Goal: Task Accomplishment & Management: Manage account settings

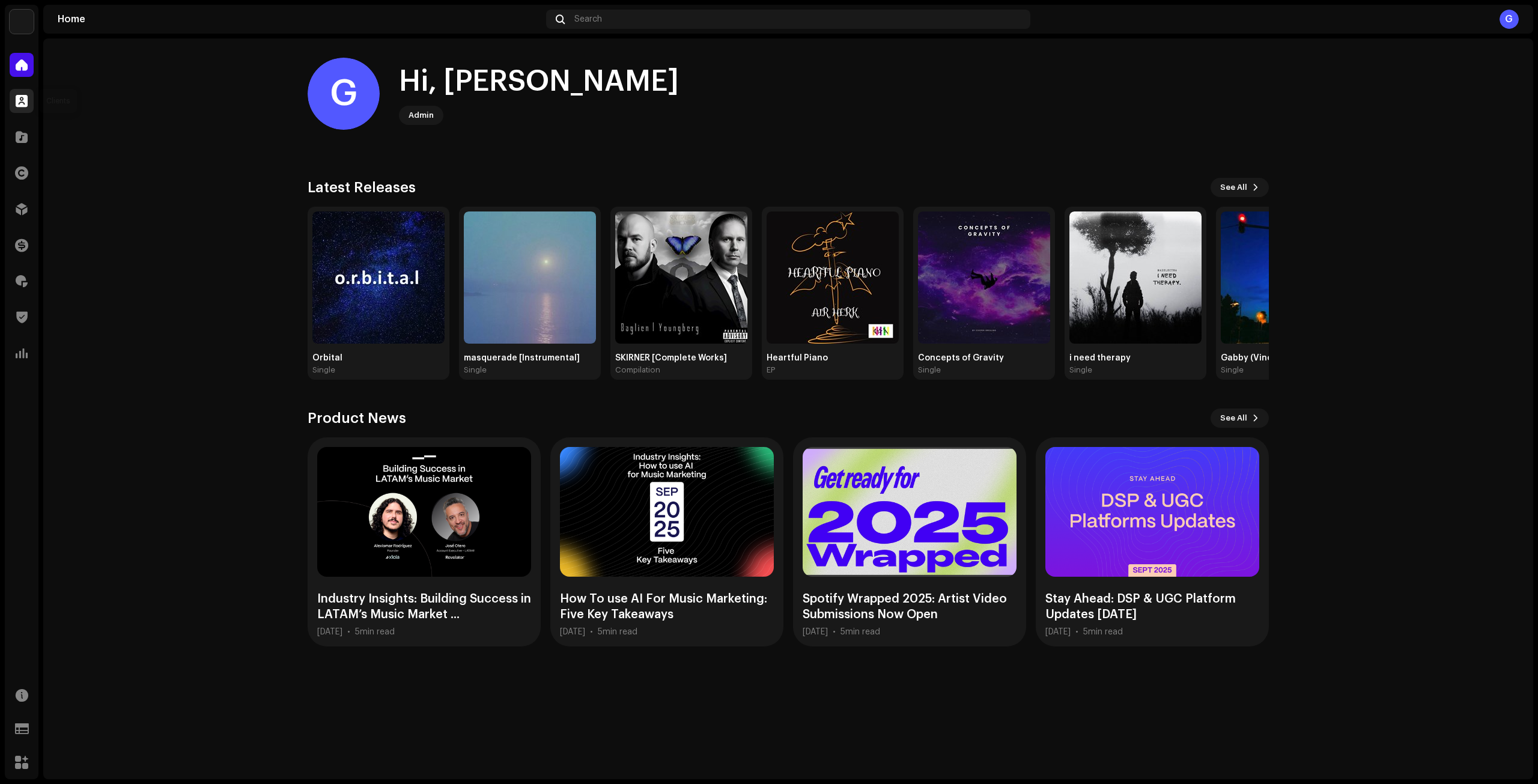
click at [27, 113] on div at bounding box center [22, 101] width 24 height 24
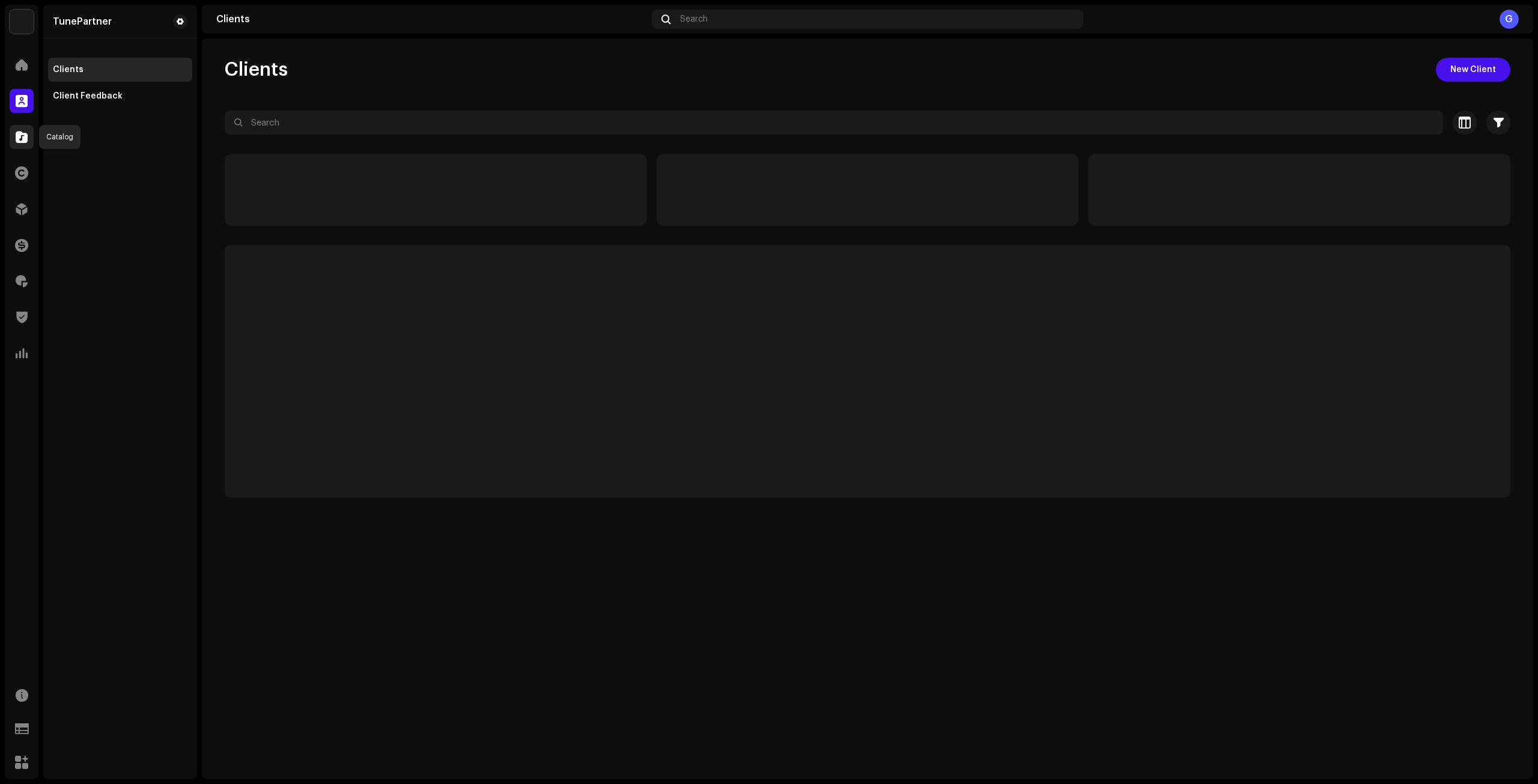
click at [26, 136] on span at bounding box center [22, 137] width 12 height 10
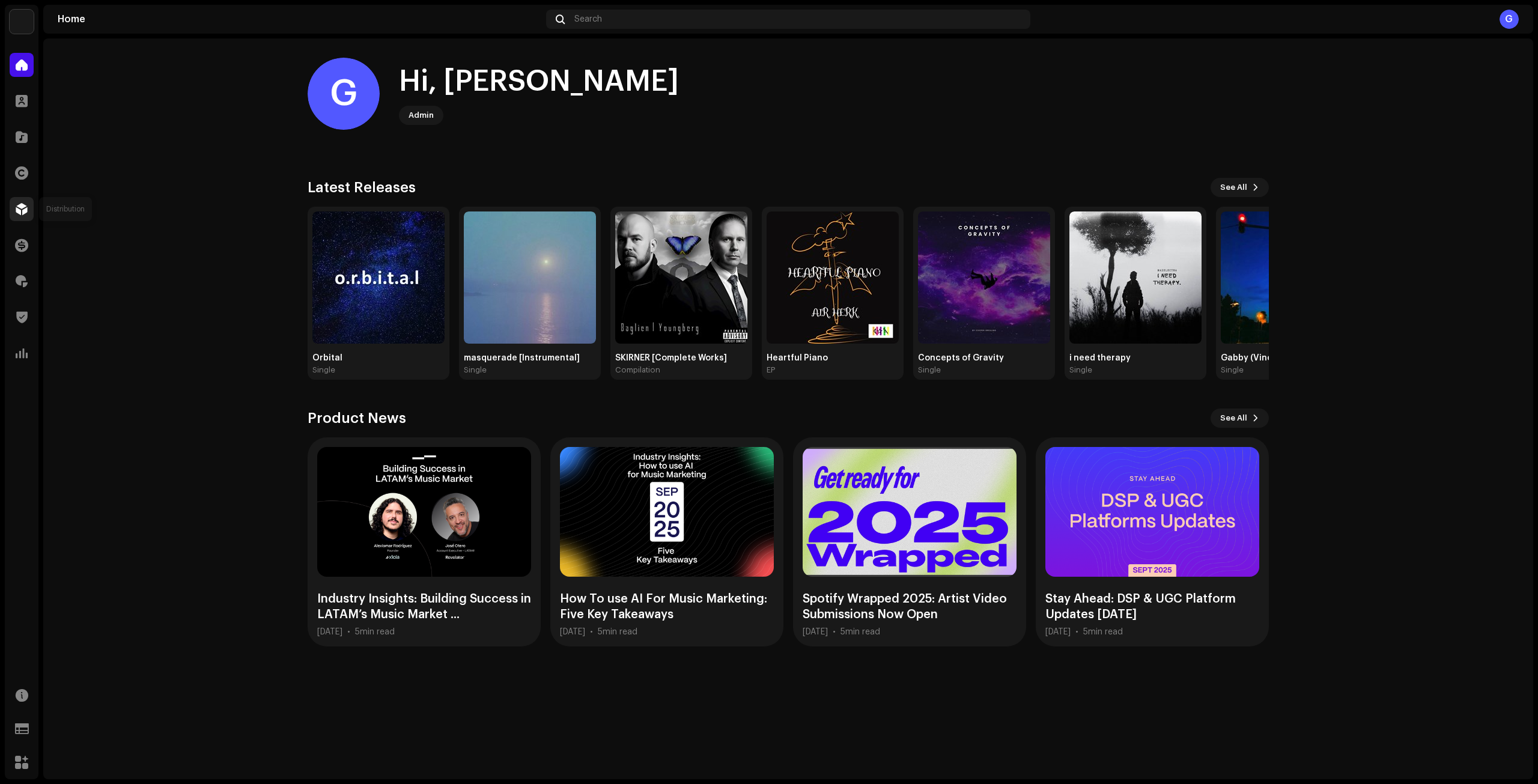
click at [18, 206] on span at bounding box center [22, 208] width 12 height 10
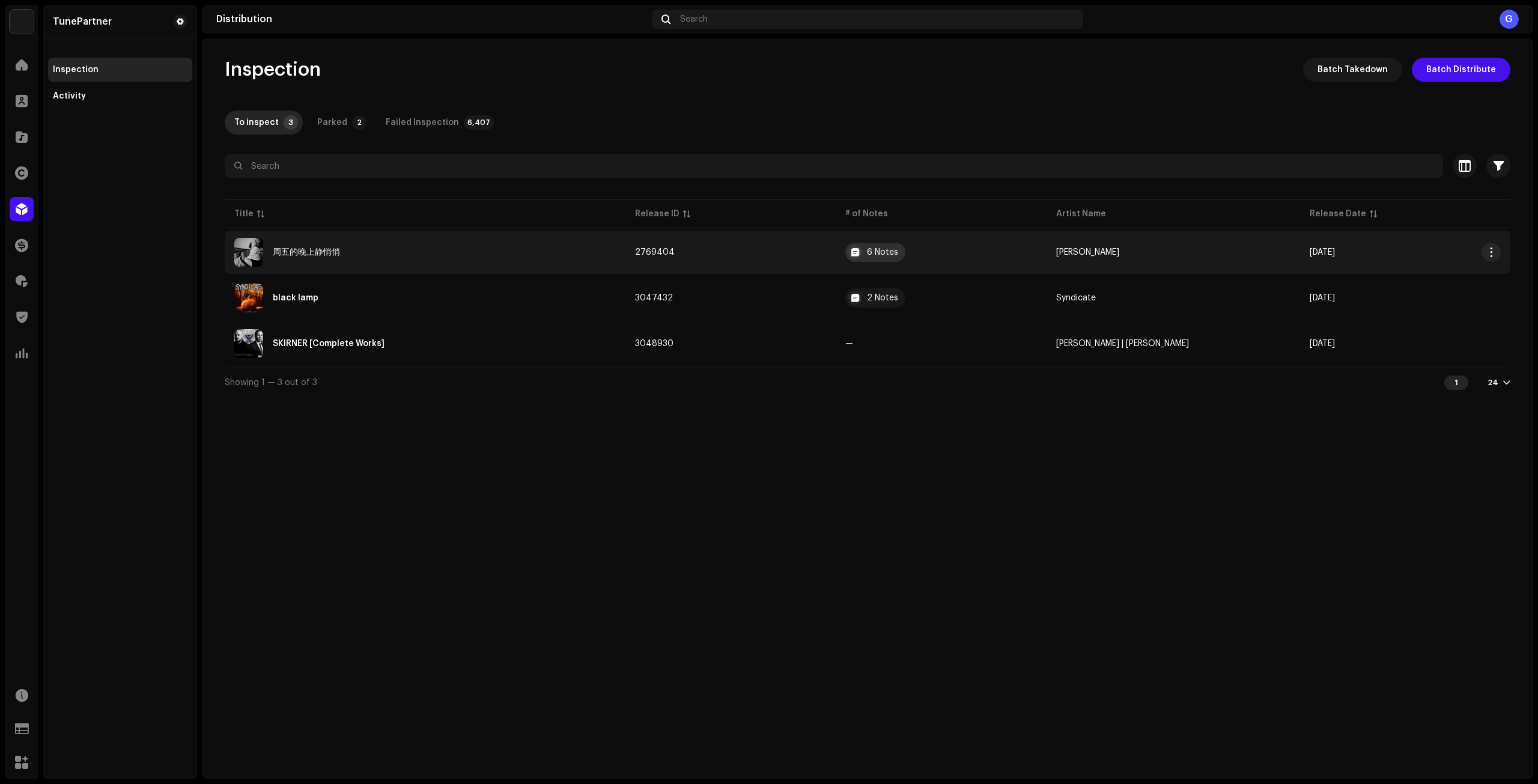
click at [898, 250] on div "6 Notes" at bounding box center [882, 252] width 31 height 8
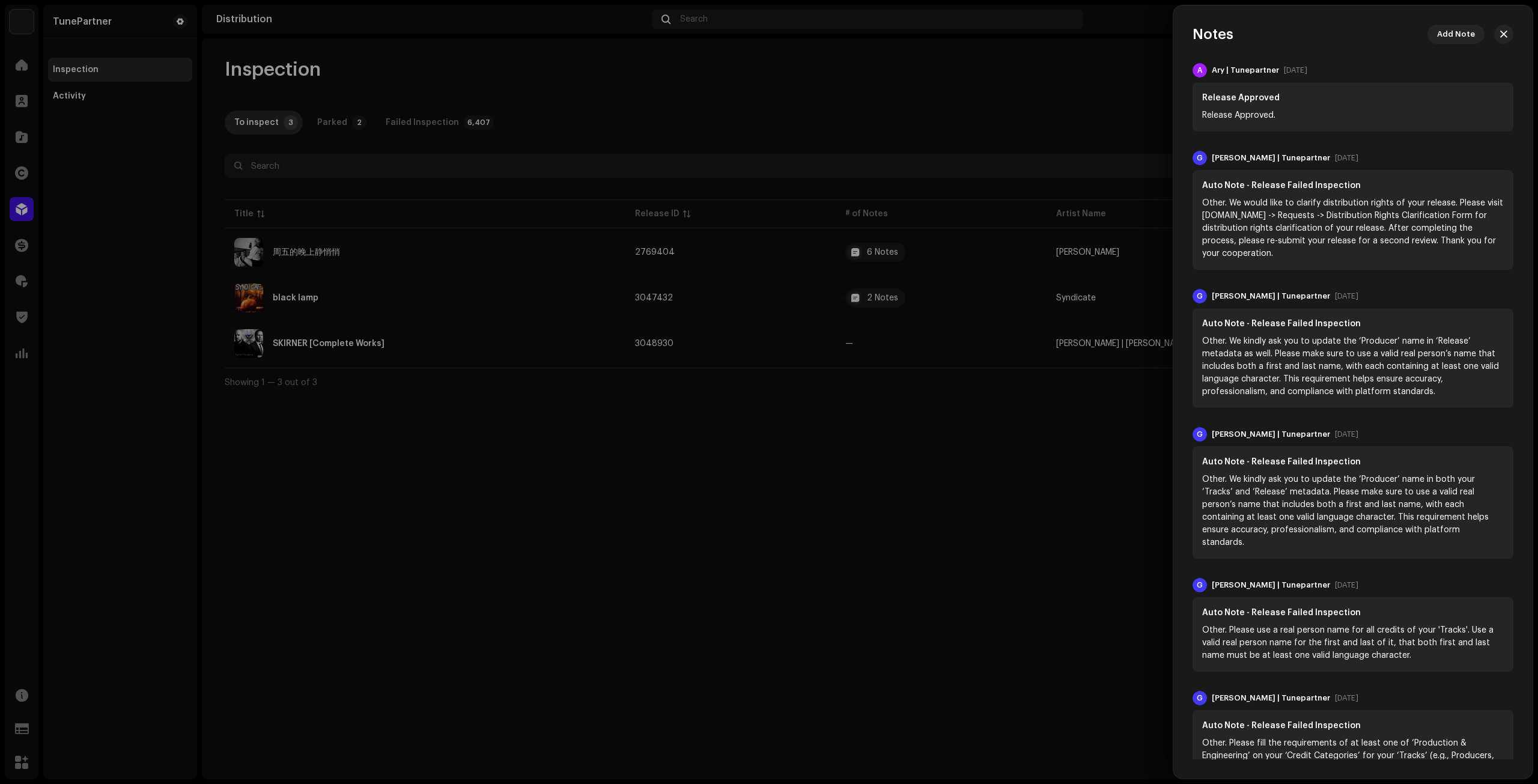
click at [885, 421] on div at bounding box center [769, 392] width 1538 height 784
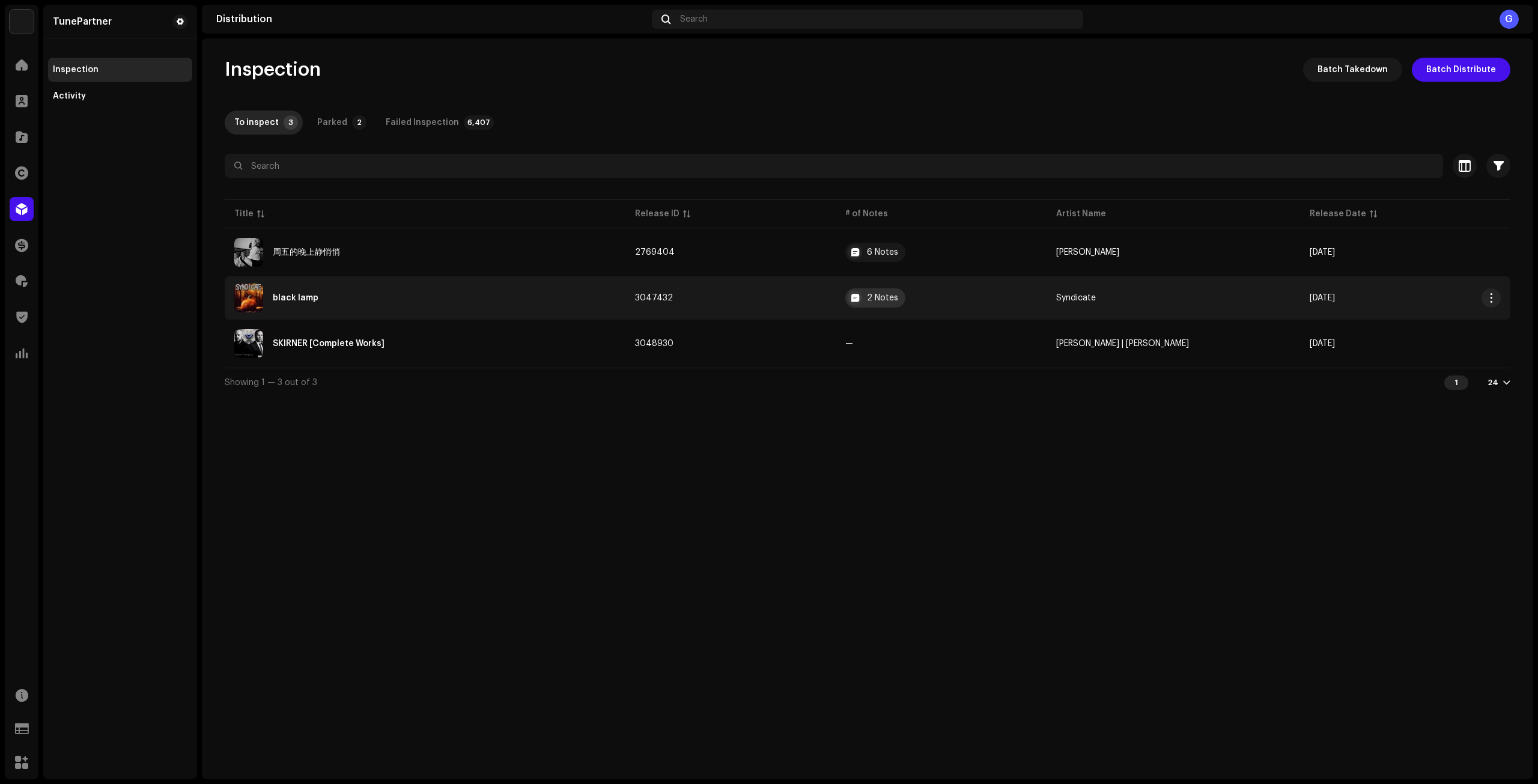
click at [887, 300] on div "2 Notes" at bounding box center [875, 297] width 60 height 19
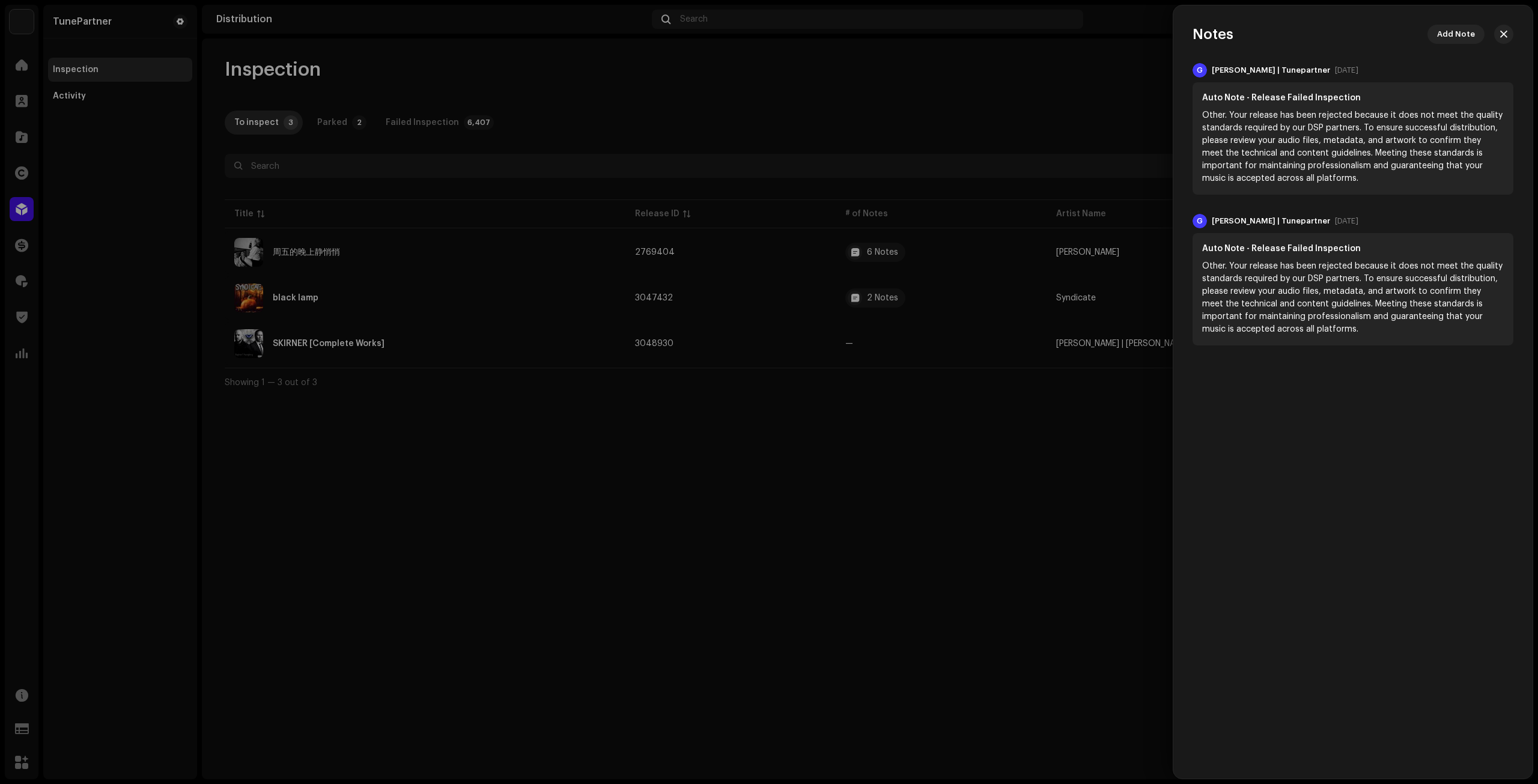
click at [880, 390] on div at bounding box center [769, 392] width 1538 height 784
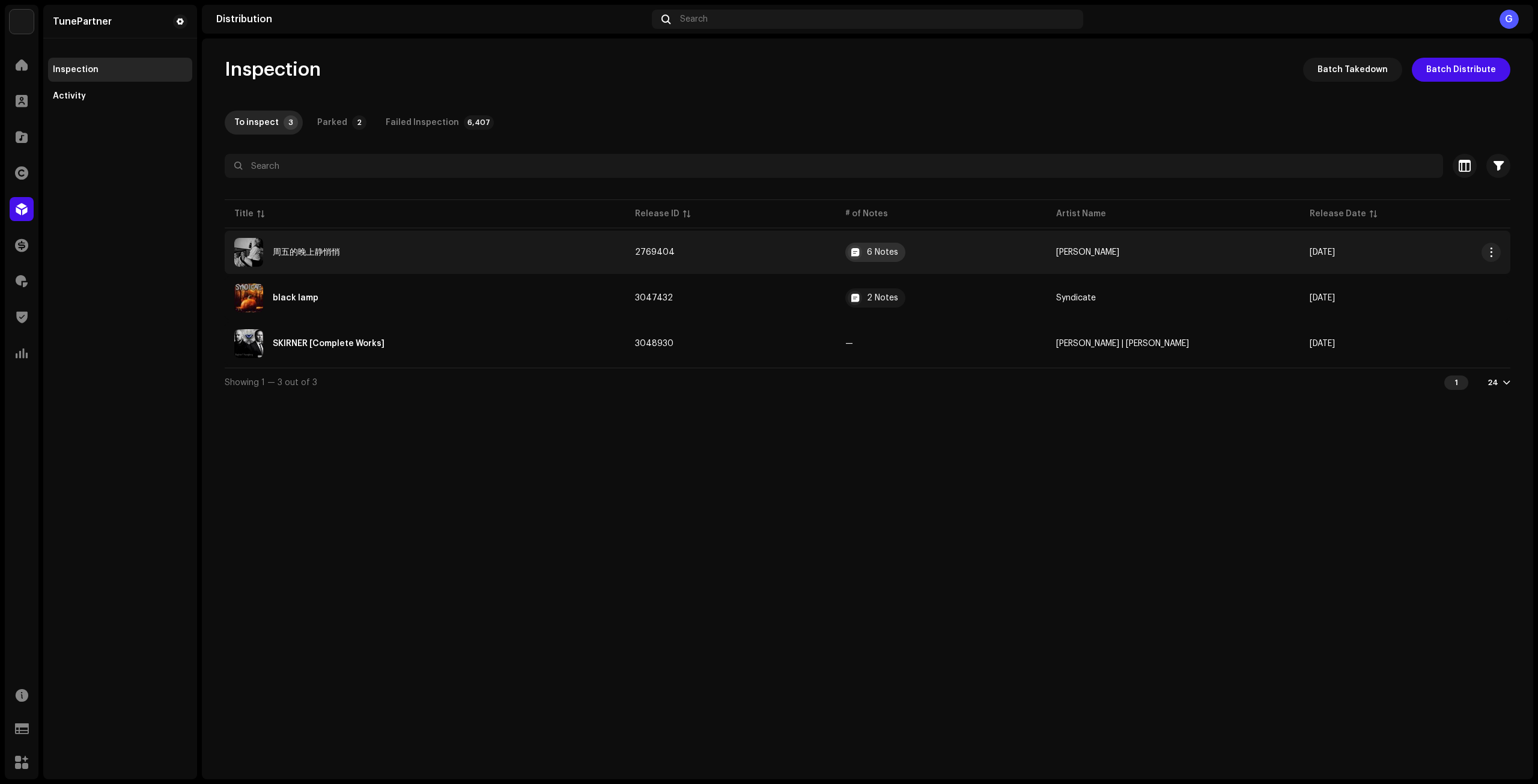
click at [898, 254] on div "6 Notes" at bounding box center [882, 252] width 31 height 8
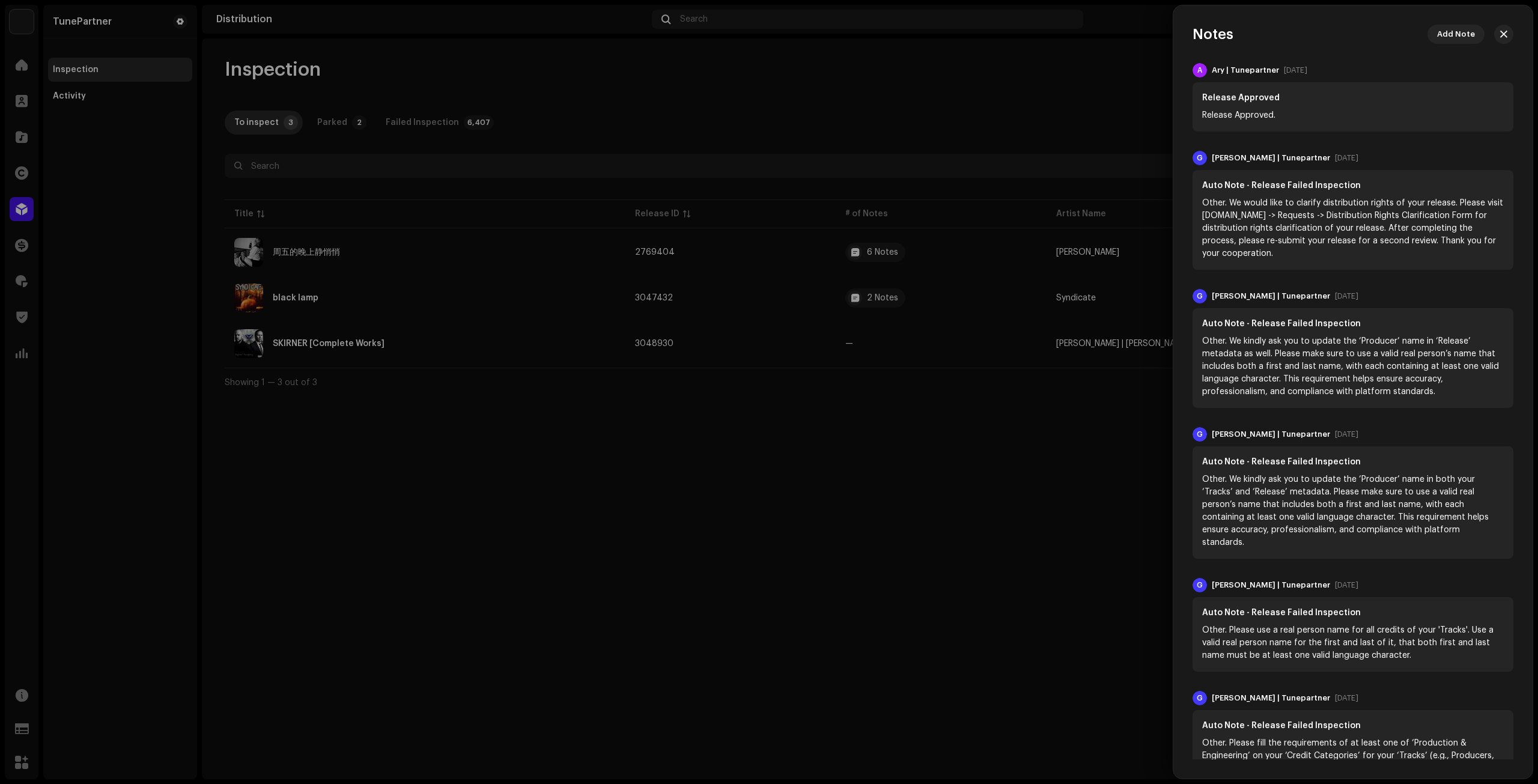
click at [860, 389] on div at bounding box center [769, 392] width 1538 height 784
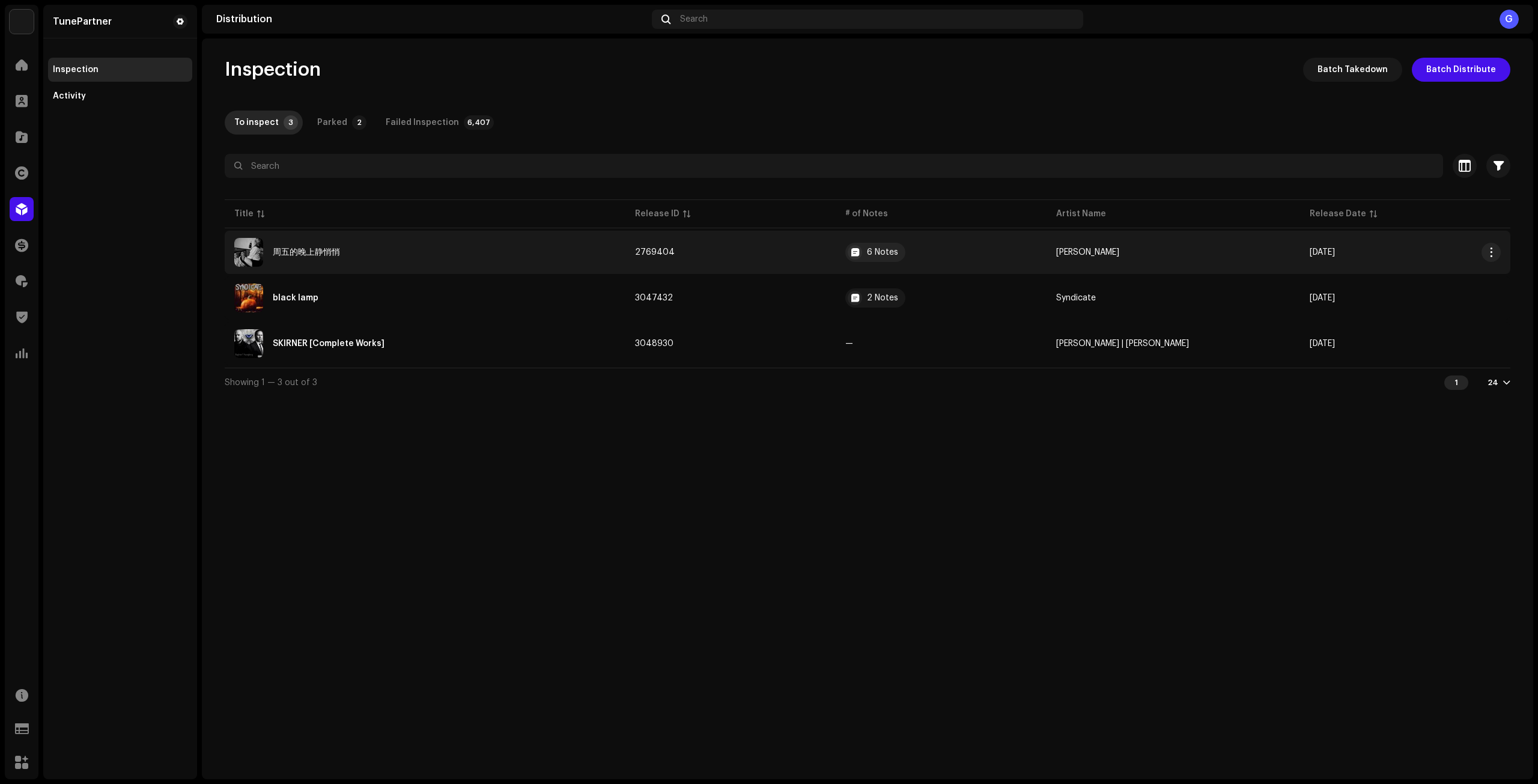
click at [545, 258] on div "周五的晚上静悄悄" at bounding box center [424, 252] width 381 height 29
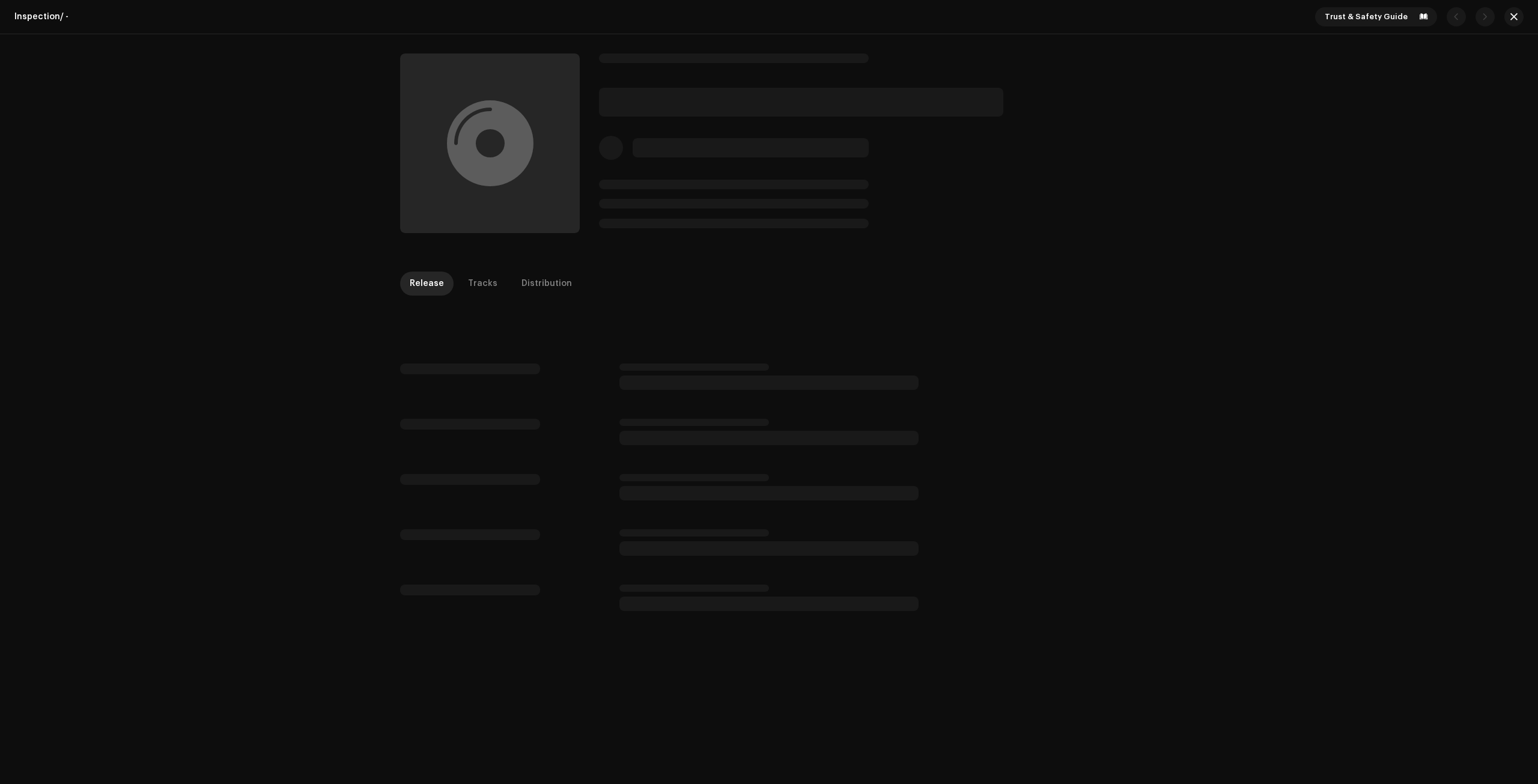
drag, startPoint x: 870, startPoint y: 170, endPoint x: 761, endPoint y: 221, distance: 120.3
click at [869, 170] on div at bounding box center [868, 143] width 539 height 179
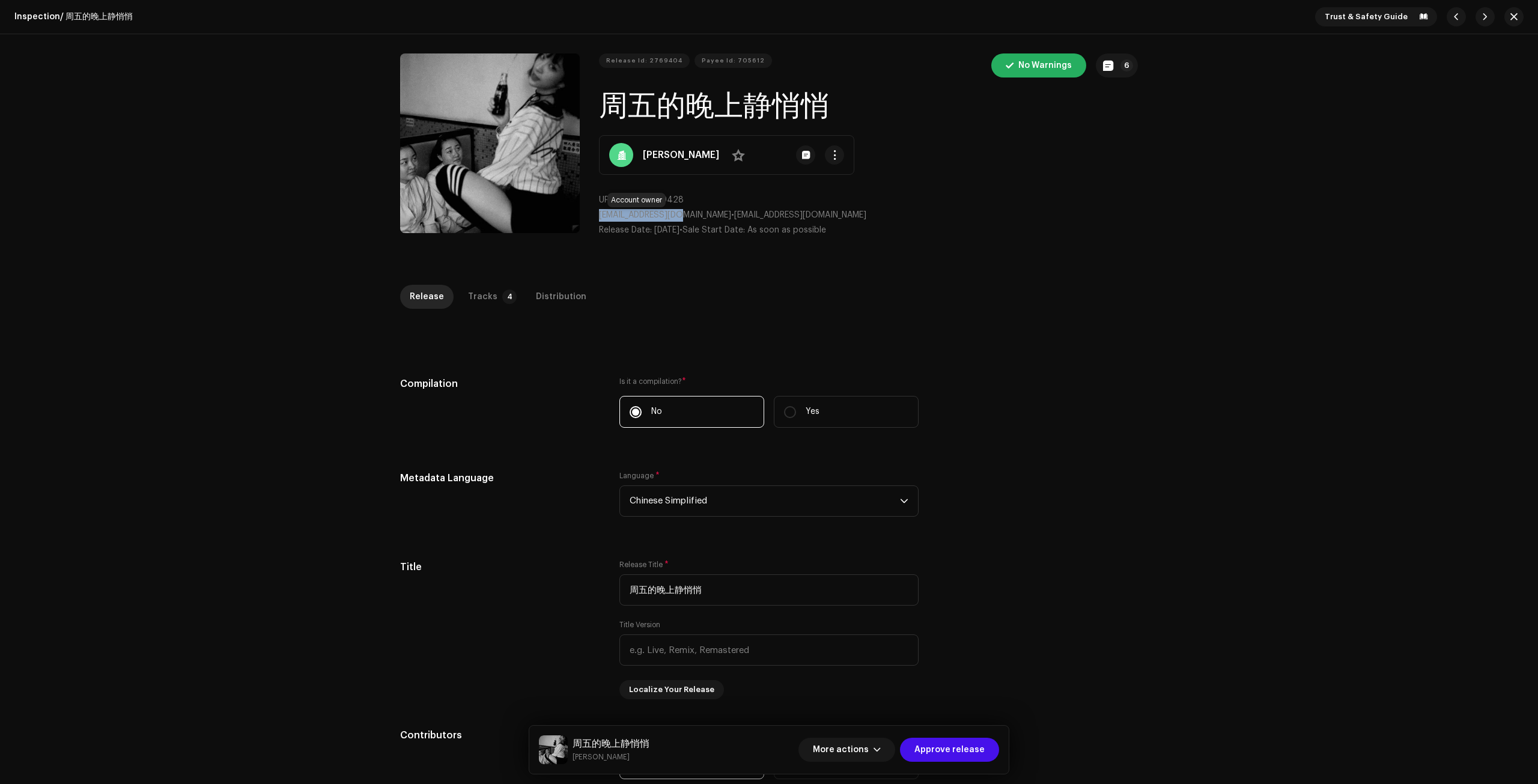
drag, startPoint x: 593, startPoint y: 213, endPoint x: 676, endPoint y: 214, distance: 83.0
click at [676, 214] on div "Release Id: 2769404 Payee Id: 705612 No Warnings 6 周五的晚上静悄悄 柏瞳 No UPC: 19908798…" at bounding box center [769, 149] width 738 height 192
copy span "crozat@foxmail.com"
drag, startPoint x: 596, startPoint y: 102, endPoint x: 906, endPoint y: 116, distance: 310.3
click at [916, 119] on div "Release Id: 2769404 Payee Id: 705612 No Warnings 6 周五的晚上静悄悄 柏瞳 No UPC: 19908798…" at bounding box center [769, 149] width 738 height 192
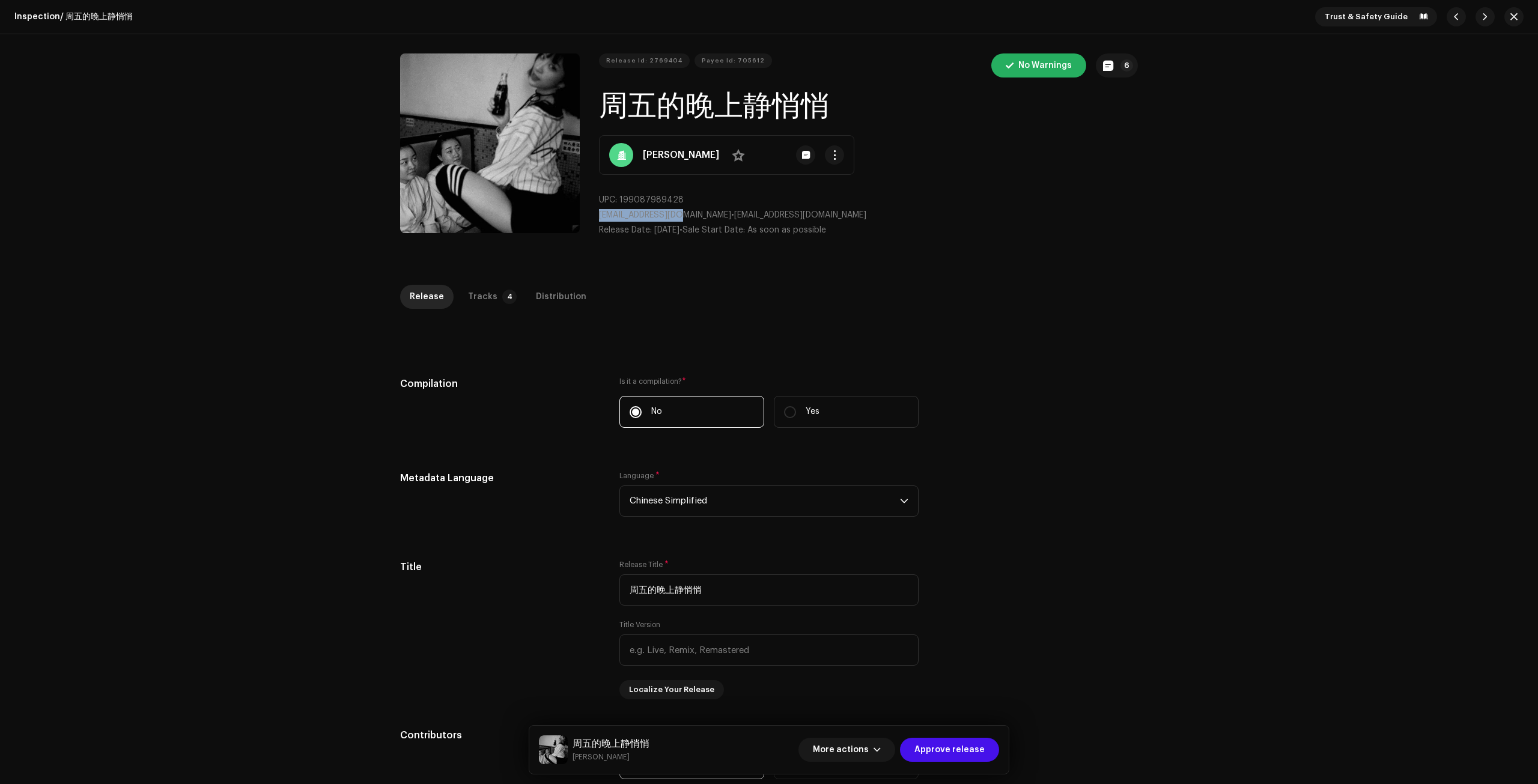
copy h1 "周五的晚上静悄悄"
click at [1128, 59] on button "6" at bounding box center [1116, 65] width 42 height 24
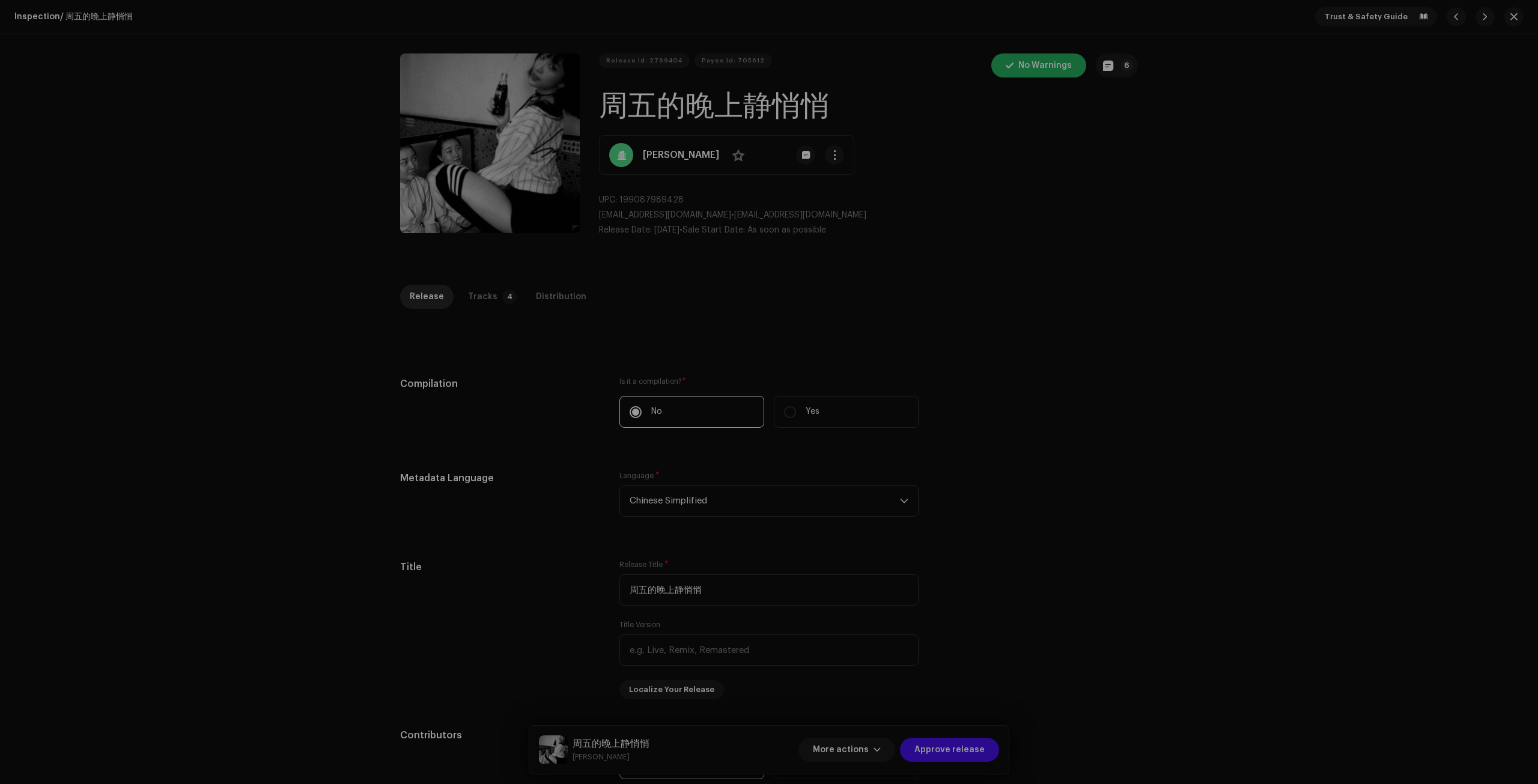
click at [1035, 516] on div "Release notes Ary | TunePartner Oct 9, 2025 Release Approved Release Approved G…" at bounding box center [769, 392] width 1538 height 784
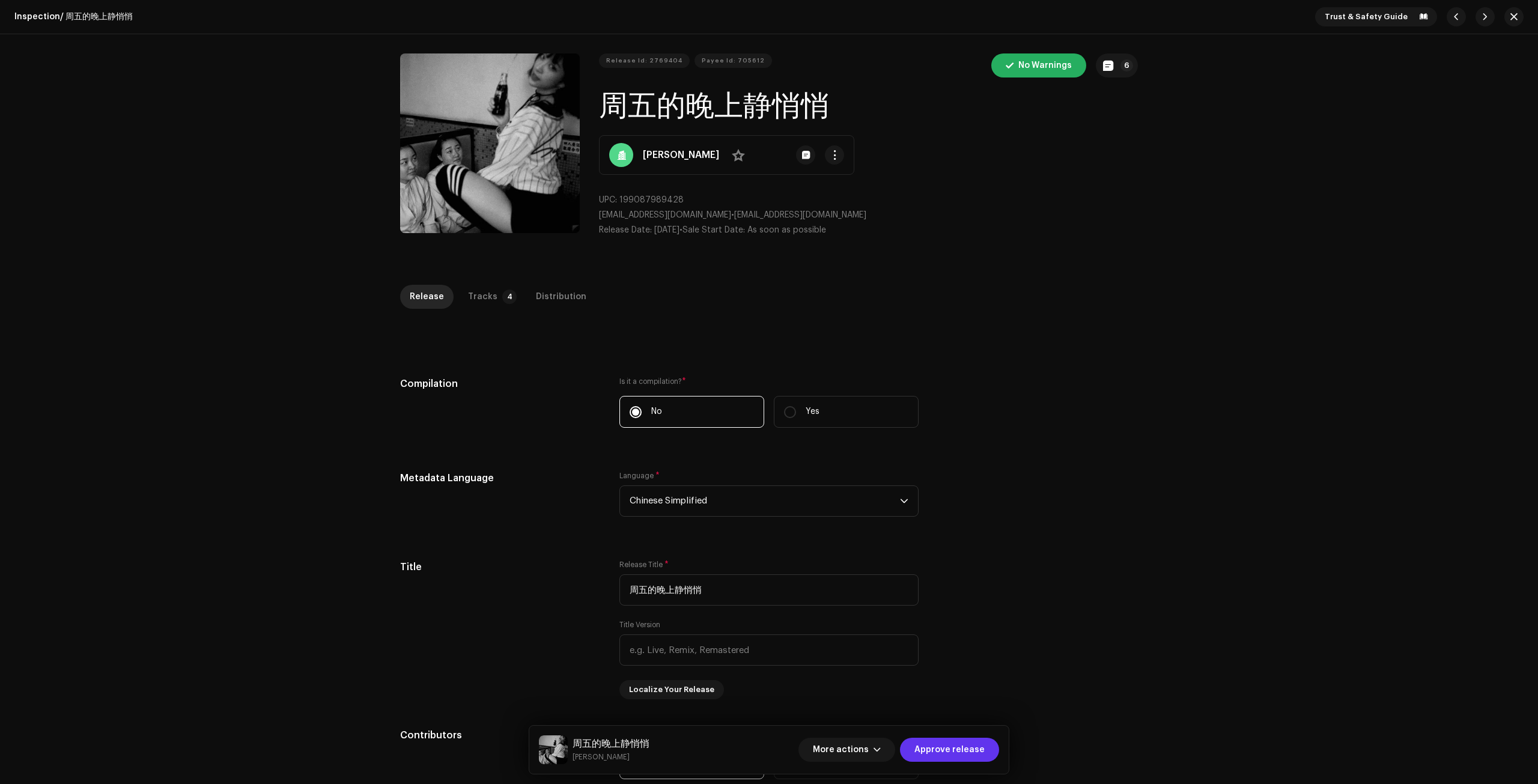
click at [976, 745] on span "Approve release" at bounding box center [949, 750] width 70 height 24
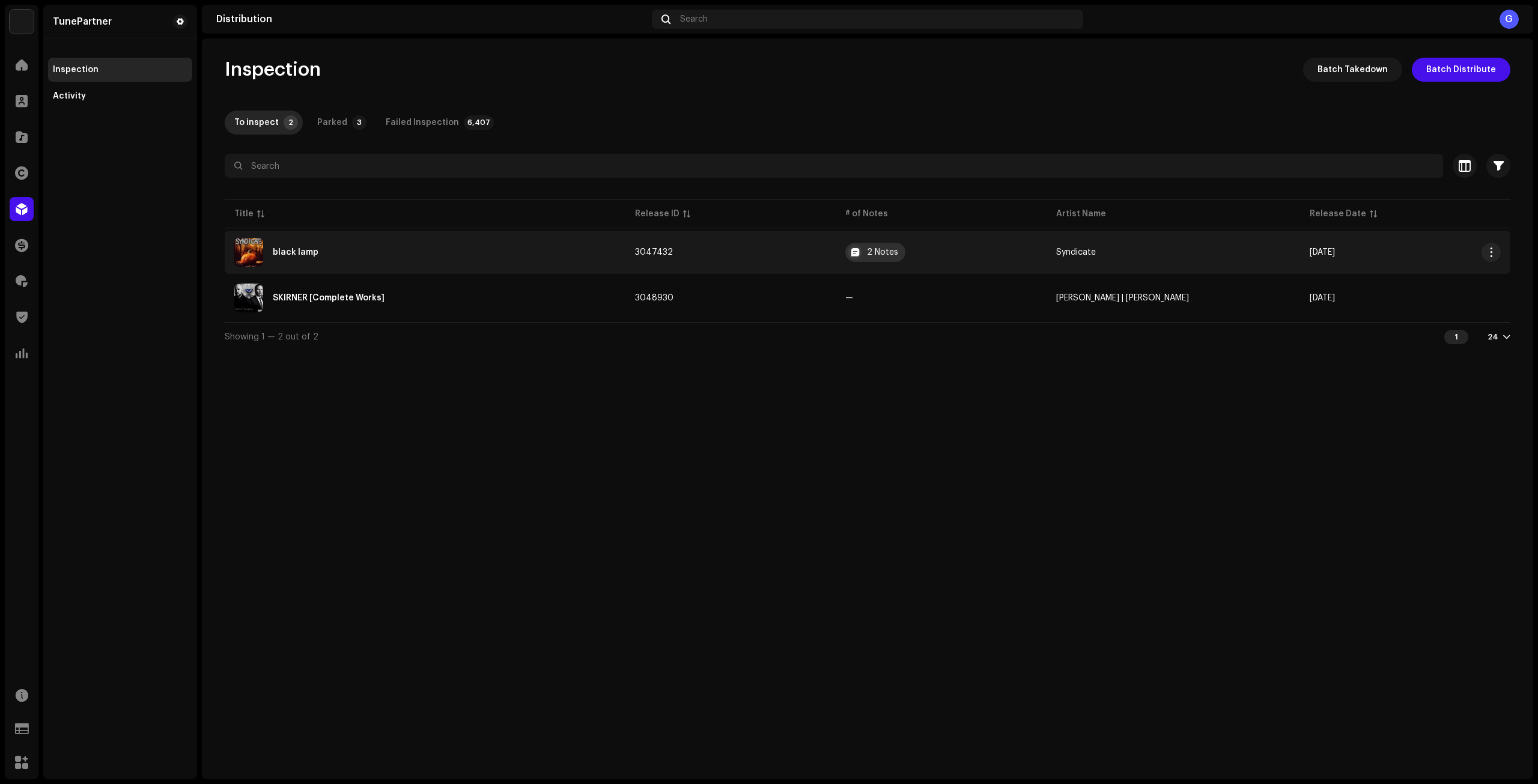
click at [893, 250] on div "2 Notes" at bounding box center [882, 252] width 31 height 8
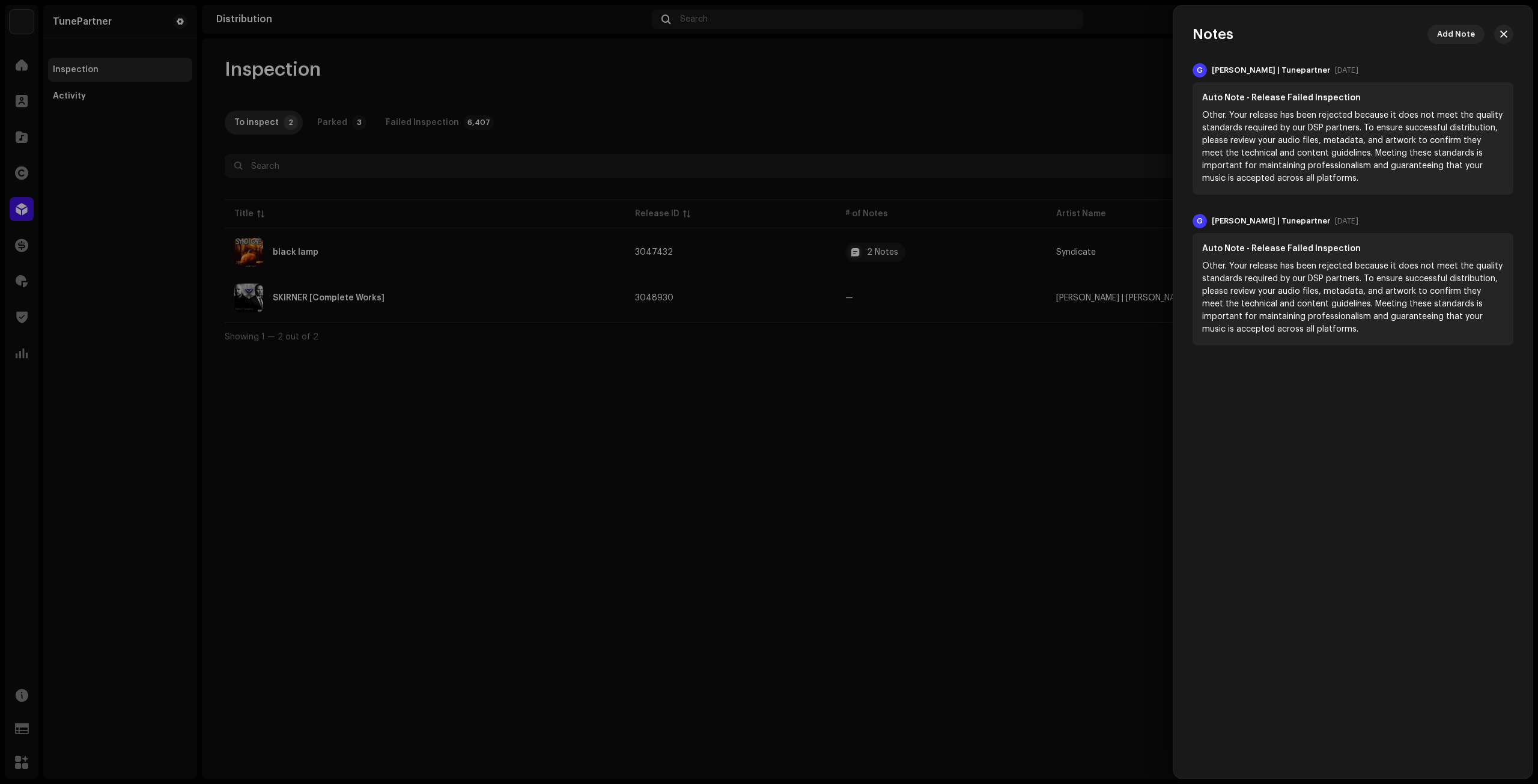
click at [855, 354] on div at bounding box center [769, 392] width 1538 height 784
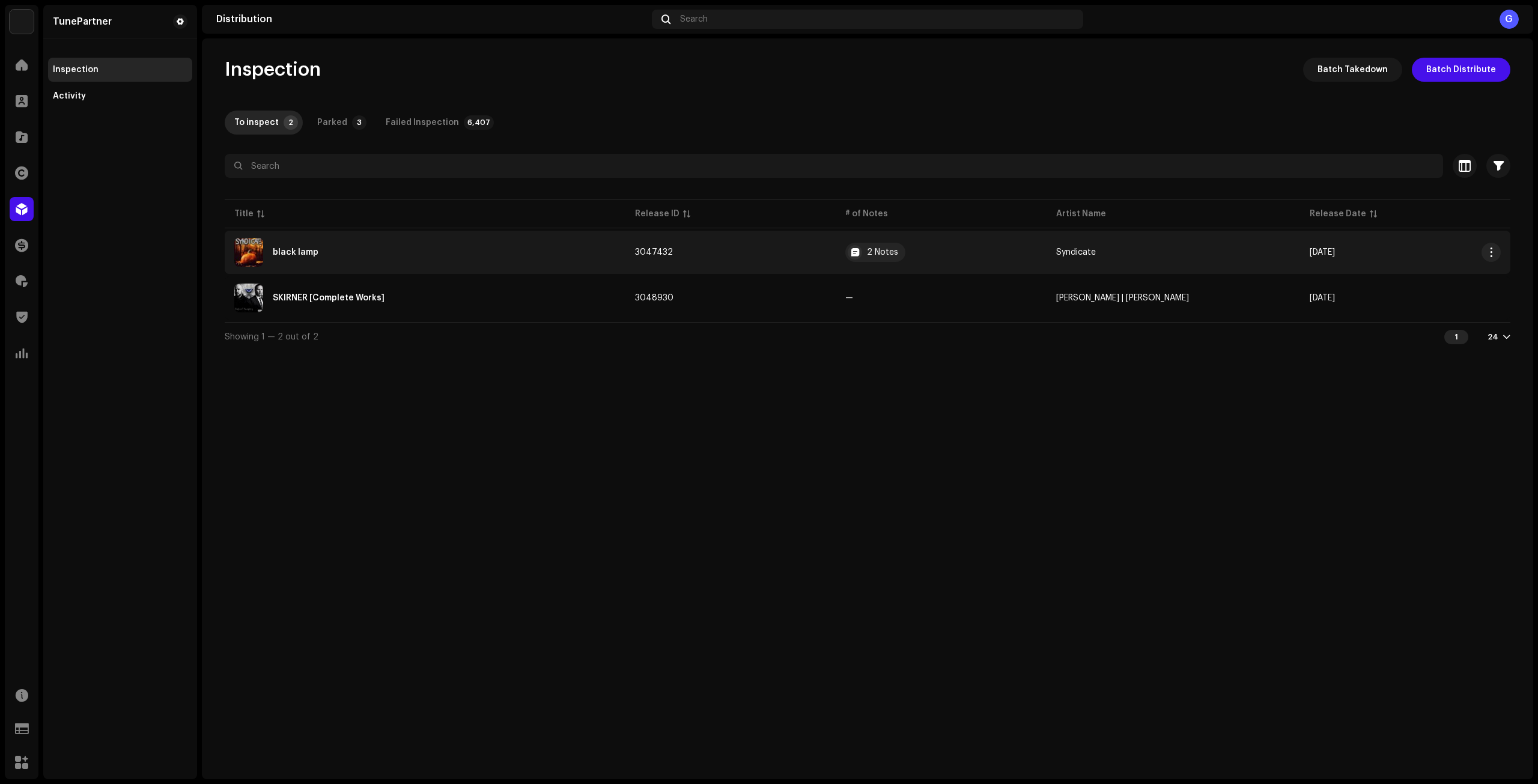
click at [781, 254] on td "3047432" at bounding box center [730, 252] width 210 height 43
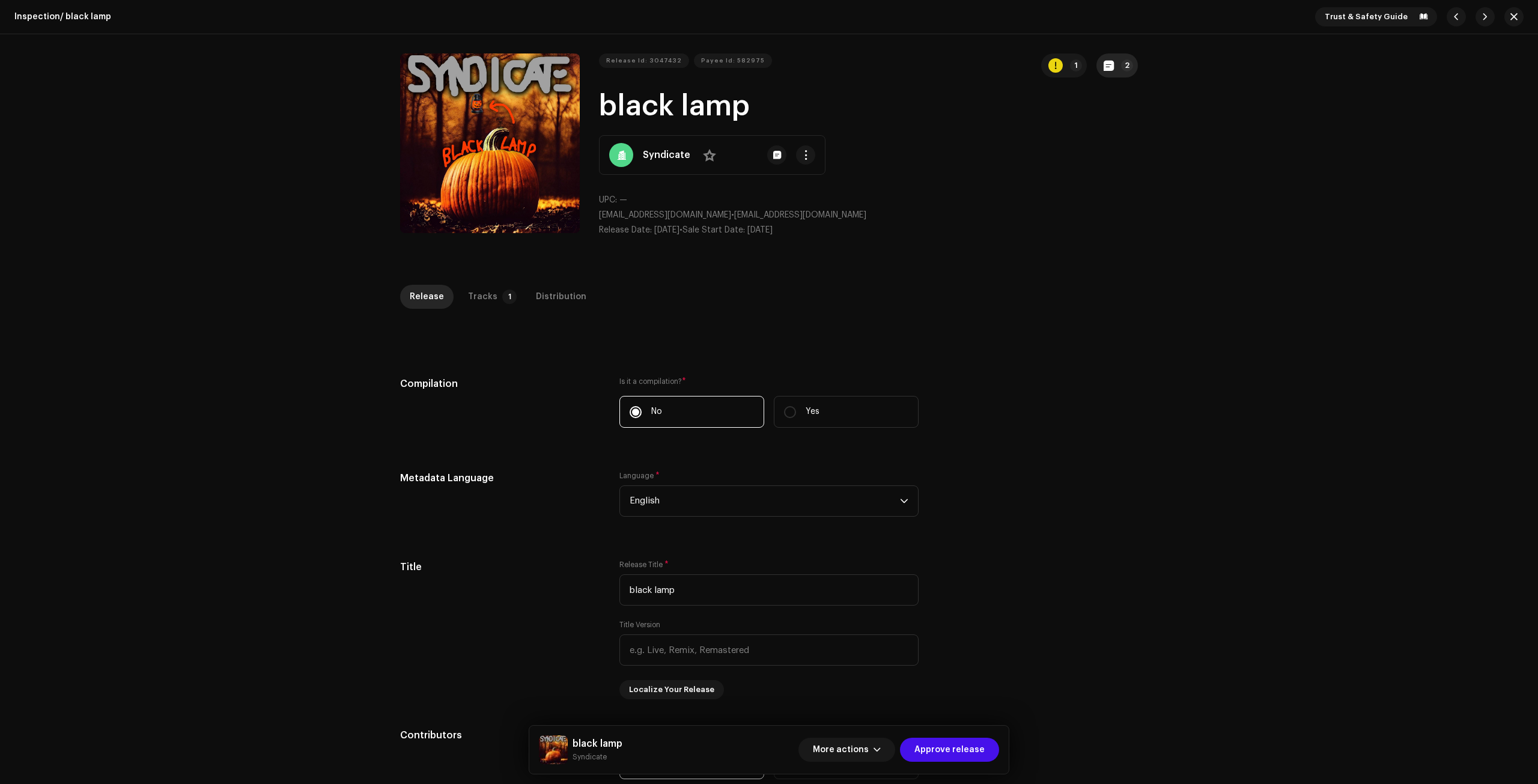
drag, startPoint x: 1128, startPoint y: 50, endPoint x: 1119, endPoint y: 58, distance: 12.0
click at [1126, 50] on div "Release Id: 3047432 Payee Id: 582975 1 2 black lamp Syndicate No UPC: — bercelb…" at bounding box center [769, 150] width 776 height 231
click at [1117, 64] on button "2" at bounding box center [1117, 65] width 41 height 24
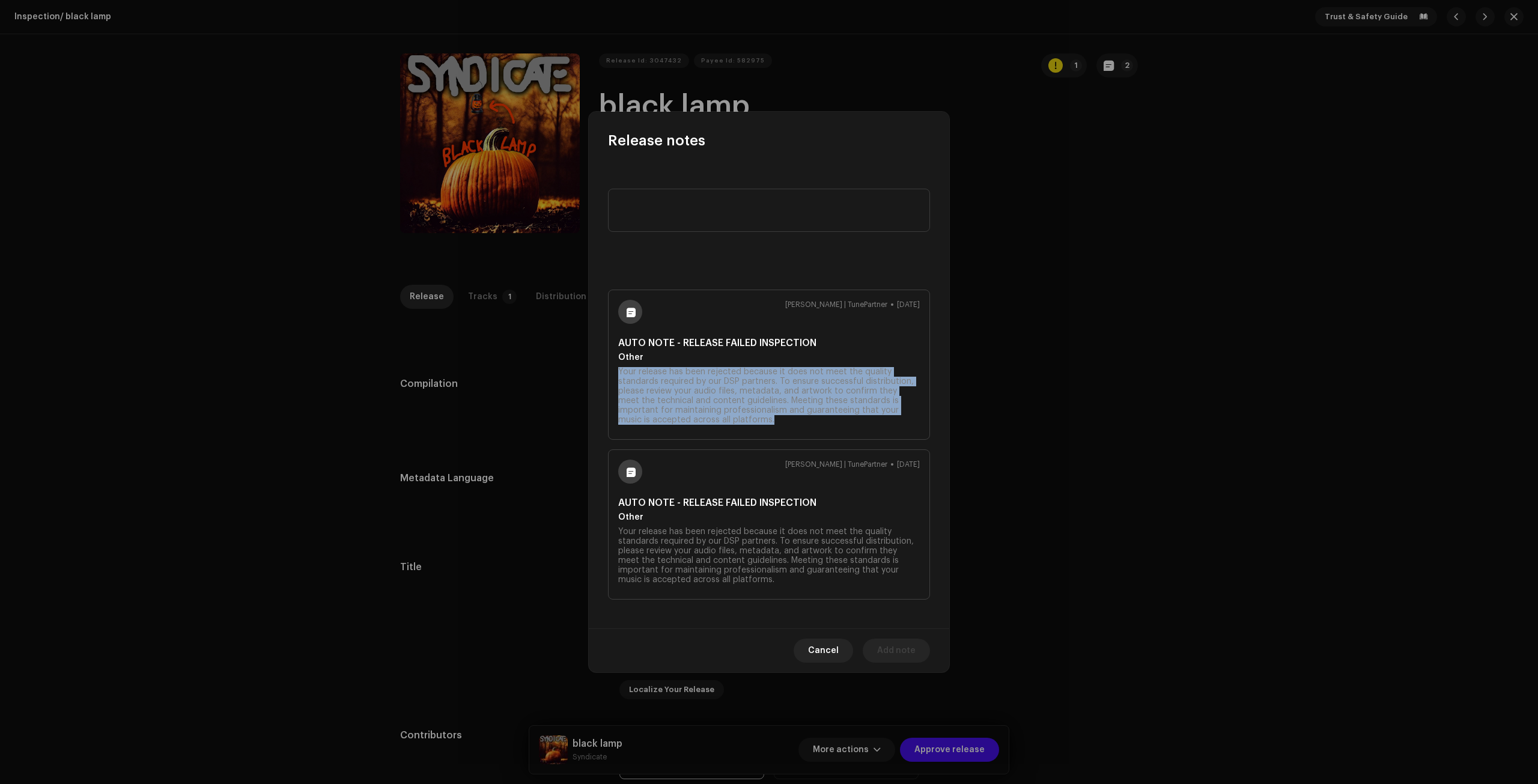
drag, startPoint x: 755, startPoint y: 422, endPoint x: 584, endPoint y: 372, distance: 178.2
click at [584, 372] on div "Release notes Galang | TunePartner Oct 10, 2025 AUTO NOTE - RELEASE FAILED INSP…" at bounding box center [769, 392] width 1538 height 784
copy div "Your release has been rejected because it does not meet the quality standards r…"
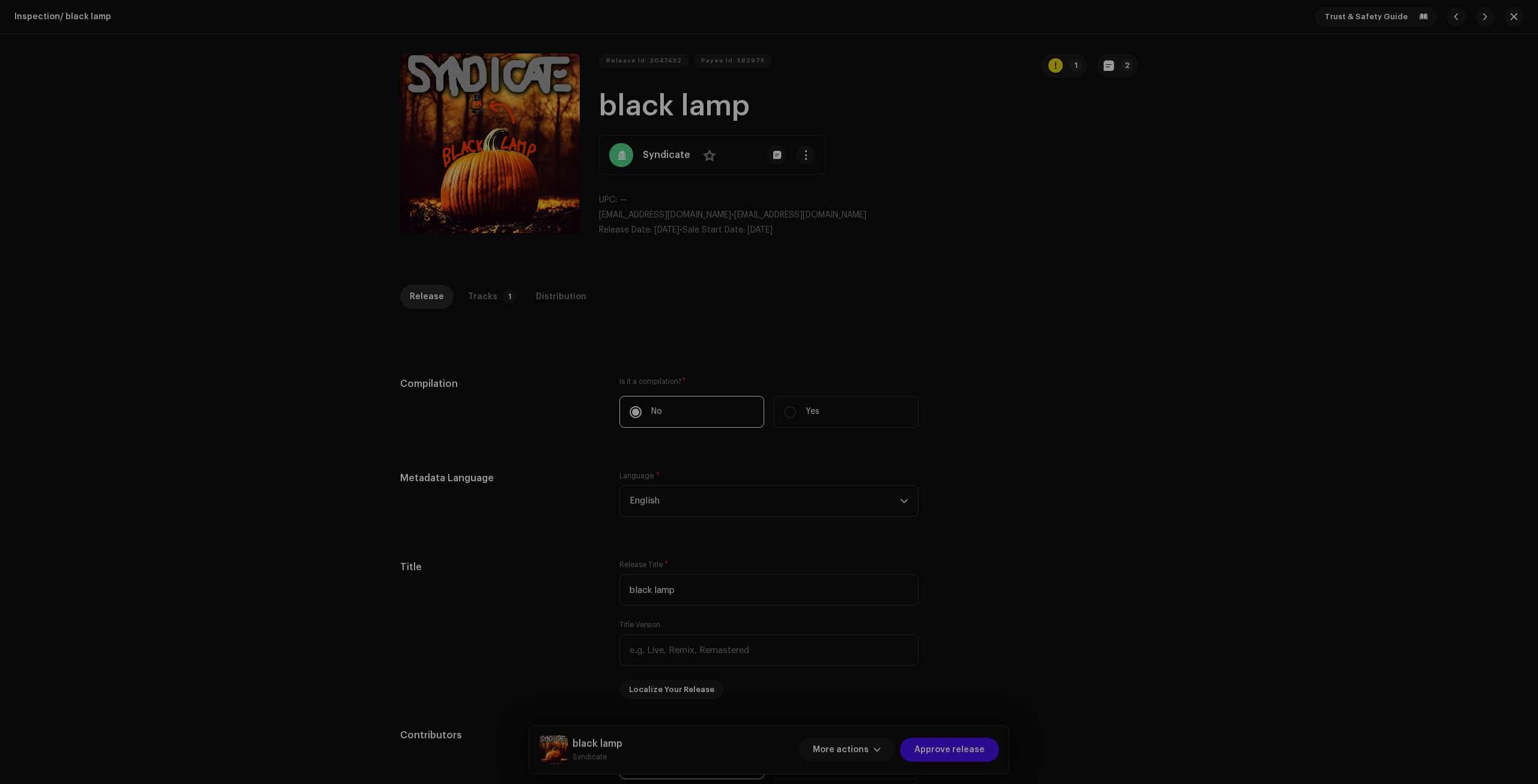
click at [1077, 427] on div "Release notes Galang | TunePartner Oct 10, 2025 AUTO NOTE - RELEASE FAILED INSP…" at bounding box center [769, 392] width 1538 height 784
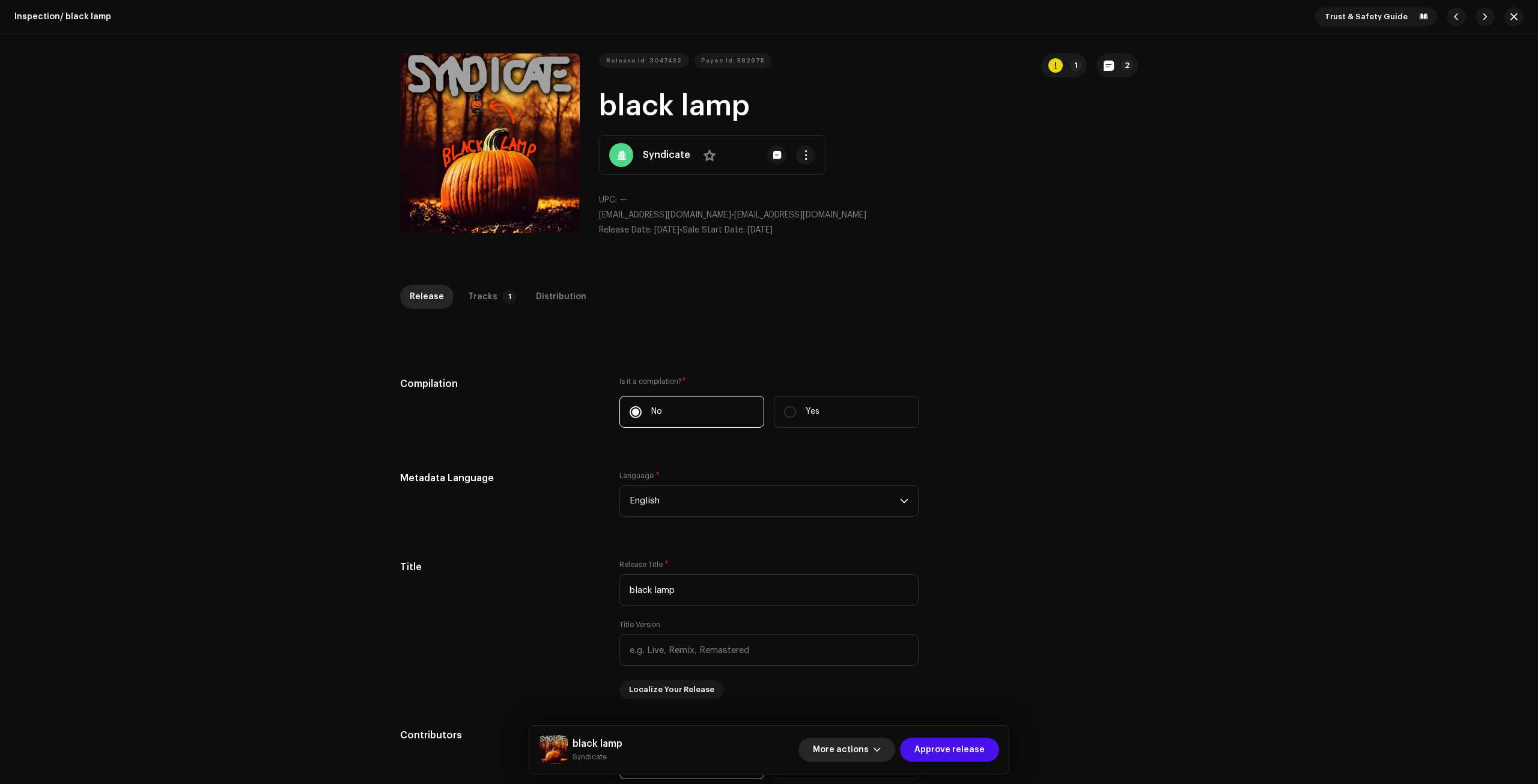
click at [864, 741] on span "More actions" at bounding box center [840, 750] width 56 height 24
click at [875, 679] on div "Fail & Return" at bounding box center [873, 672] width 122 height 24
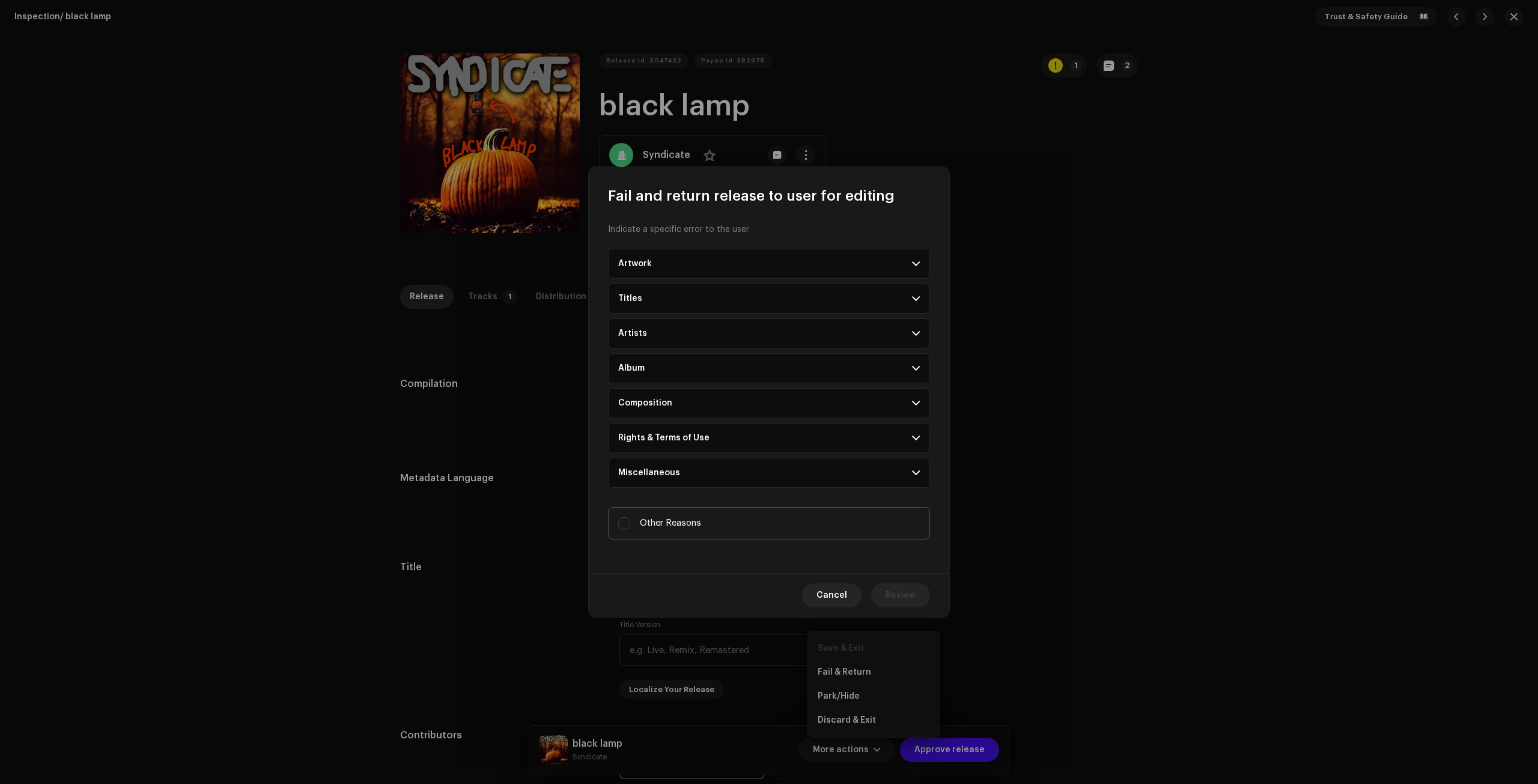
click at [676, 530] on label "Other Reasons" at bounding box center [768, 523] width 322 height 33
click at [630, 529] on input "Other Reasons" at bounding box center [624, 523] width 12 height 12
checkbox input "true"
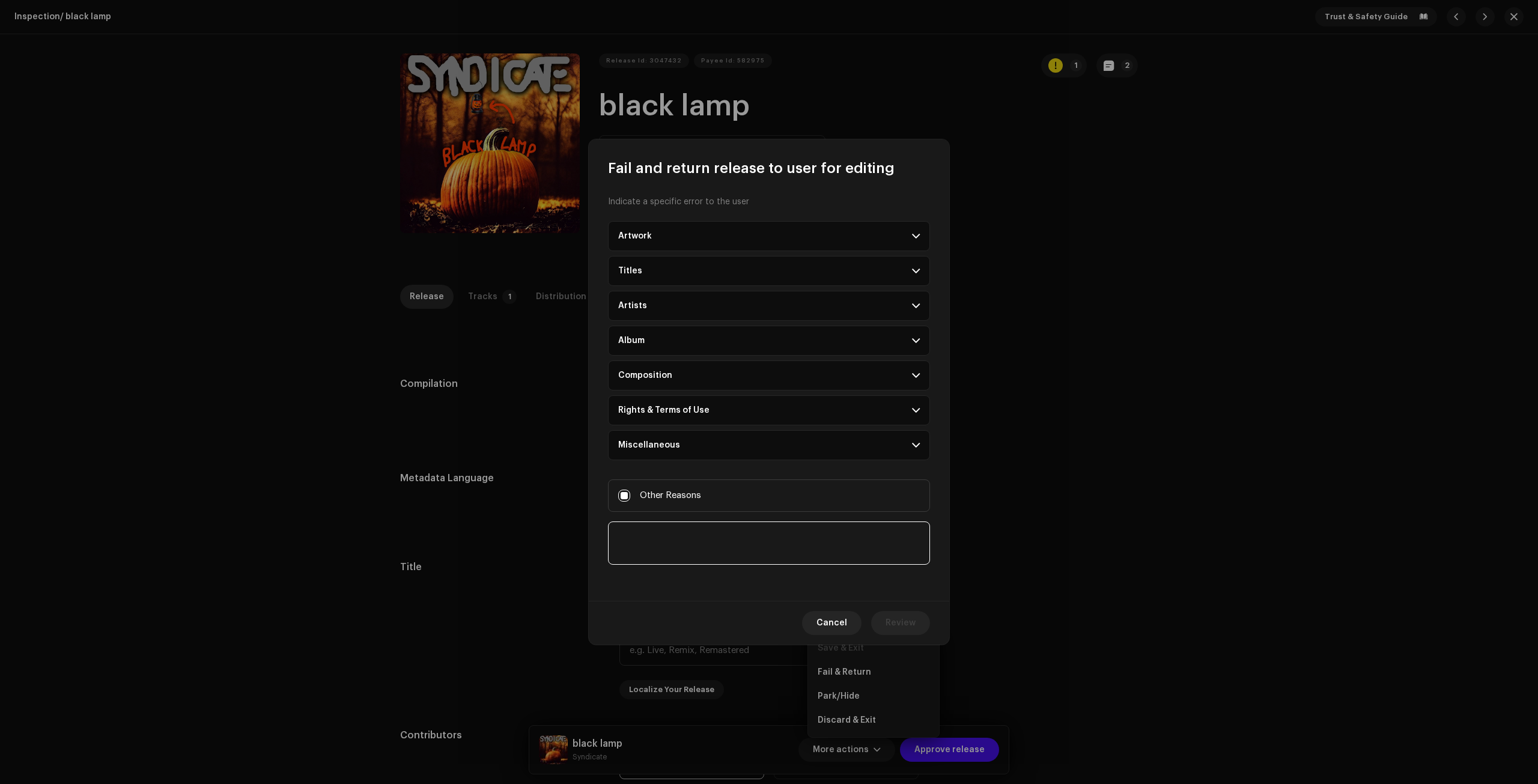
click at [725, 562] on textarea at bounding box center [768, 542] width 322 height 43
paste textarea "Your release has been rejected because it does not meet the quality standards r…"
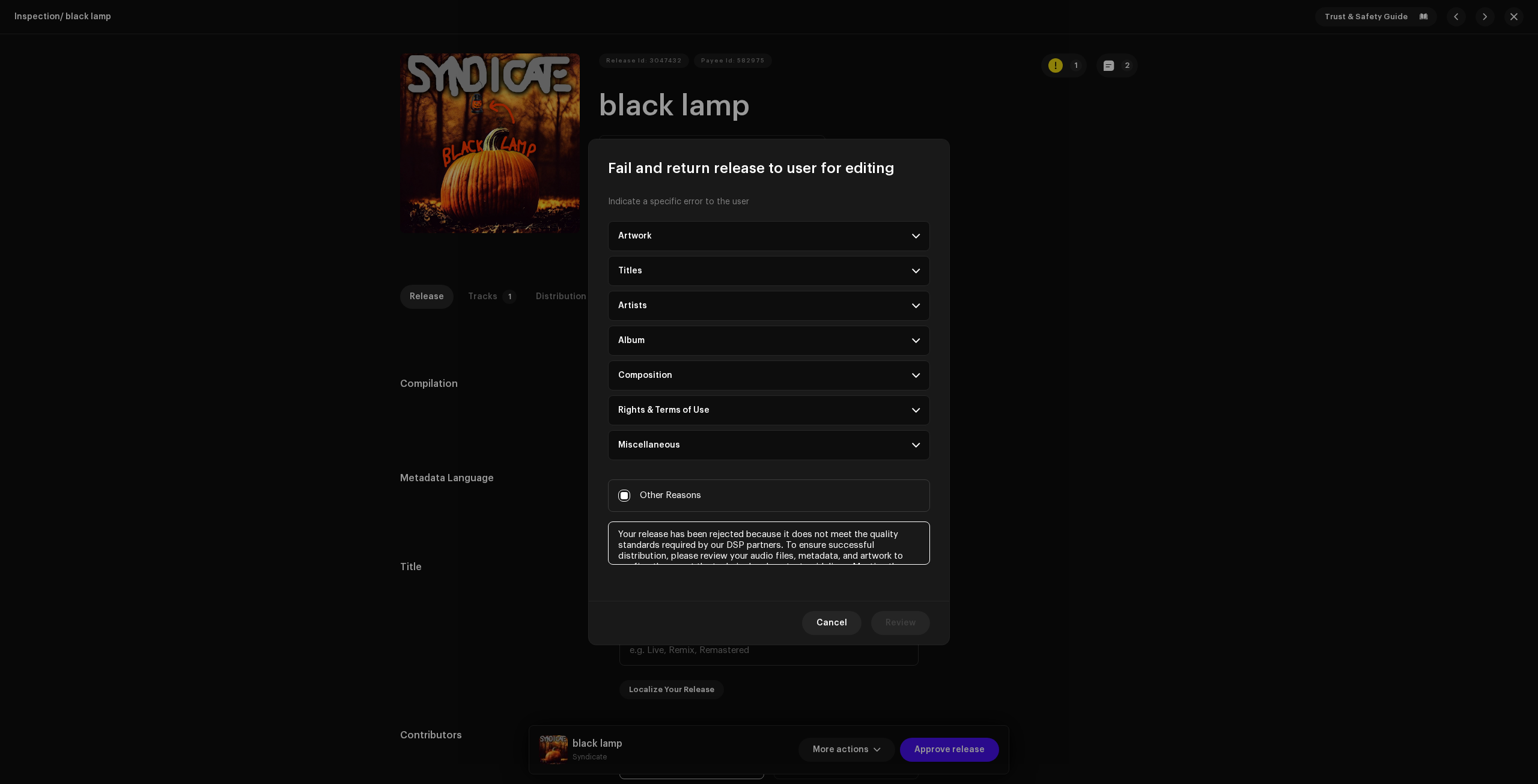
scroll to position [29, 0]
type textarea "Your release has been rejected because it does not meet the quality standards r…"
click at [902, 635] on div "Cancel Review" at bounding box center [769, 623] width 361 height 44
click at [926, 623] on button "Review" at bounding box center [900, 623] width 59 height 24
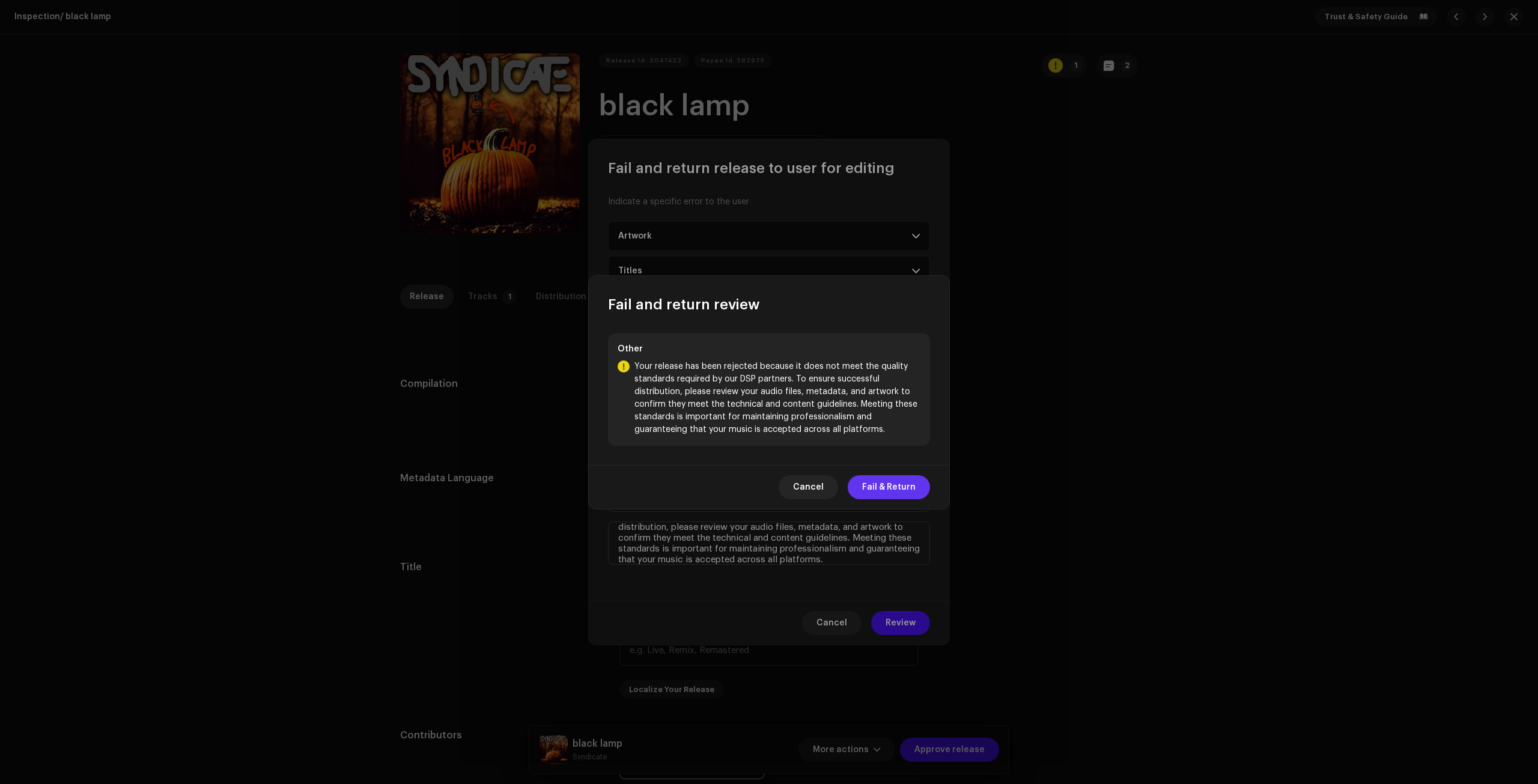
click at [907, 490] on span "Fail & Return" at bounding box center [888, 487] width 53 height 24
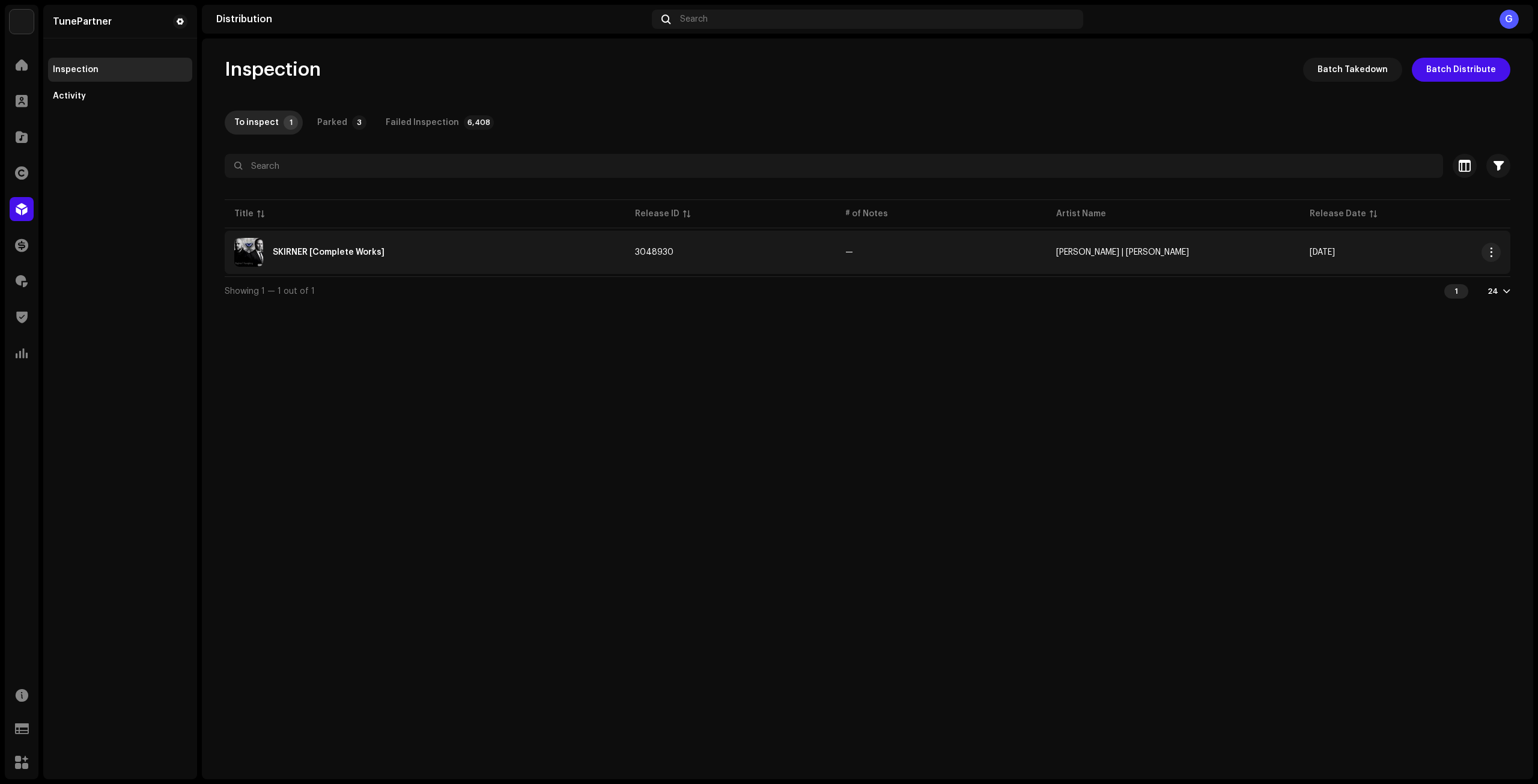
click at [835, 265] on td "3048930" at bounding box center [730, 252] width 210 height 43
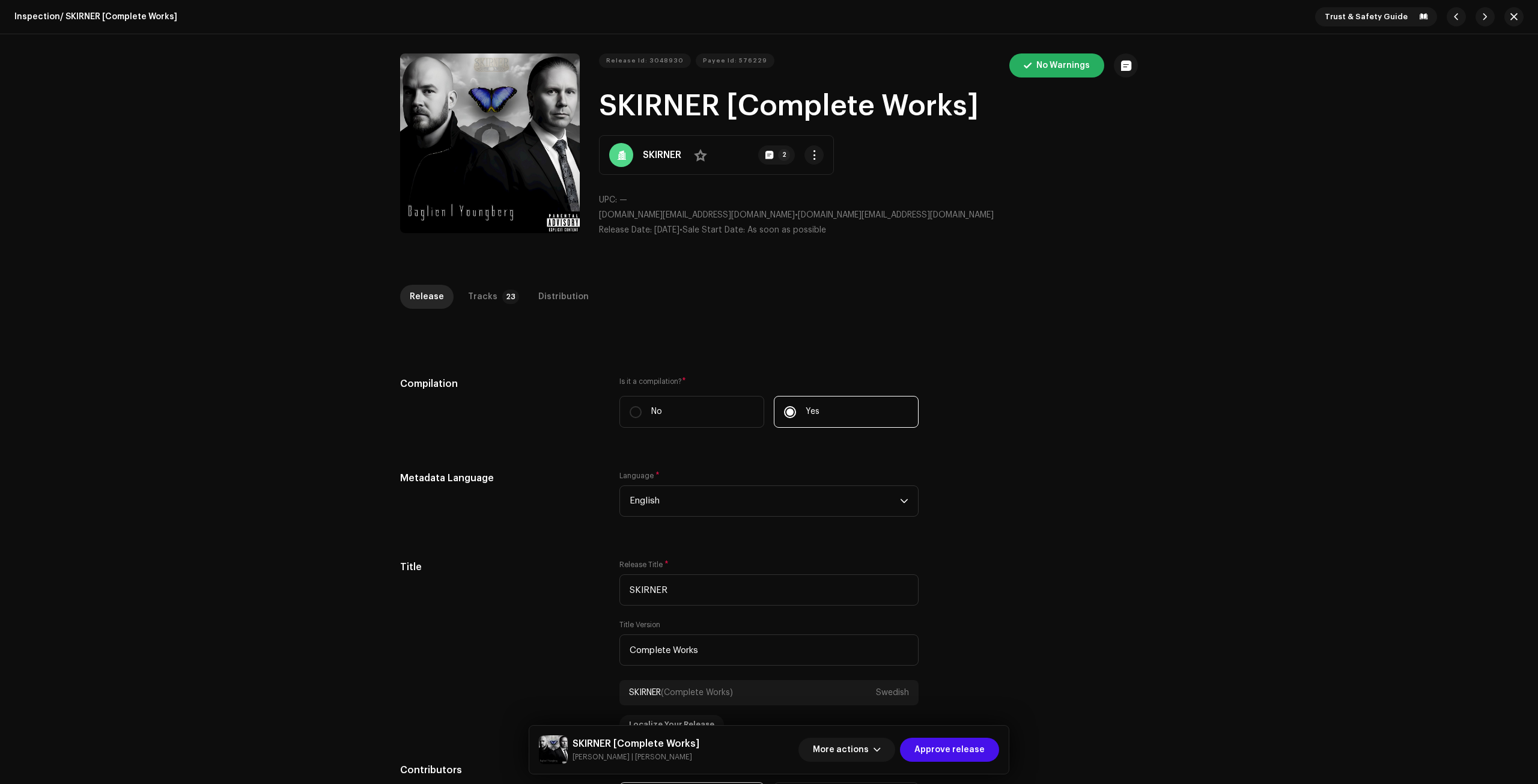
click at [672, 161] on strong "SKIRNER" at bounding box center [662, 154] width 39 height 14
drag, startPoint x: 610, startPoint y: 211, endPoint x: 696, endPoint y: 215, distance: 86.1
click at [696, 215] on div "Release Id: 3048930 Payee Id: 576229 No Warnings SKIRNER [Complete Works] SKIRN…" at bounding box center [769, 149] width 738 height 192
copy span "skirner.music@gmail.com"
click at [498, 284] on p-tab "Tracks 23" at bounding box center [491, 297] width 65 height 24
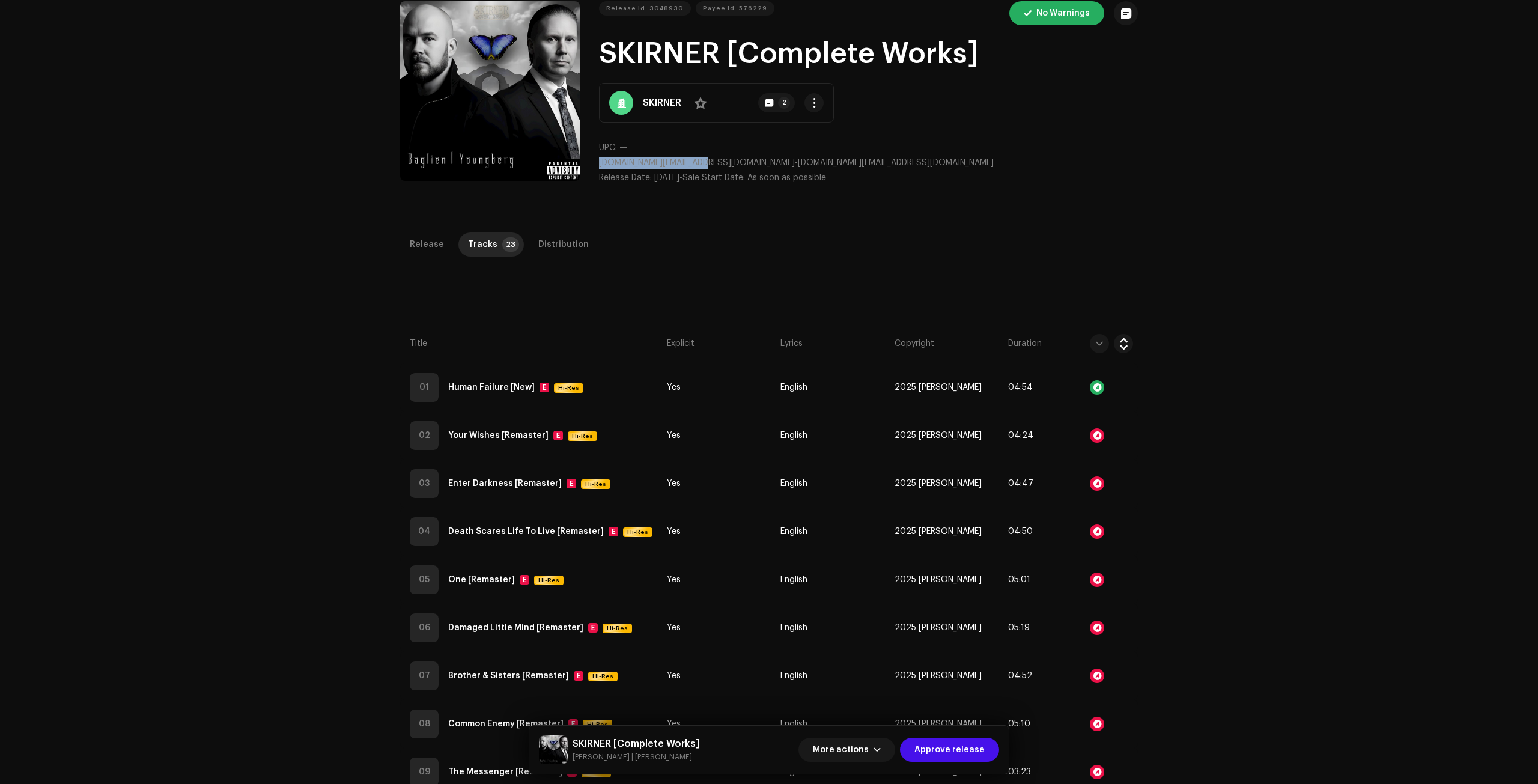
scroll to position [60, 0]
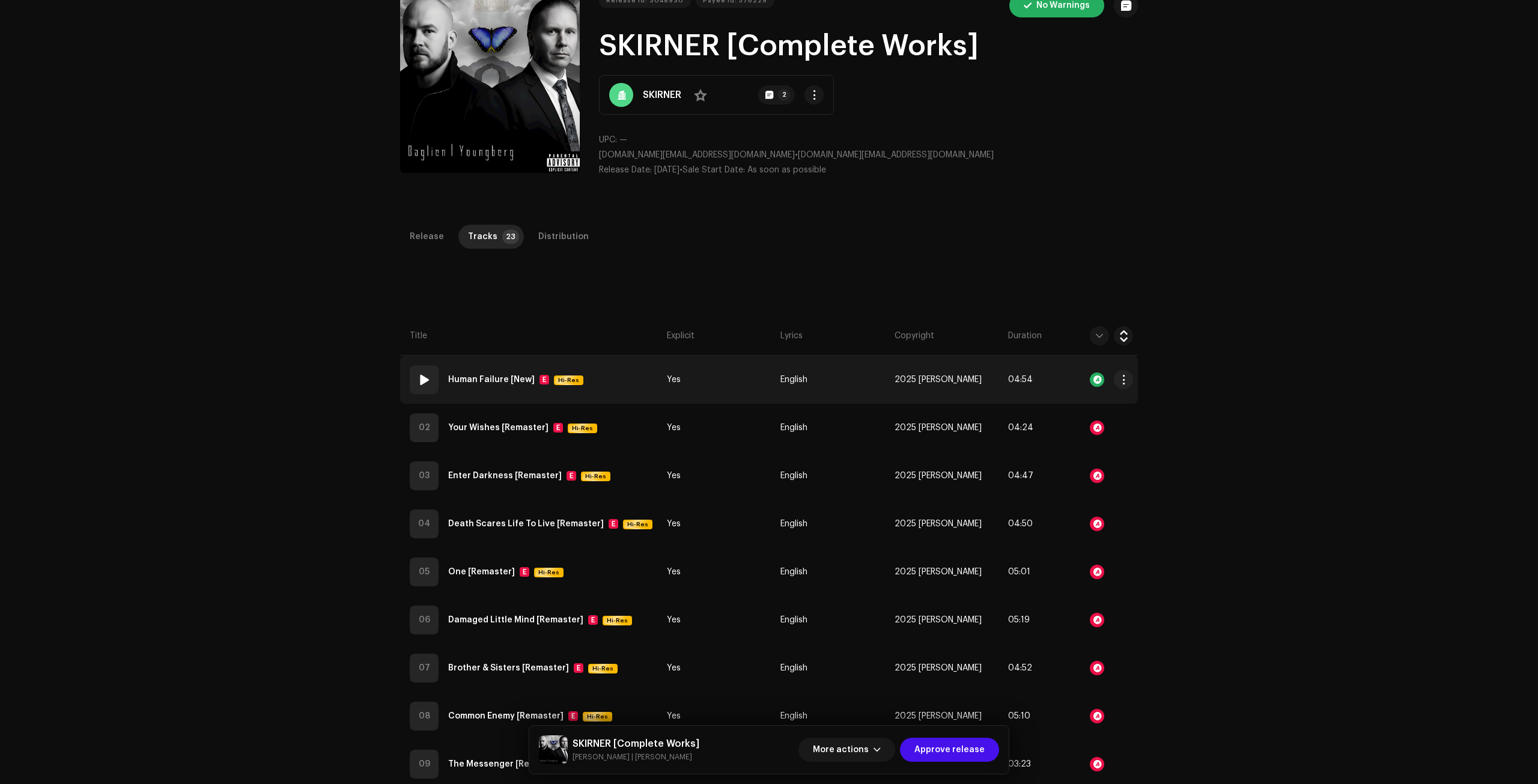
click at [634, 379] on td "01 Human Failure [New] E Hi-Res" at bounding box center [531, 379] width 262 height 48
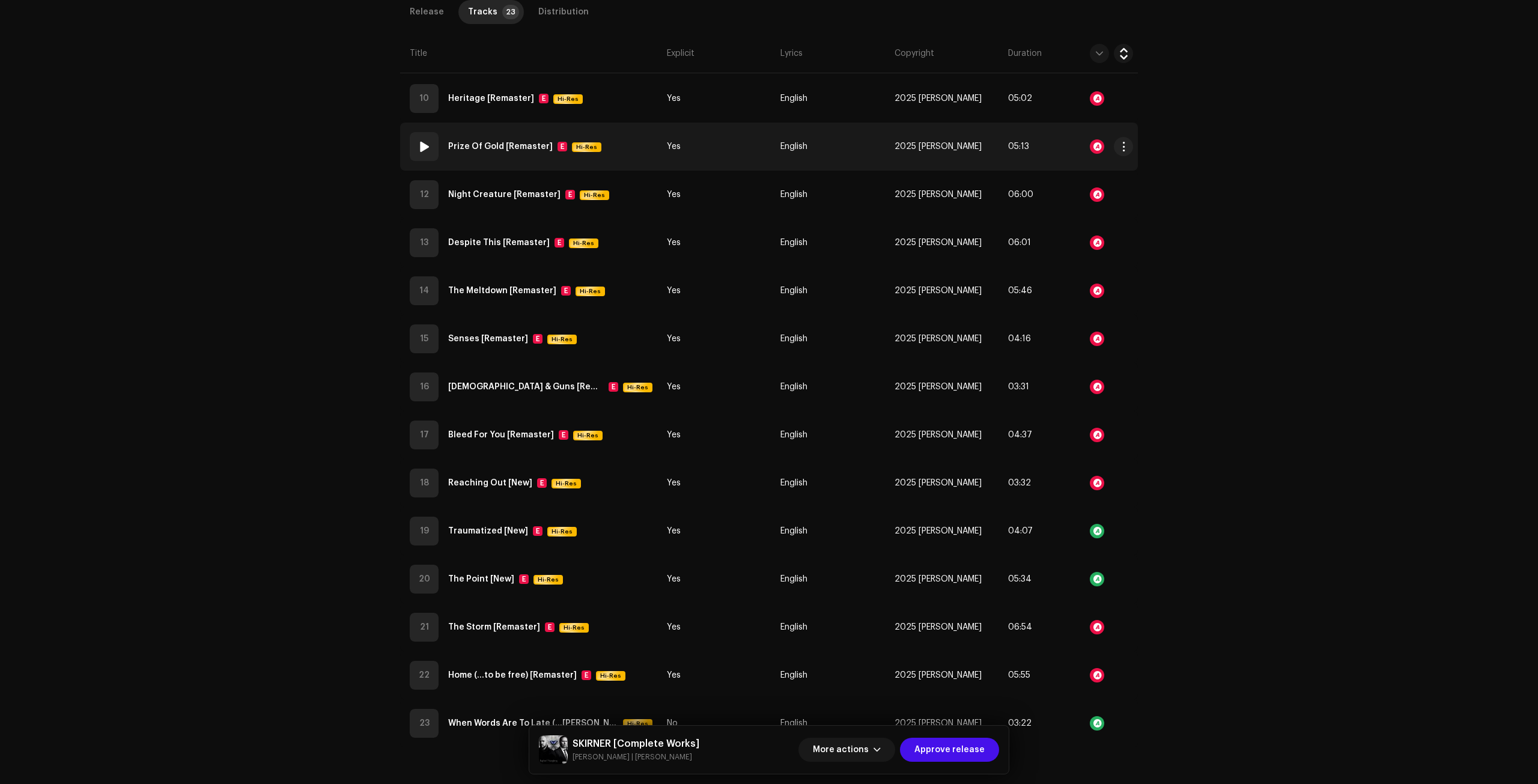
scroll to position [1182, 0]
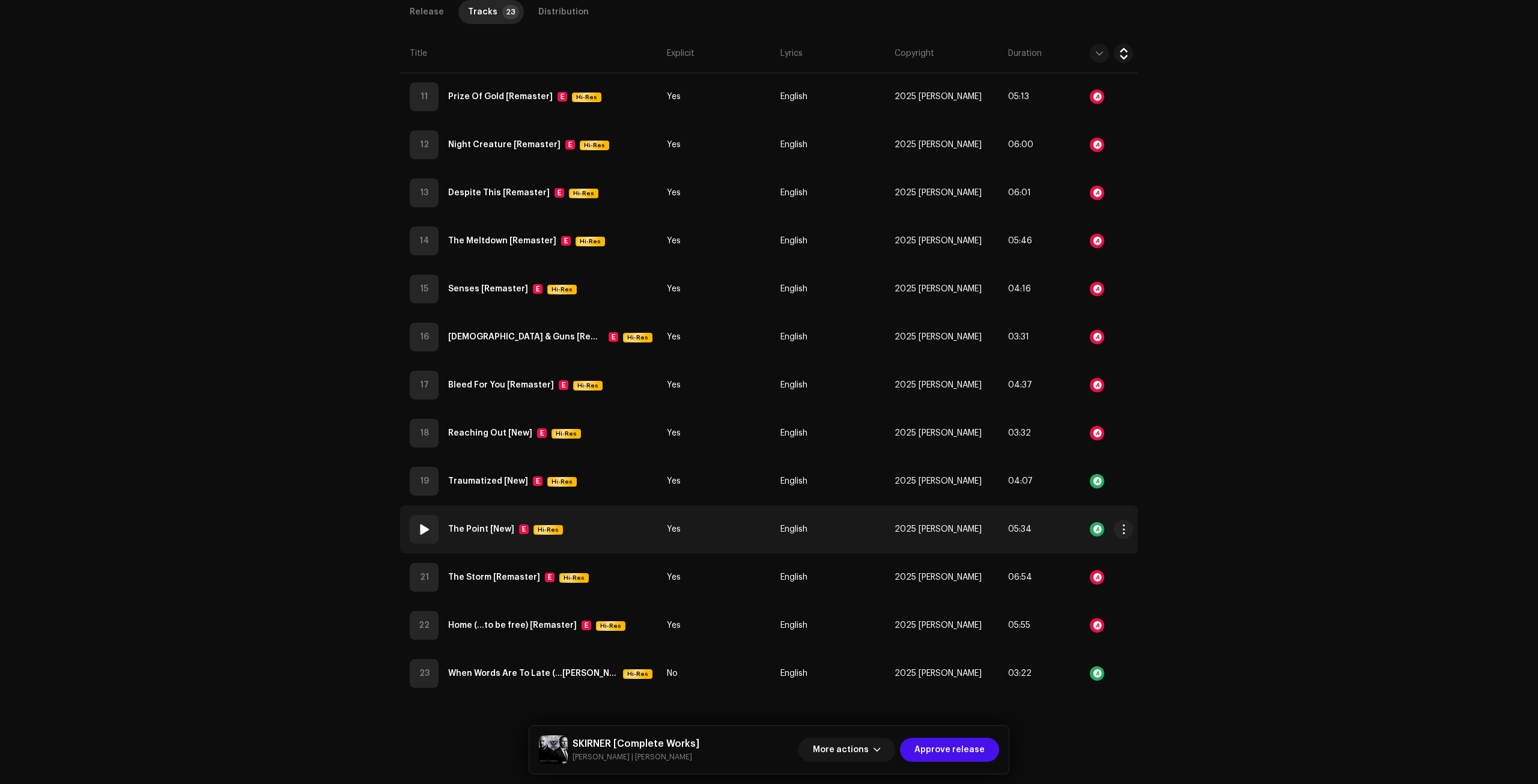
click at [595, 529] on td "20 The Point [New] E Hi-Res" at bounding box center [531, 528] width 262 height 48
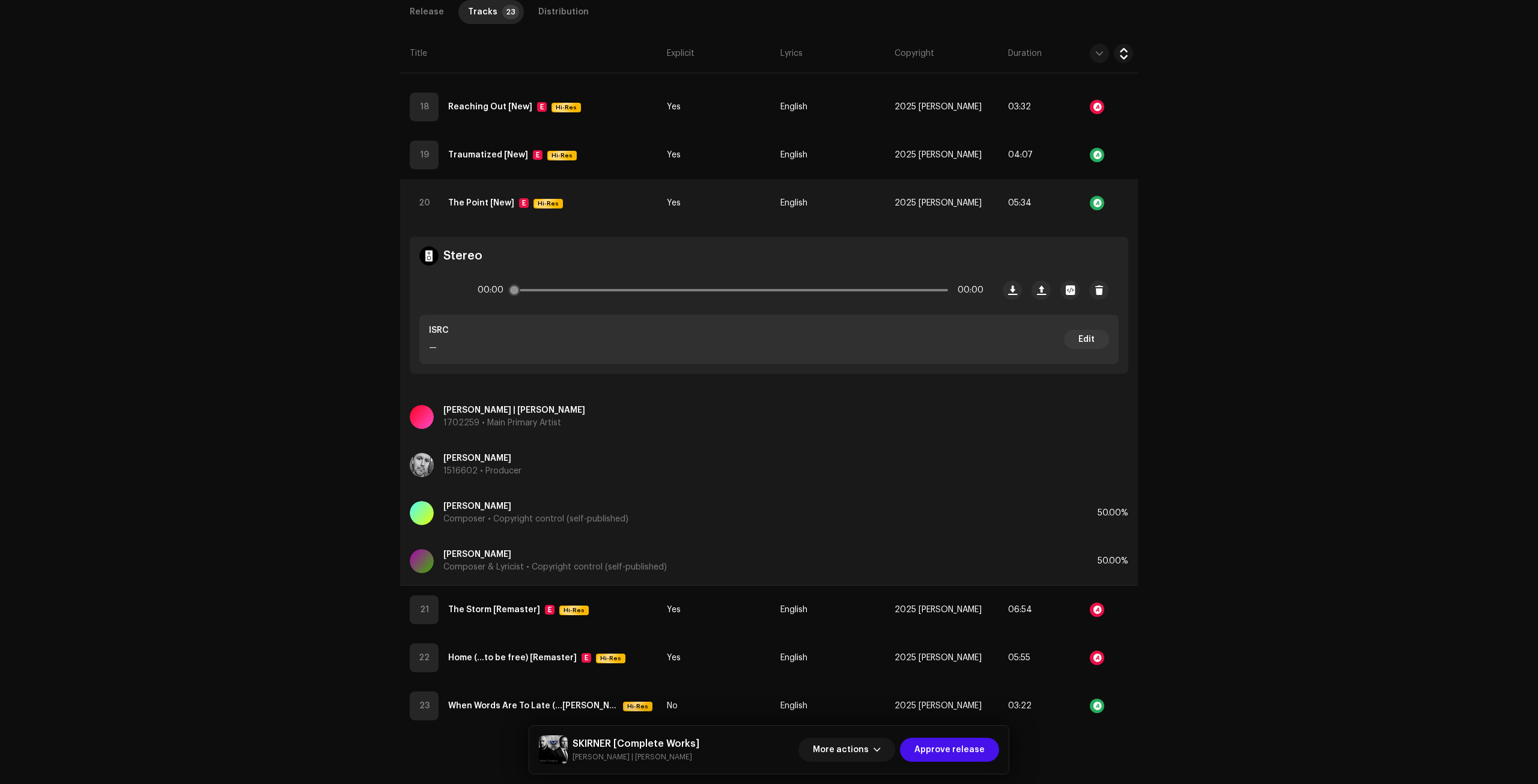
scroll to position [1541, 0]
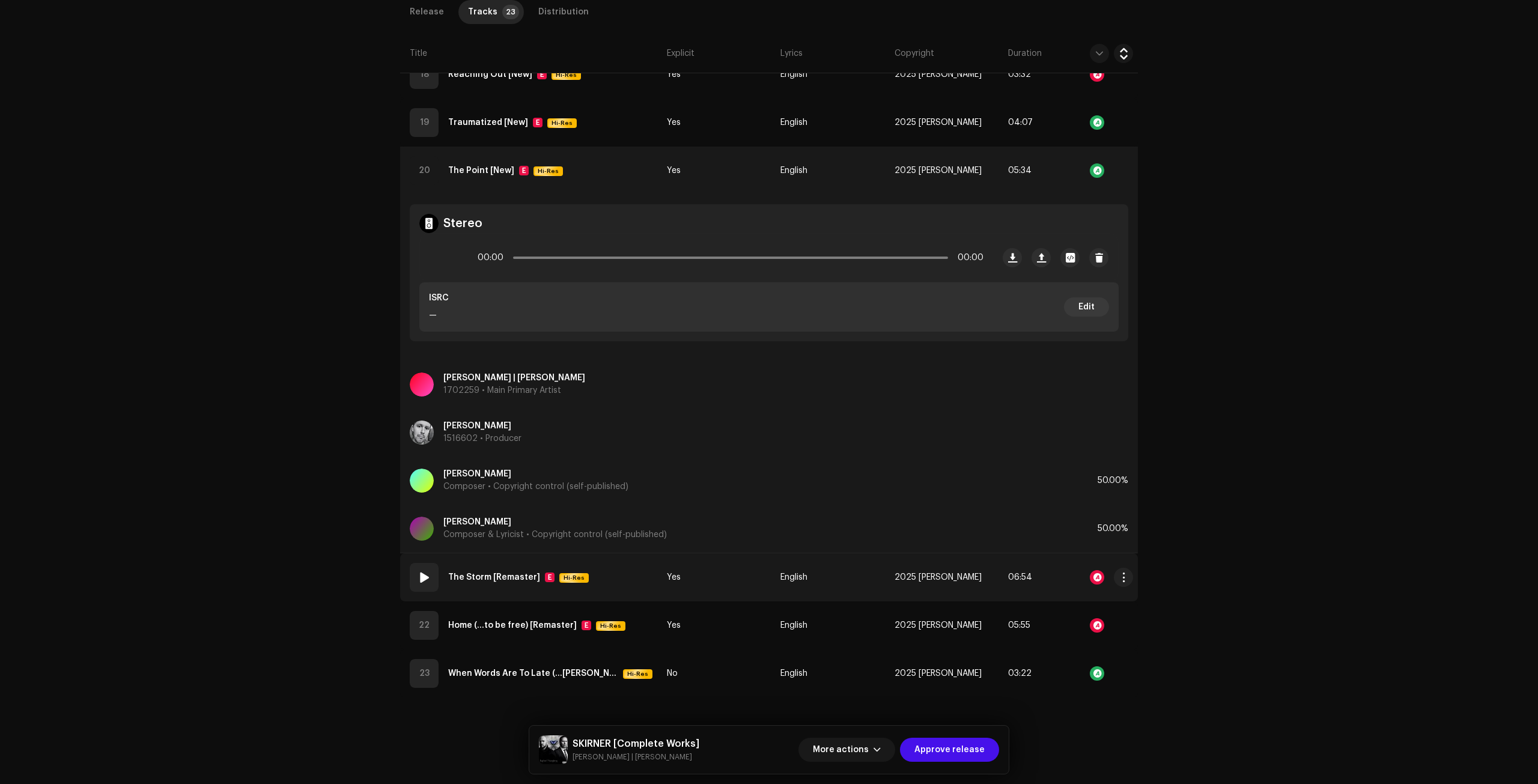
click at [1100, 574] on div at bounding box center [1097, 576] width 14 height 14
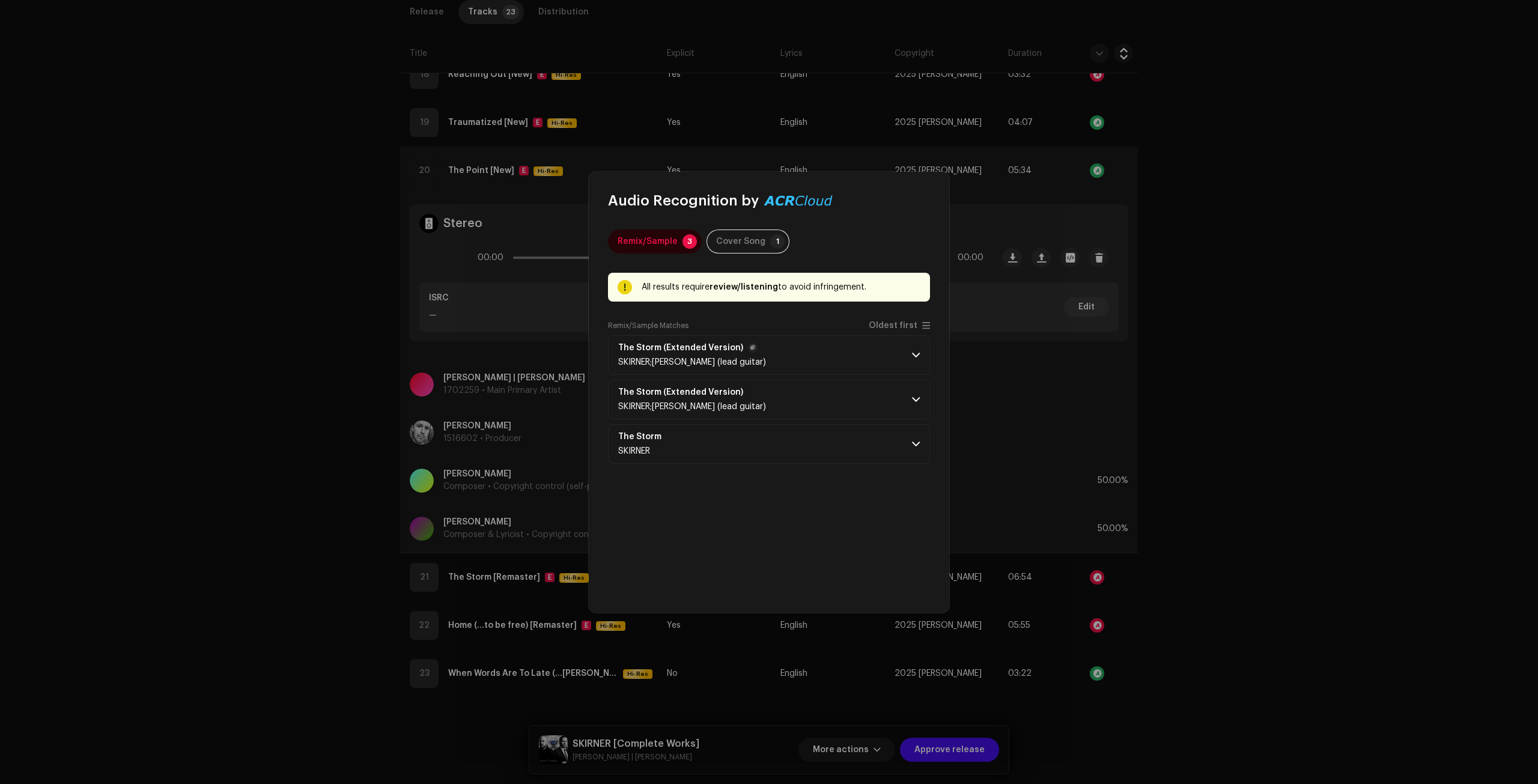
click at [854, 348] on p-accordion-header "The Storm (Extended Version) SKIRNER;Davide Rinaldi (lead guitar)" at bounding box center [768, 355] width 322 height 40
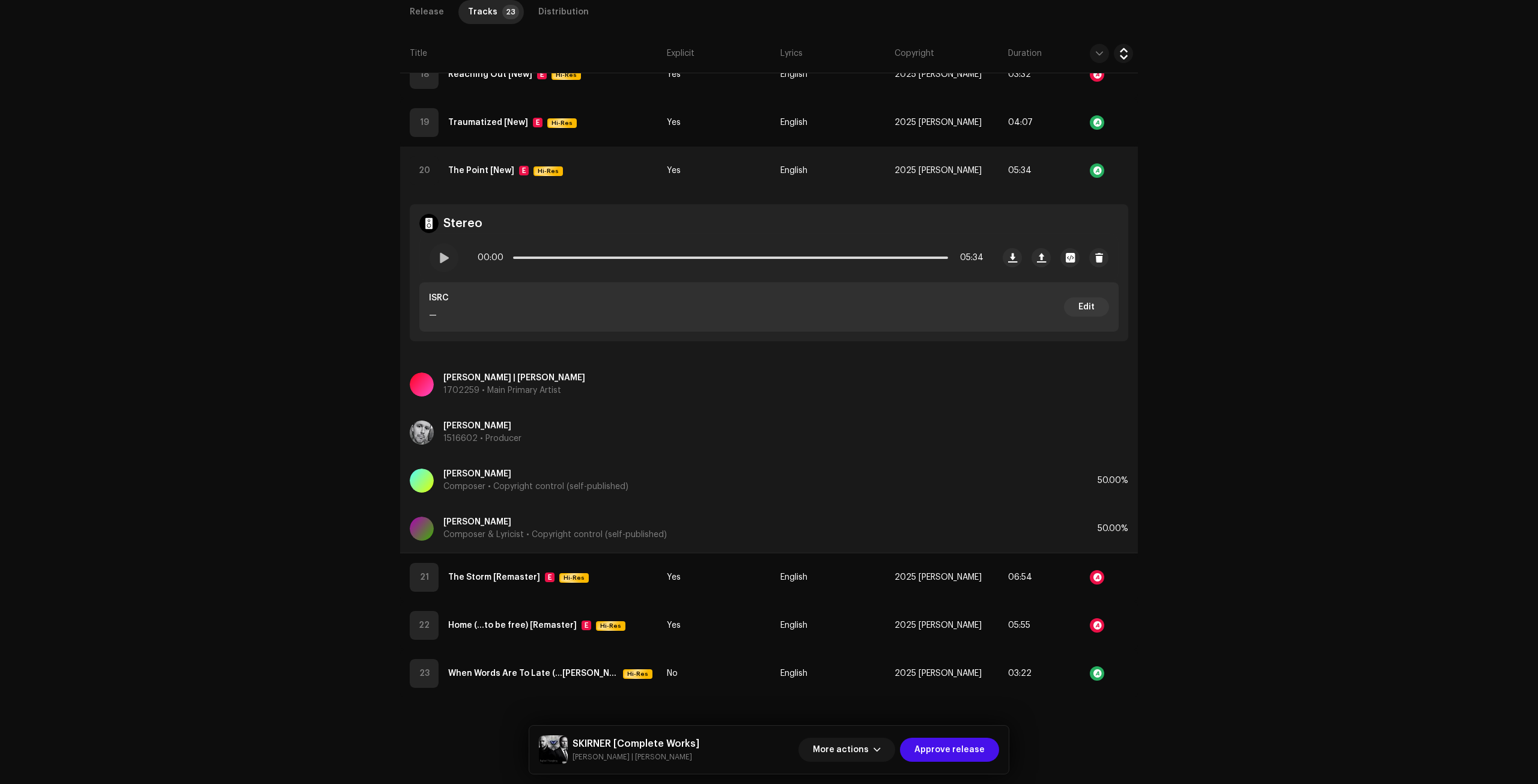
drag, startPoint x: 1271, startPoint y: 356, endPoint x: 1209, endPoint y: 398, distance: 74.9
click at [1273, 355] on div "Audio Recognition by Remix/Sample 3 Cover Song 1 All results require review/lis…" at bounding box center [769, 392] width 1538 height 784
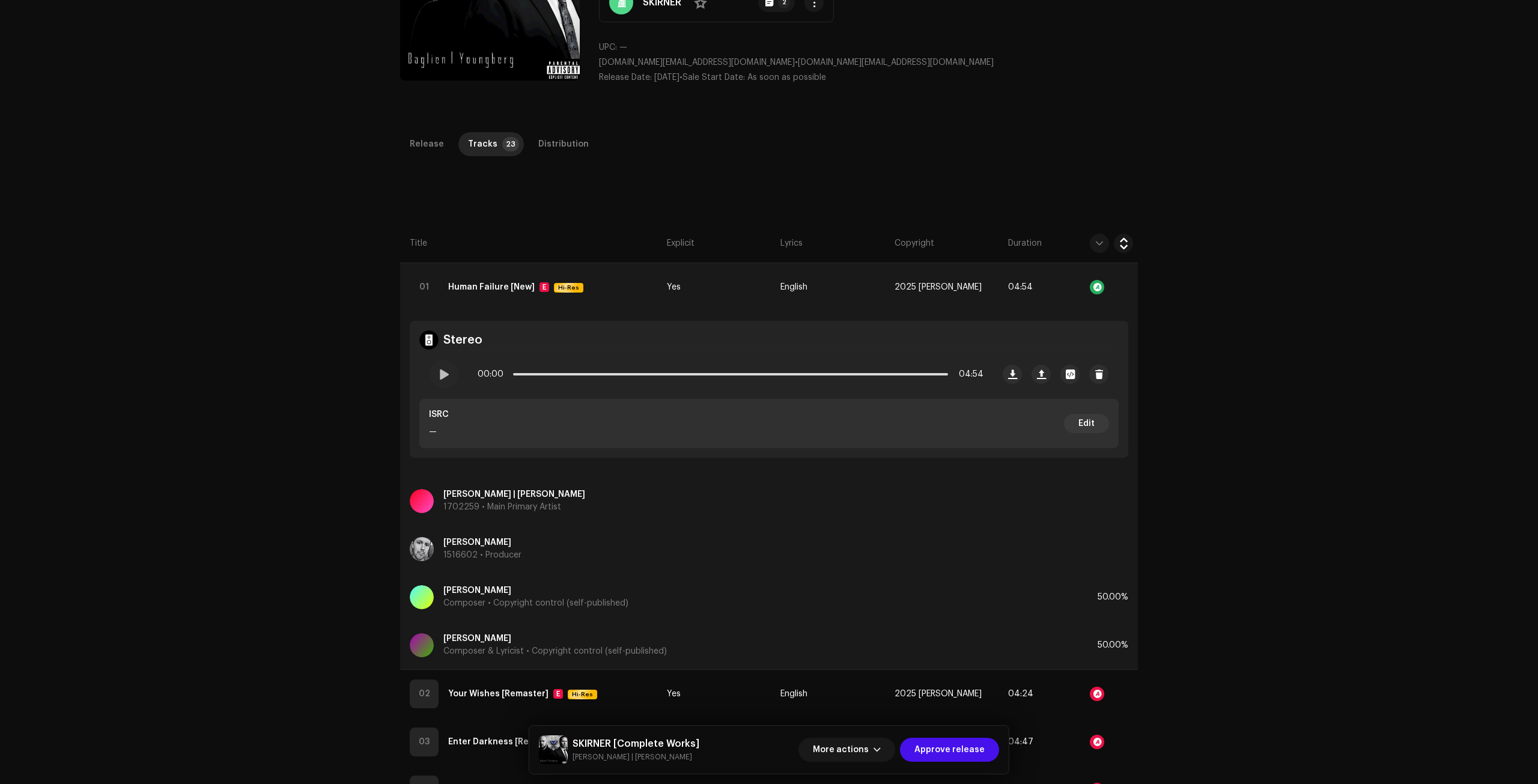
scroll to position [99, 0]
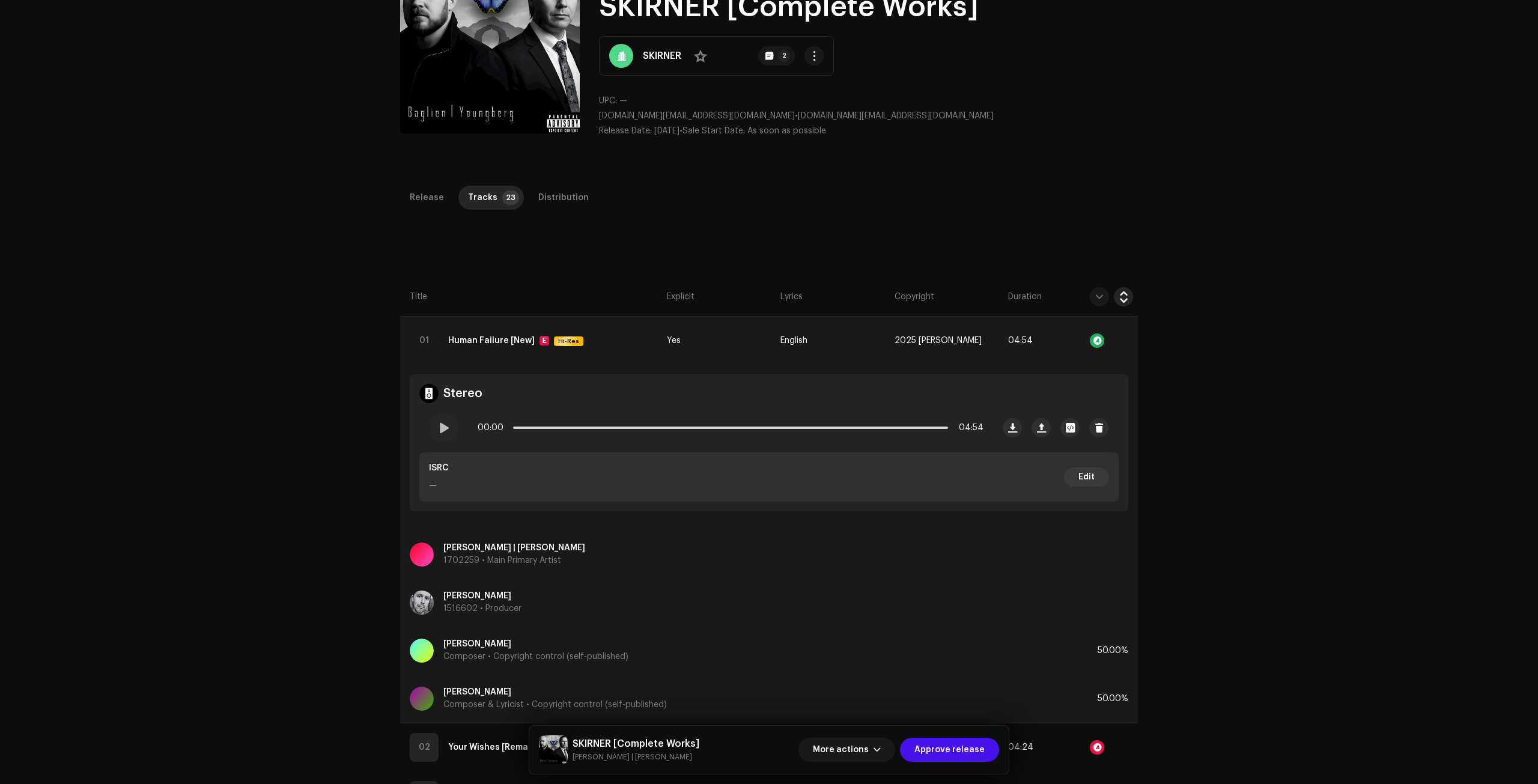
click at [1124, 294] on icon "button" at bounding box center [1123, 297] width 11 height 10
click at [1122, 294] on icon "button" at bounding box center [1123, 297] width 11 height 10
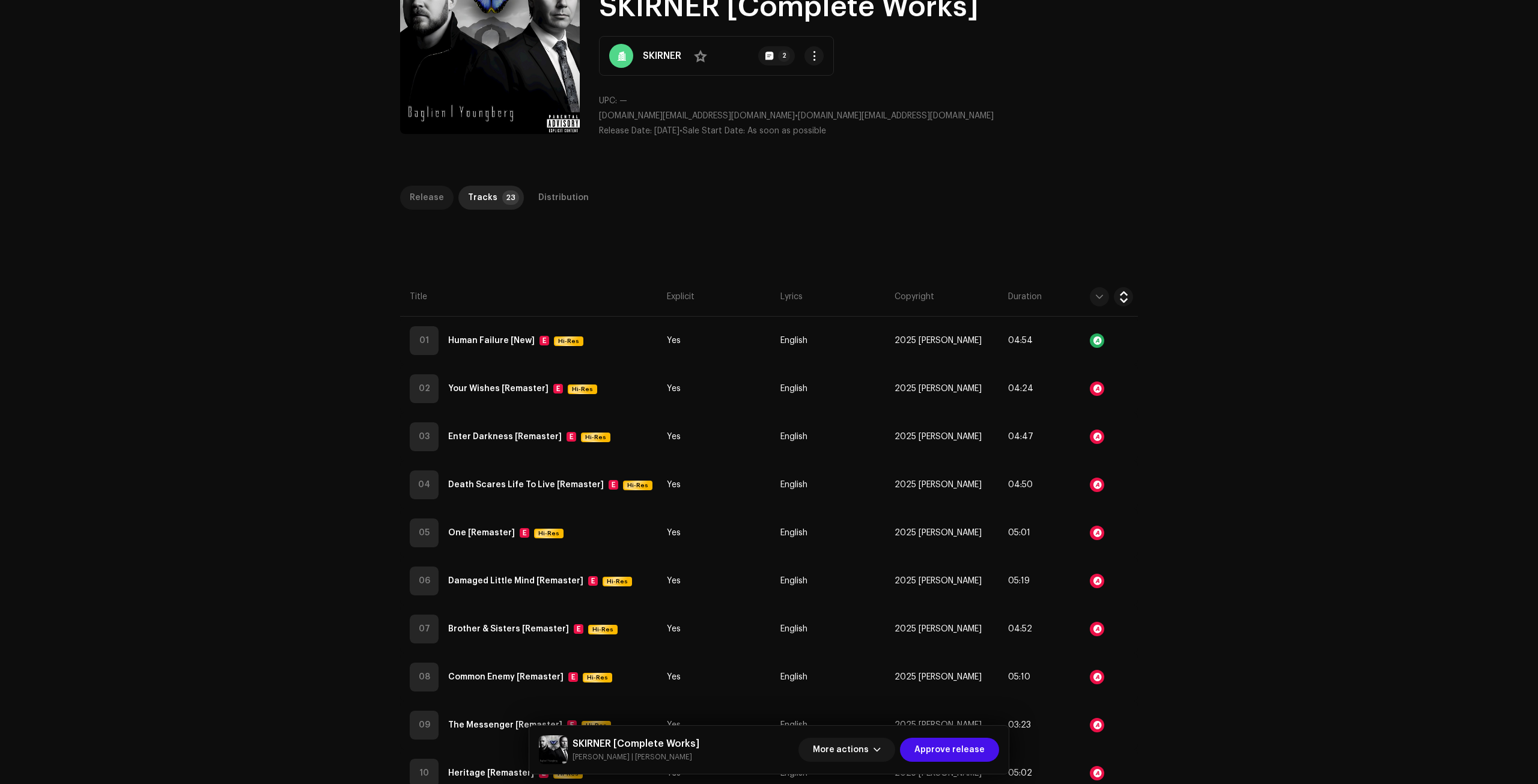
click at [443, 201] on p-tab "Release" at bounding box center [427, 198] width 53 height 24
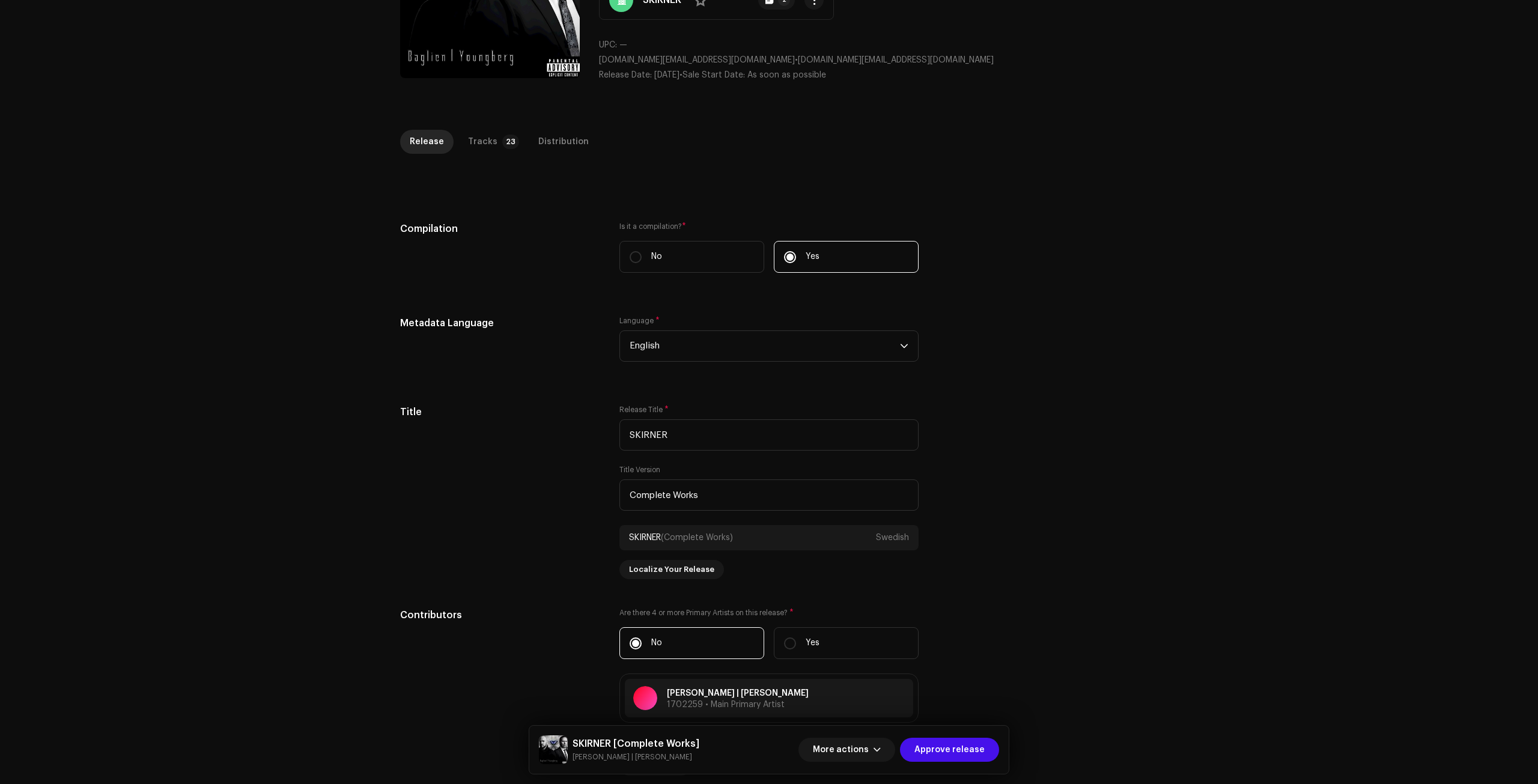
scroll to position [459, 0]
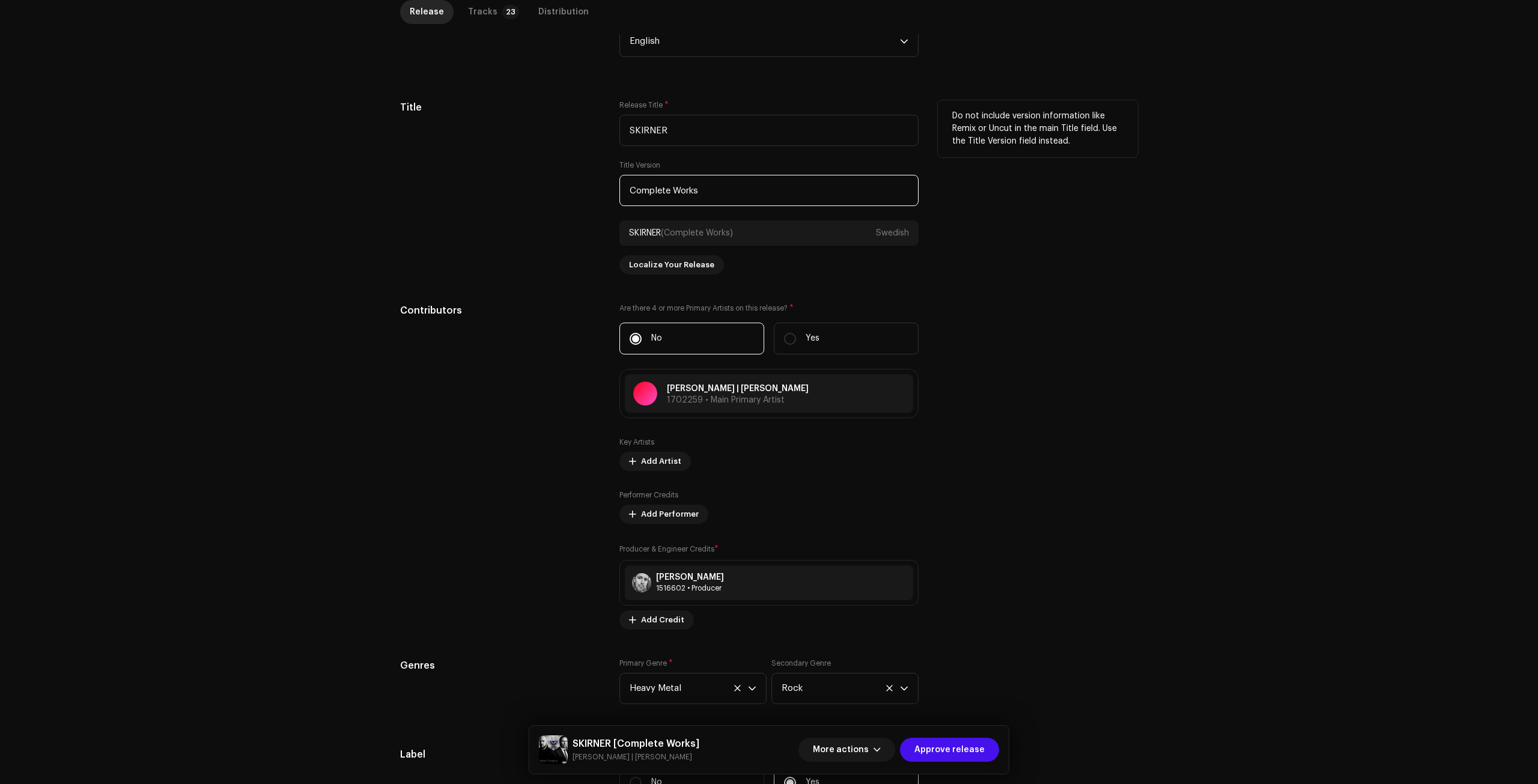
drag, startPoint x: 752, startPoint y: 191, endPoint x: 577, endPoint y: 177, distance: 175.6
click at [577, 177] on div "Title Release Title * SKIRNER Title Version Complete Works SKIRNER (Complete Wo…" at bounding box center [769, 187] width 738 height 174
click at [723, 141] on input "SKIRNER" at bounding box center [768, 130] width 299 height 31
paste input "Complete Works"
type input "SKIRNER"
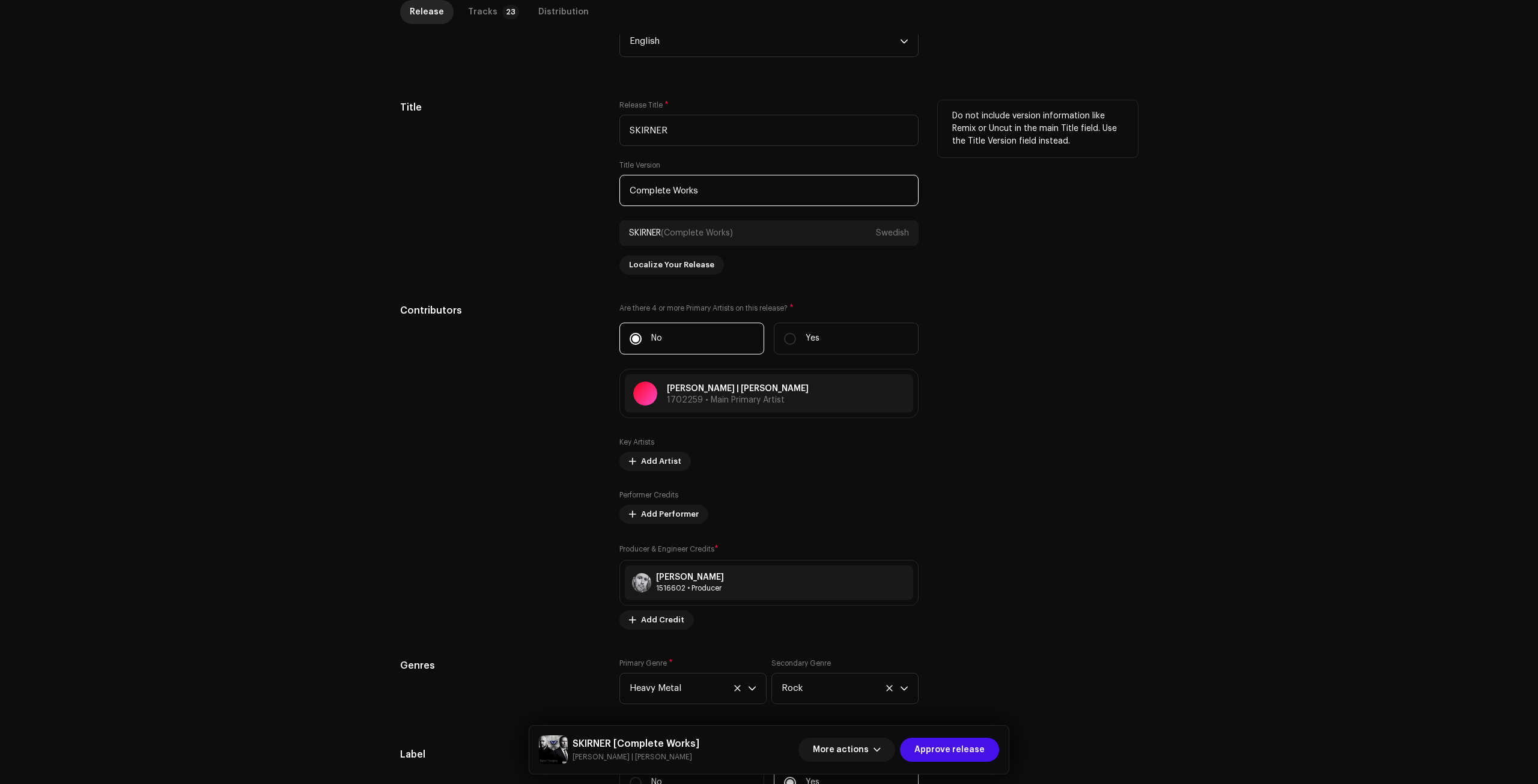
click at [750, 193] on input "Complete Works" at bounding box center [768, 190] width 299 height 31
drag, startPoint x: 470, startPoint y: 12, endPoint x: 479, endPoint y: 19, distance: 11.4
click at [471, 12] on div "Tracks" at bounding box center [482, 12] width 30 height 24
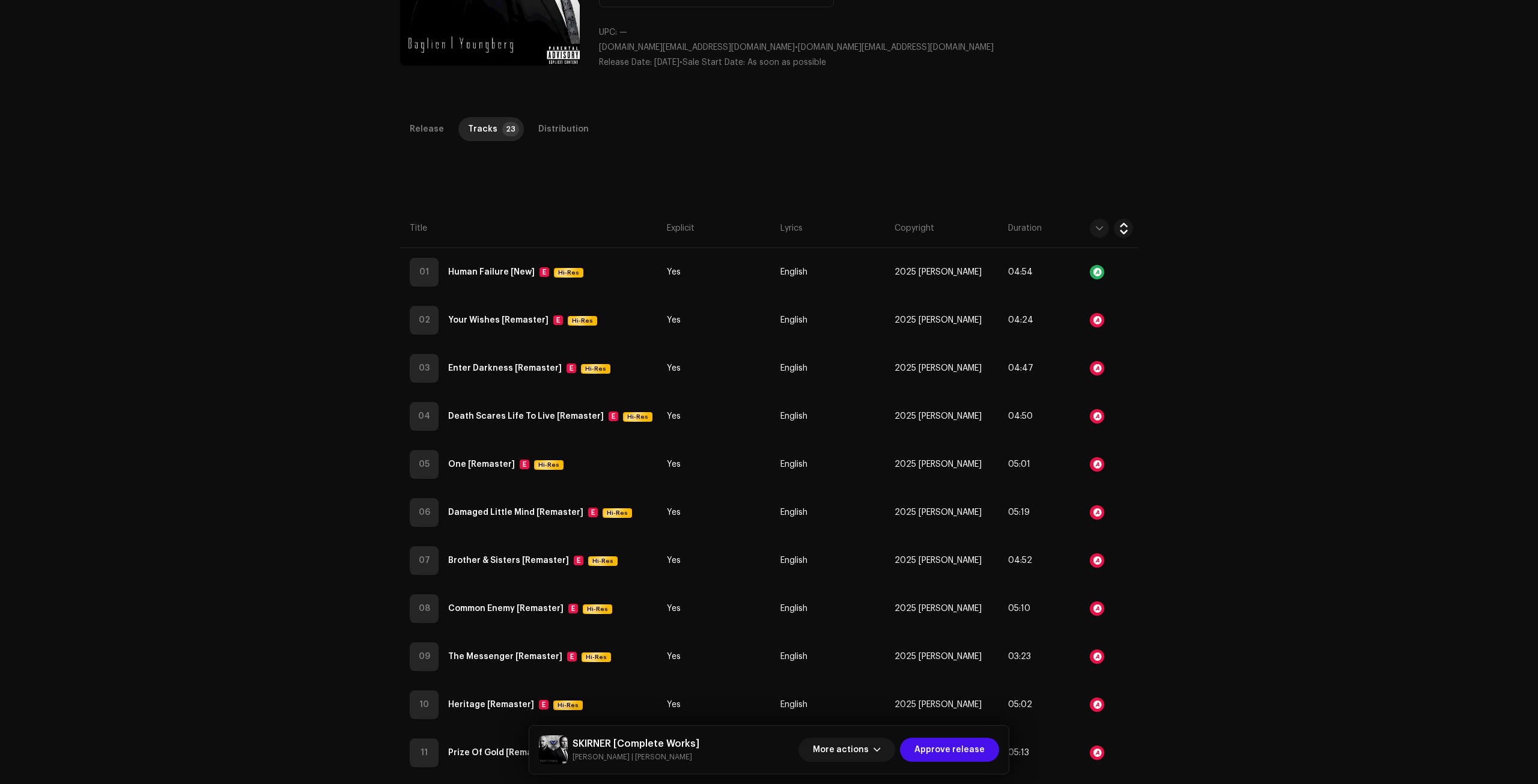
scroll to position [159, 0]
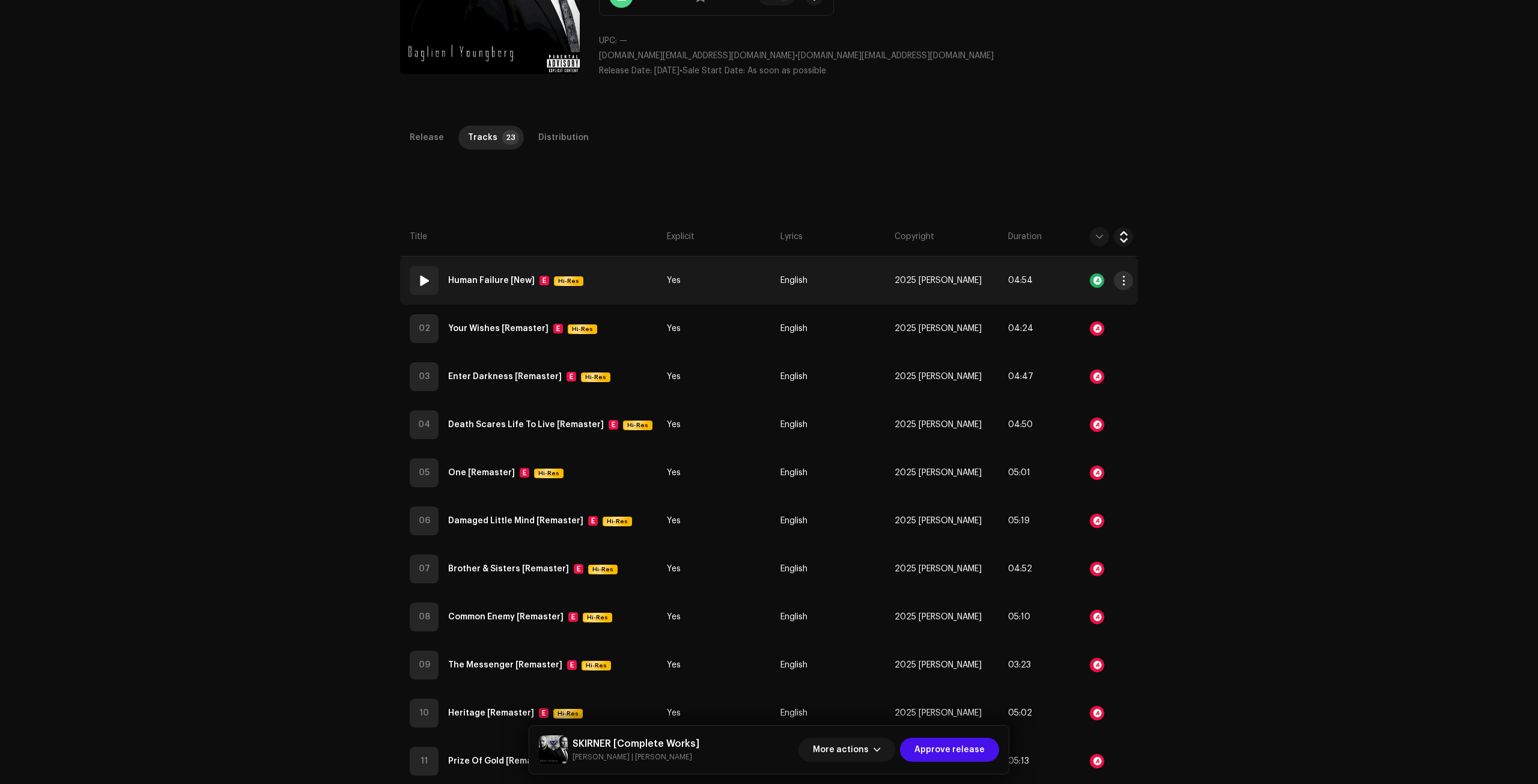
click at [1123, 278] on span "button" at bounding box center [1123, 280] width 9 height 10
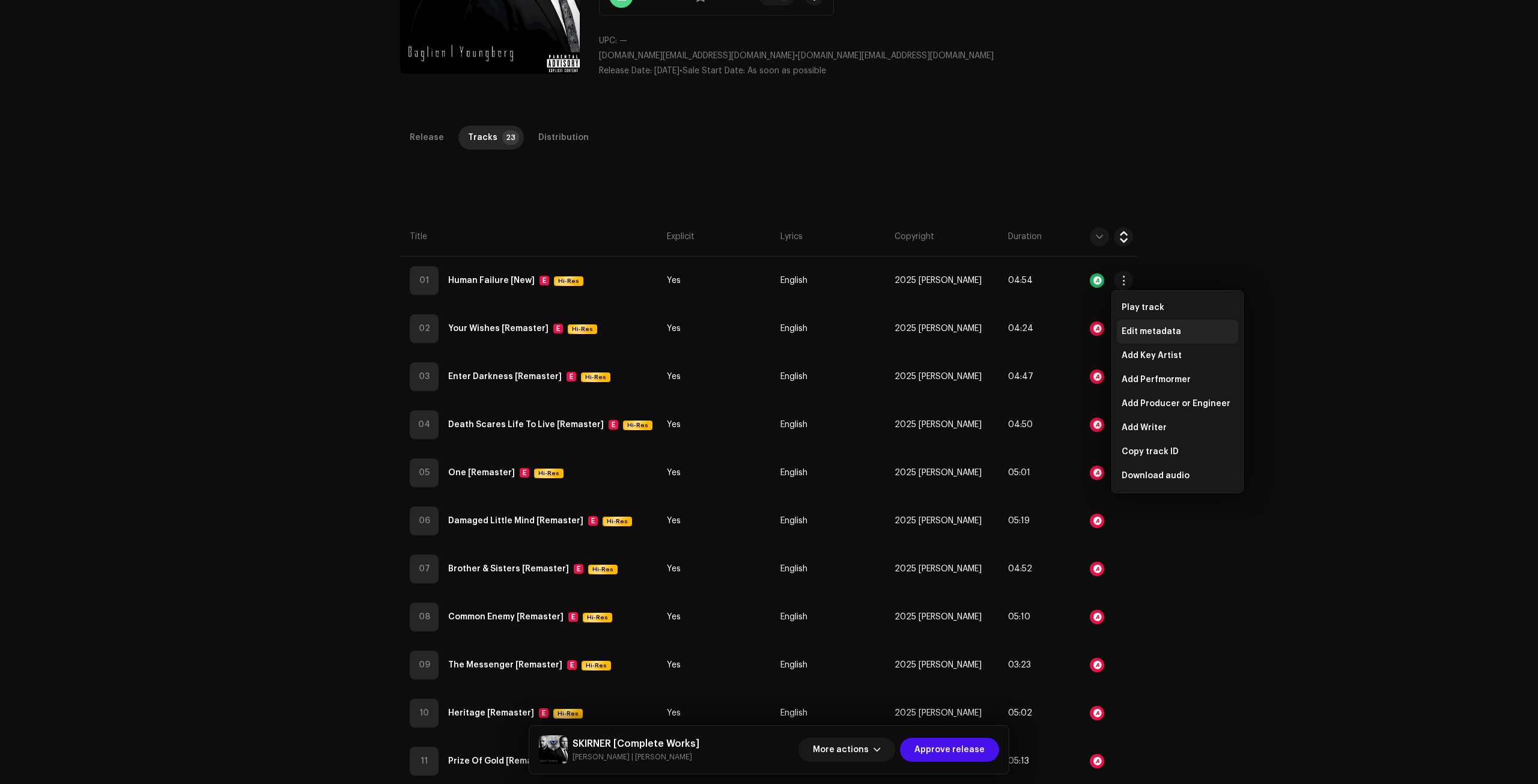
click at [1174, 332] on span "Edit metadata" at bounding box center [1151, 332] width 59 height 10
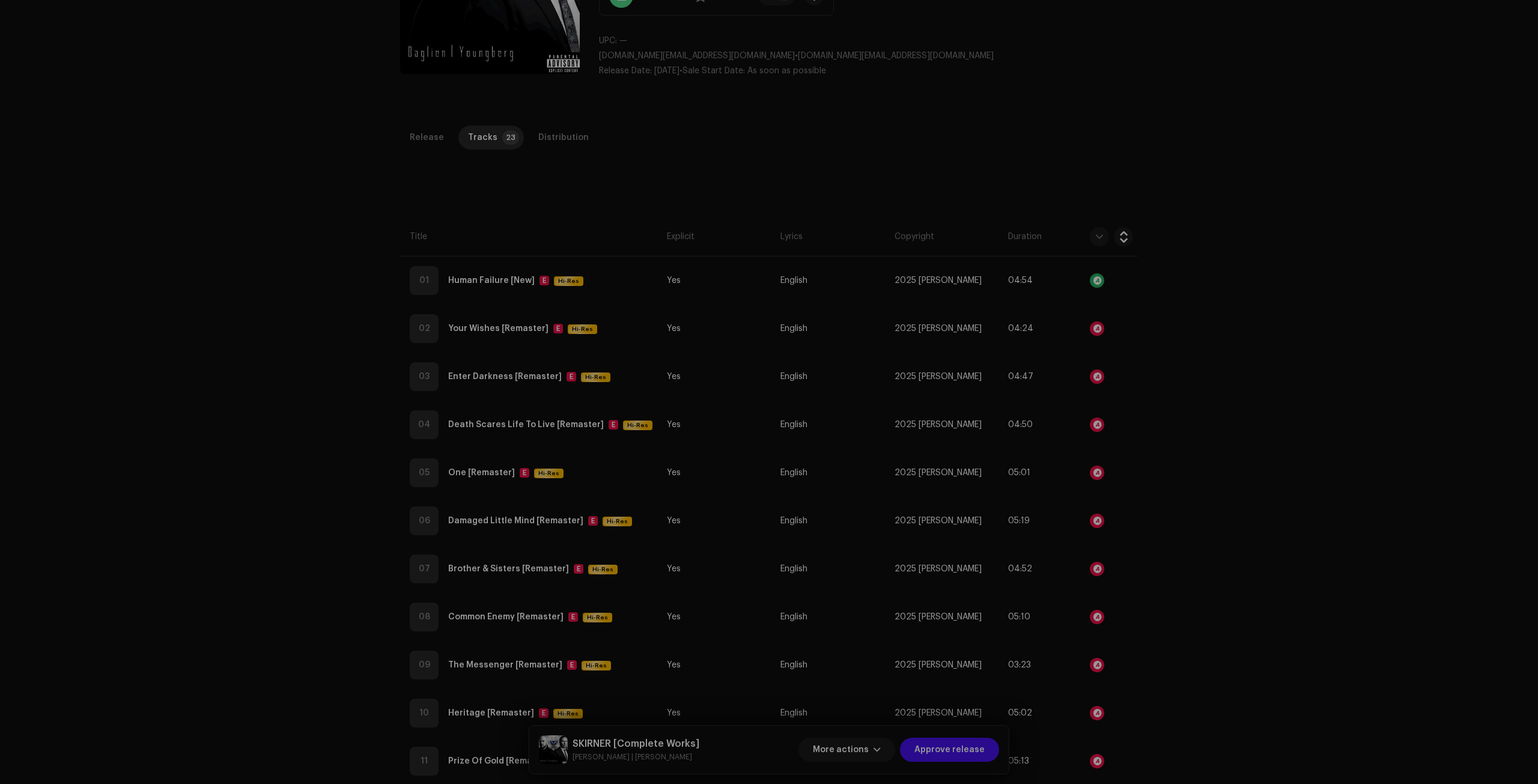
click at [1106, 198] on div "Edit Track Metadata Track Title * Human Failure Track Version New Localize Your…" at bounding box center [769, 392] width 1538 height 784
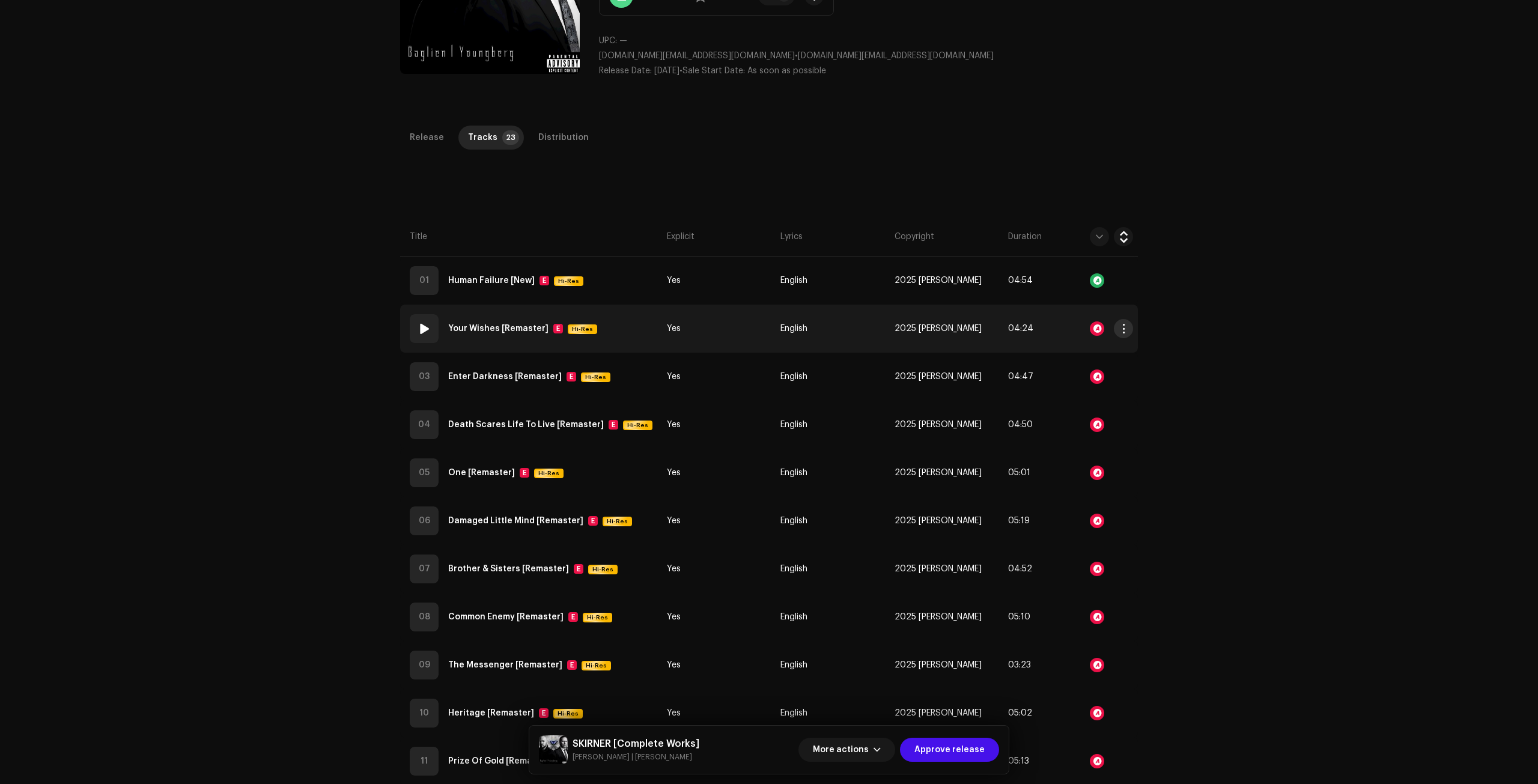
click at [1123, 330] on span "button" at bounding box center [1123, 329] width 9 height 10
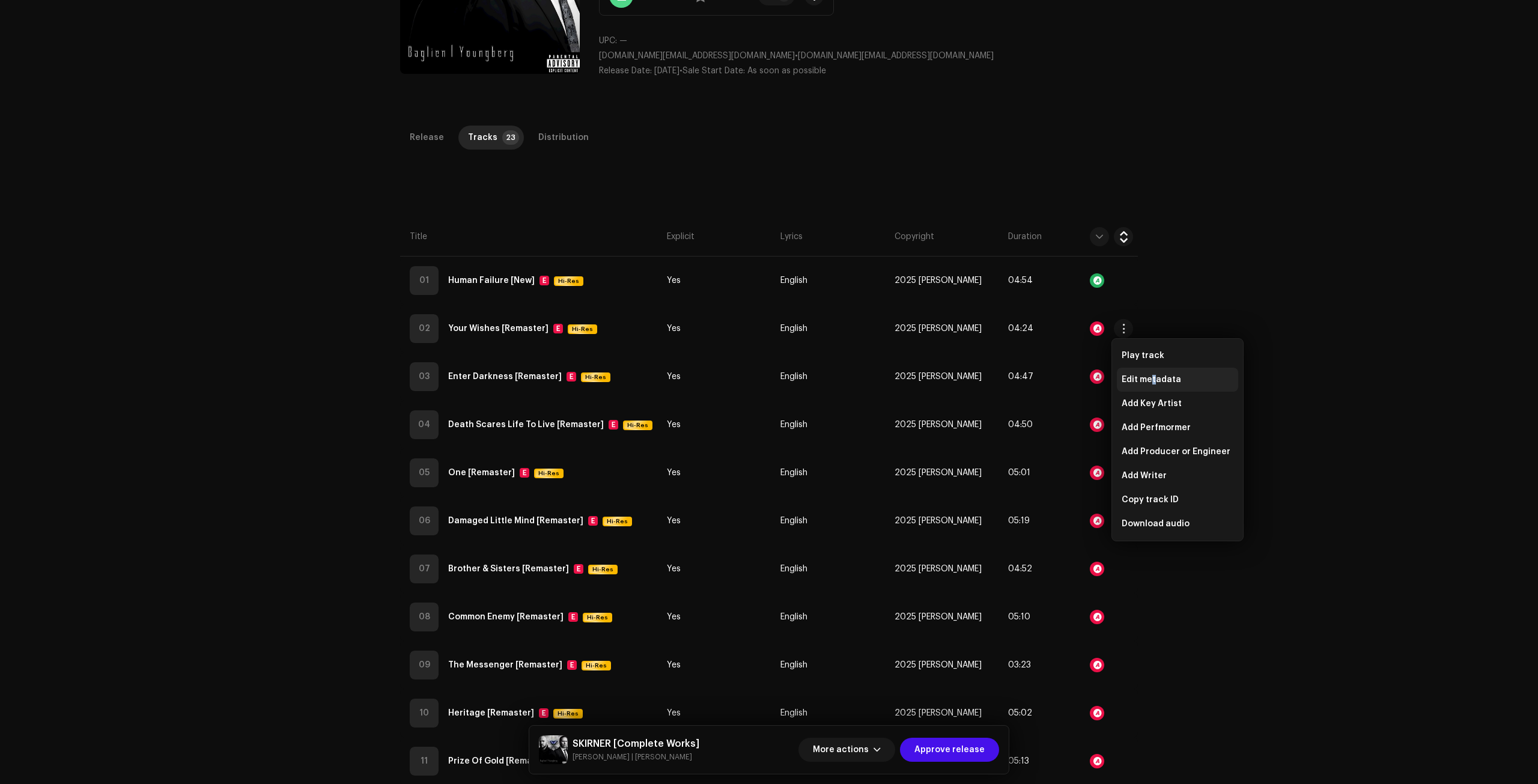
click at [1153, 376] on span "Edit metadata" at bounding box center [1151, 379] width 59 height 10
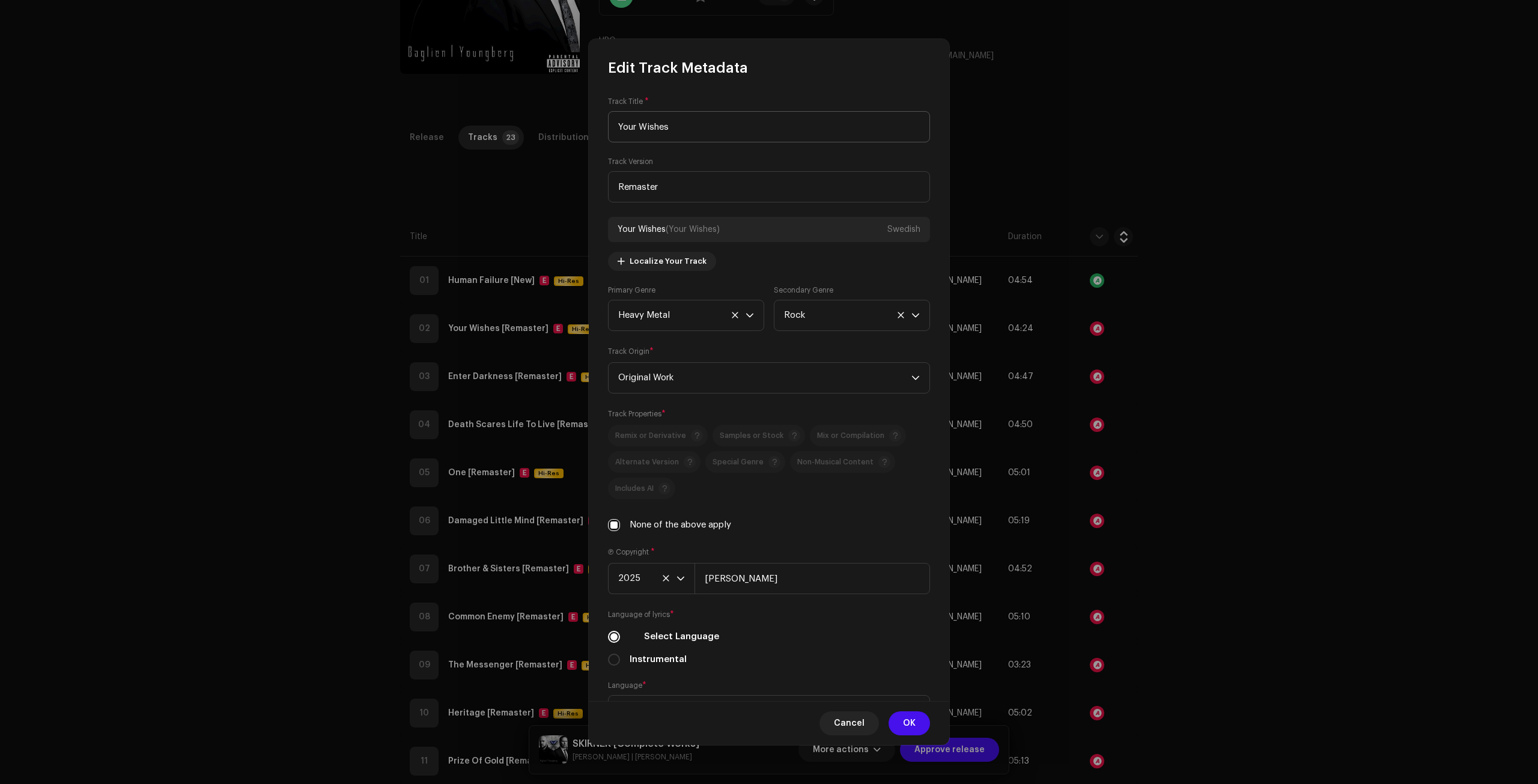
drag, startPoint x: 747, startPoint y: 147, endPoint x: 750, endPoint y: 141, distance: 6.7
click at [750, 144] on div "Track Title * Your Wishes Track Version Remaster Your Wishes (Your Wishes) Swed…" at bounding box center [769, 389] width 361 height 624
click at [729, 135] on input "Your Wishes" at bounding box center [768, 126] width 322 height 31
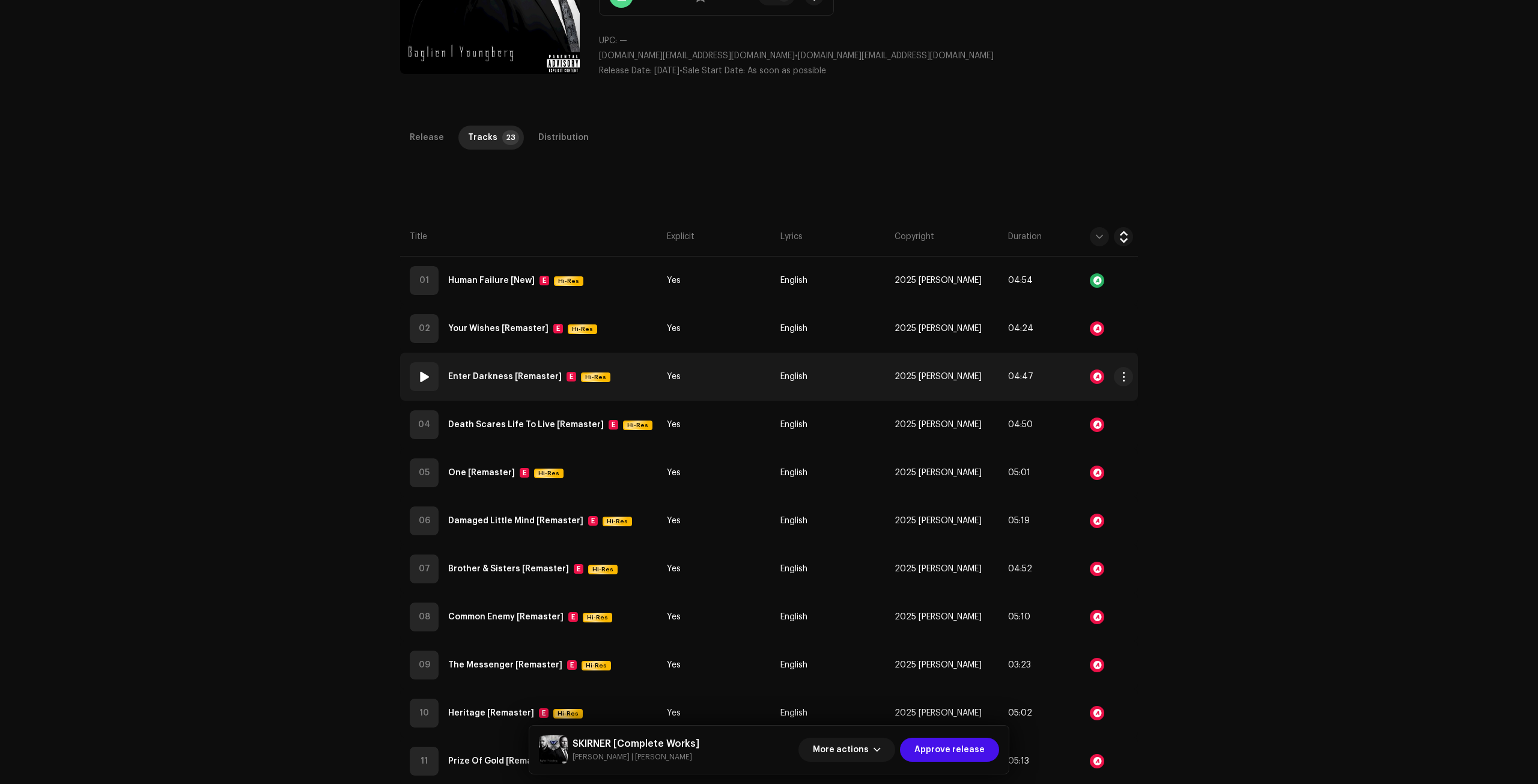
drag, startPoint x: 1130, startPoint y: 378, endPoint x: 1126, endPoint y: 398, distance: 20.4
click at [1131, 378] on div "Edit Track Metadata Track Title * Your Wishes Track Version Remaster Your Wishe…" at bounding box center [769, 392] width 1538 height 784
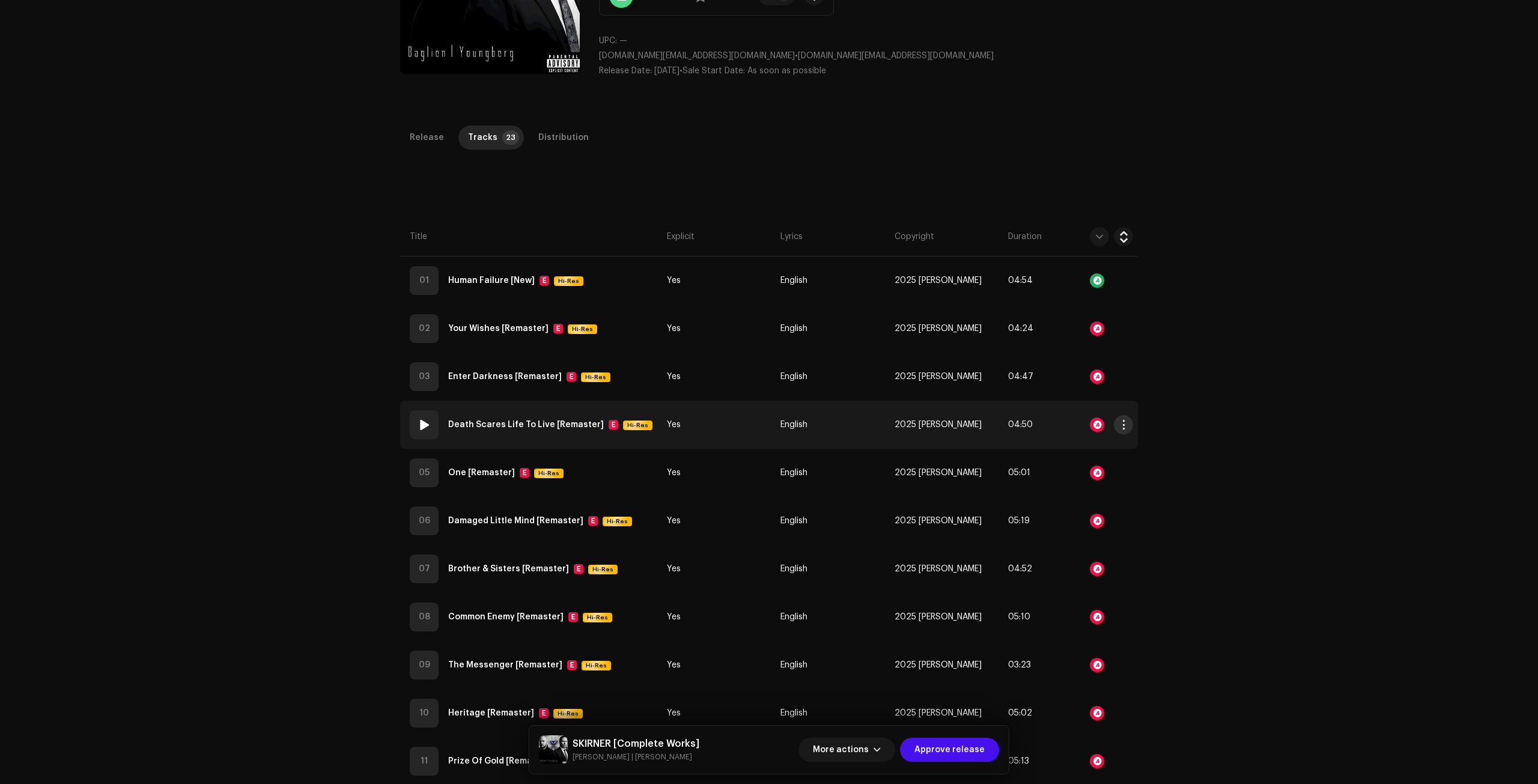
click at [1119, 425] on span "button" at bounding box center [1123, 424] width 9 height 10
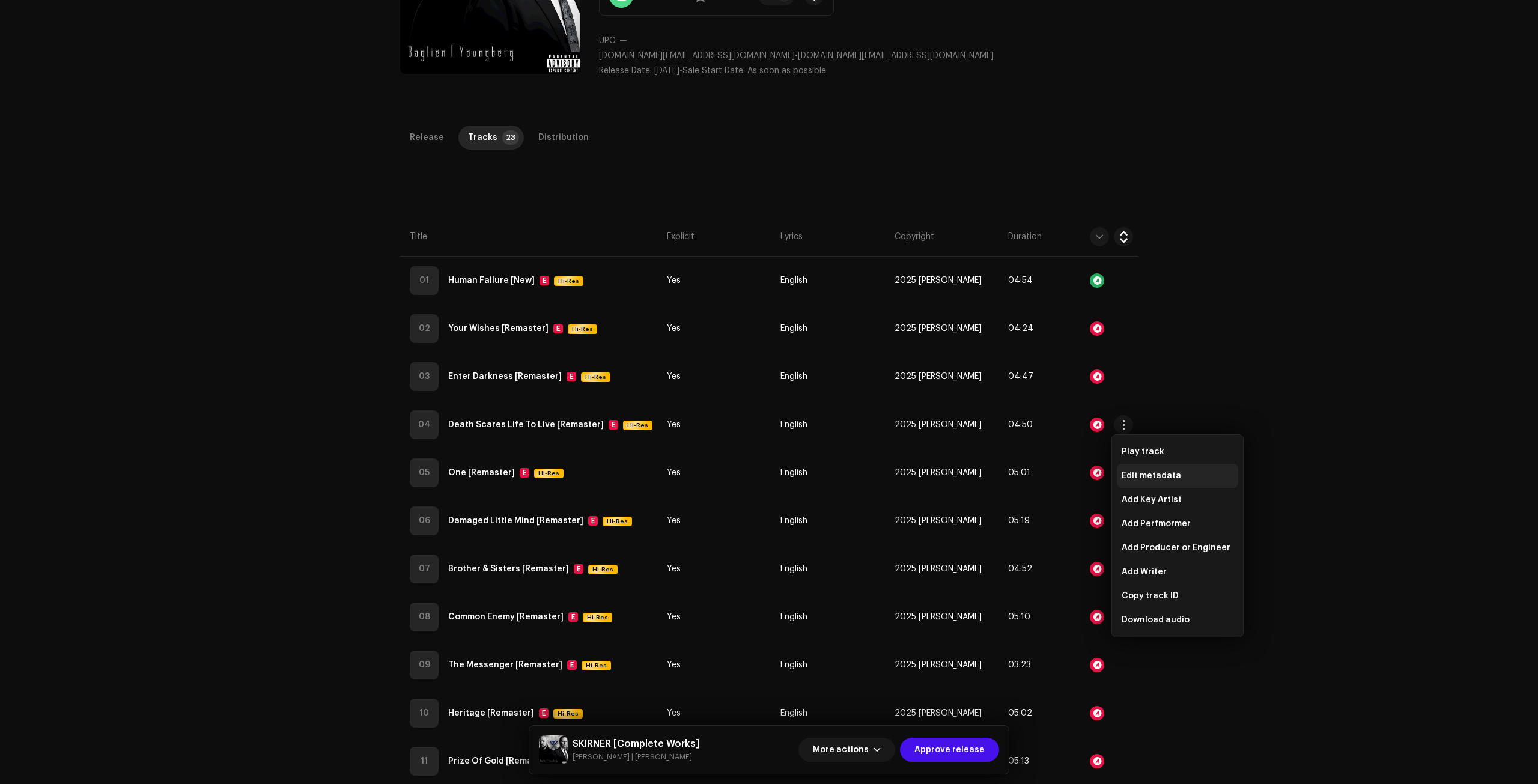
click at [1149, 477] on span "Edit metadata" at bounding box center [1151, 475] width 59 height 10
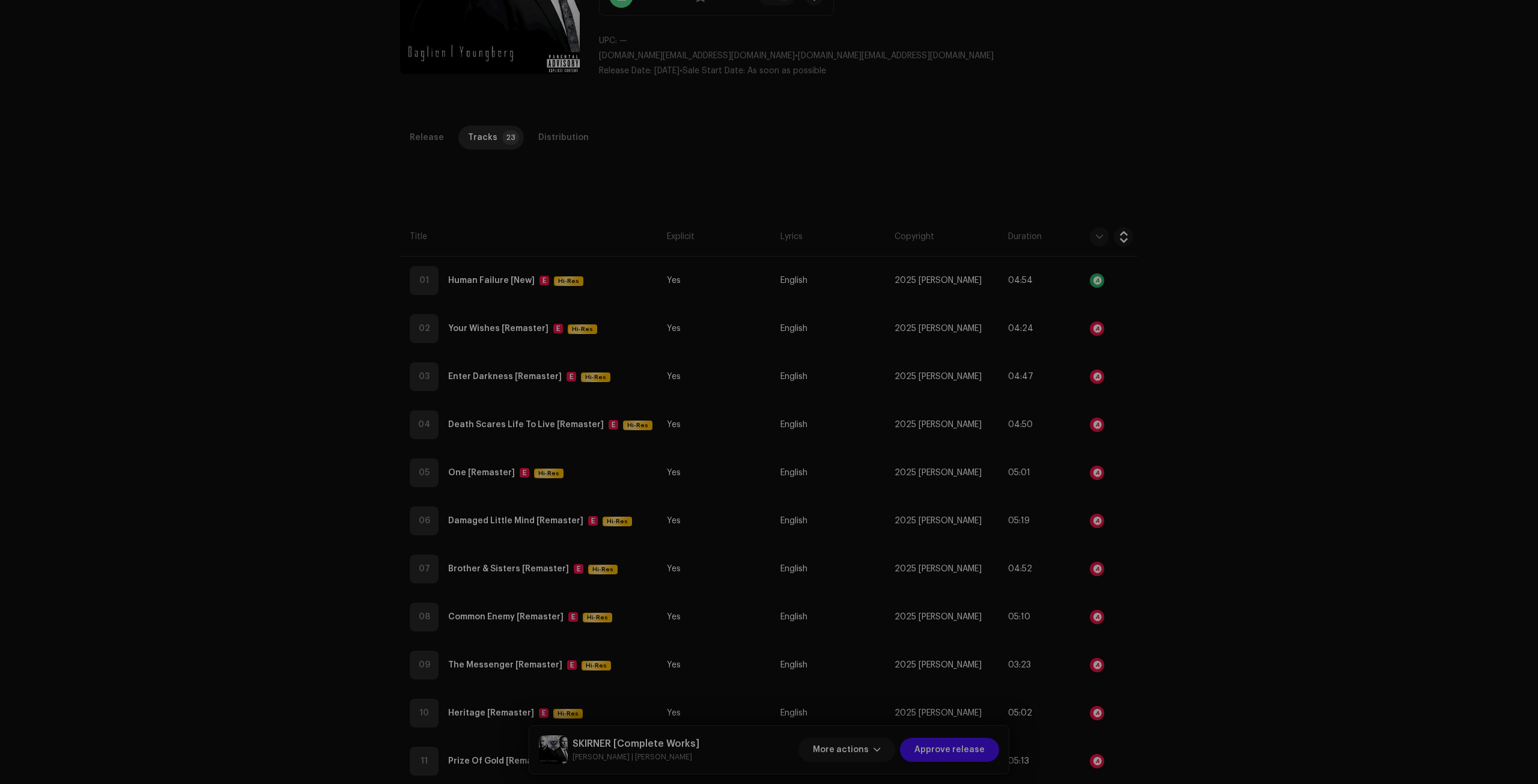
click at [1031, 144] on div "Edit Track Metadata Track Title * Death Scares Life To Live Track Version Remas…" at bounding box center [769, 392] width 1538 height 784
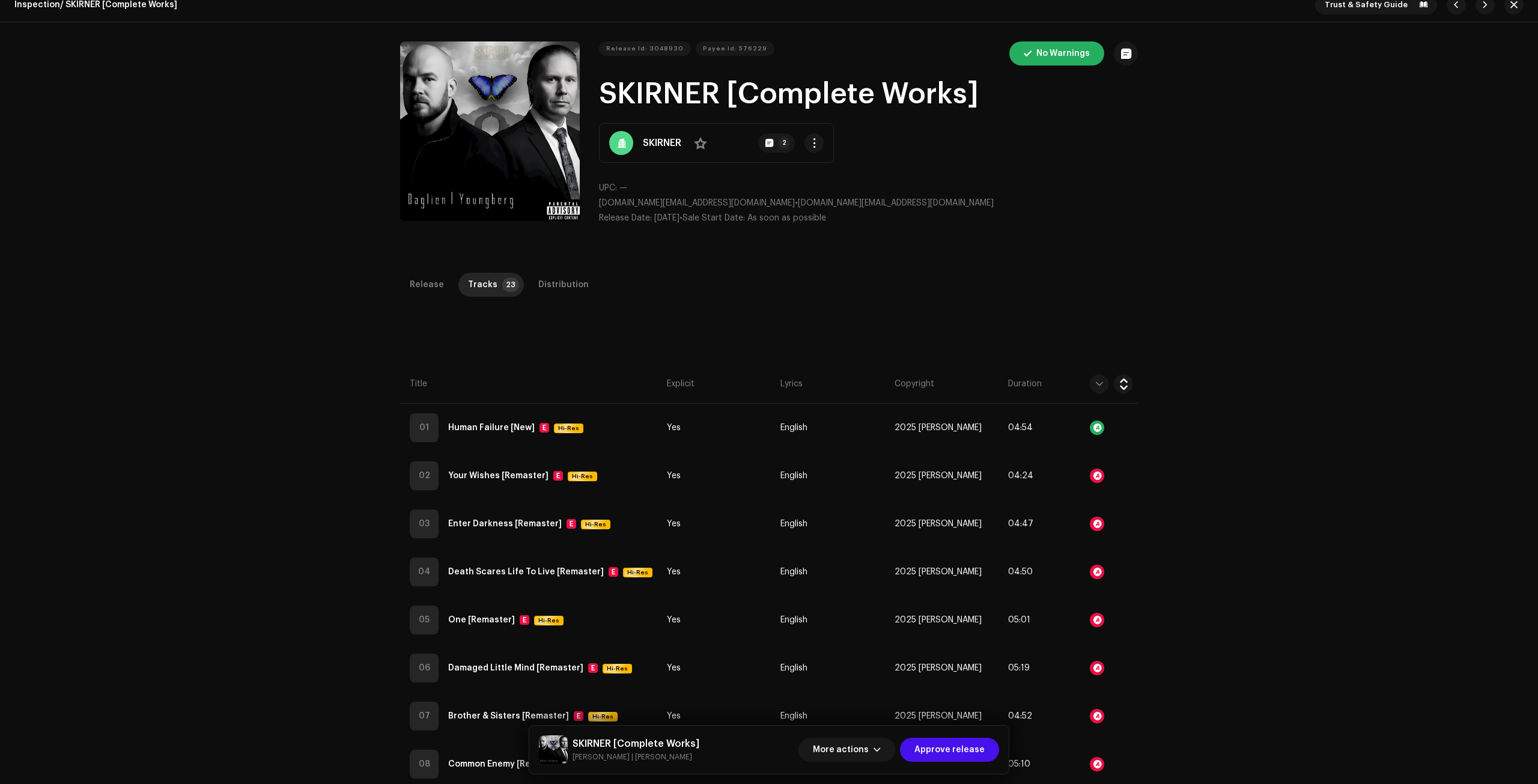
scroll to position [0, 0]
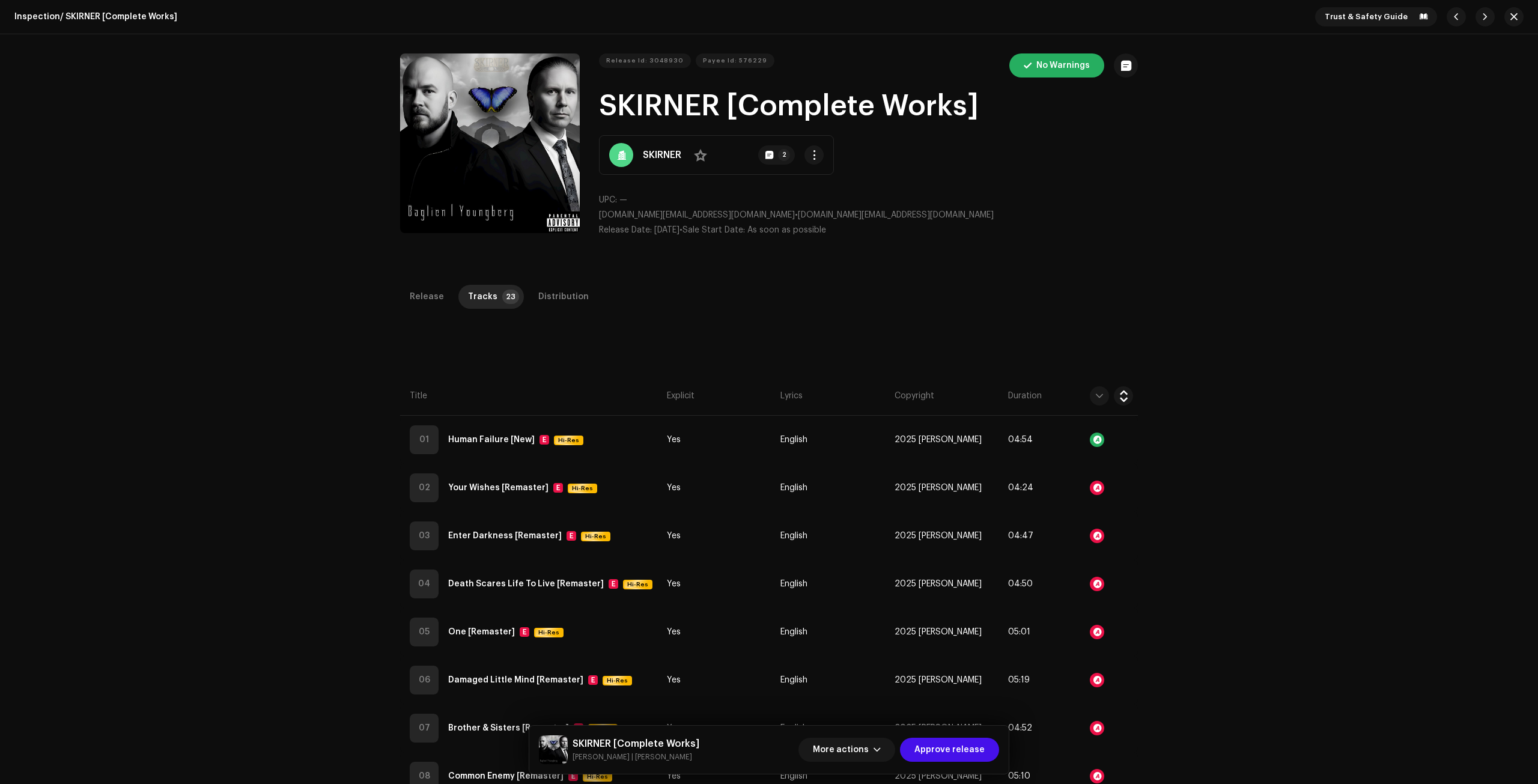
click at [652, 153] on strong "SKIRNER" at bounding box center [662, 154] width 39 height 14
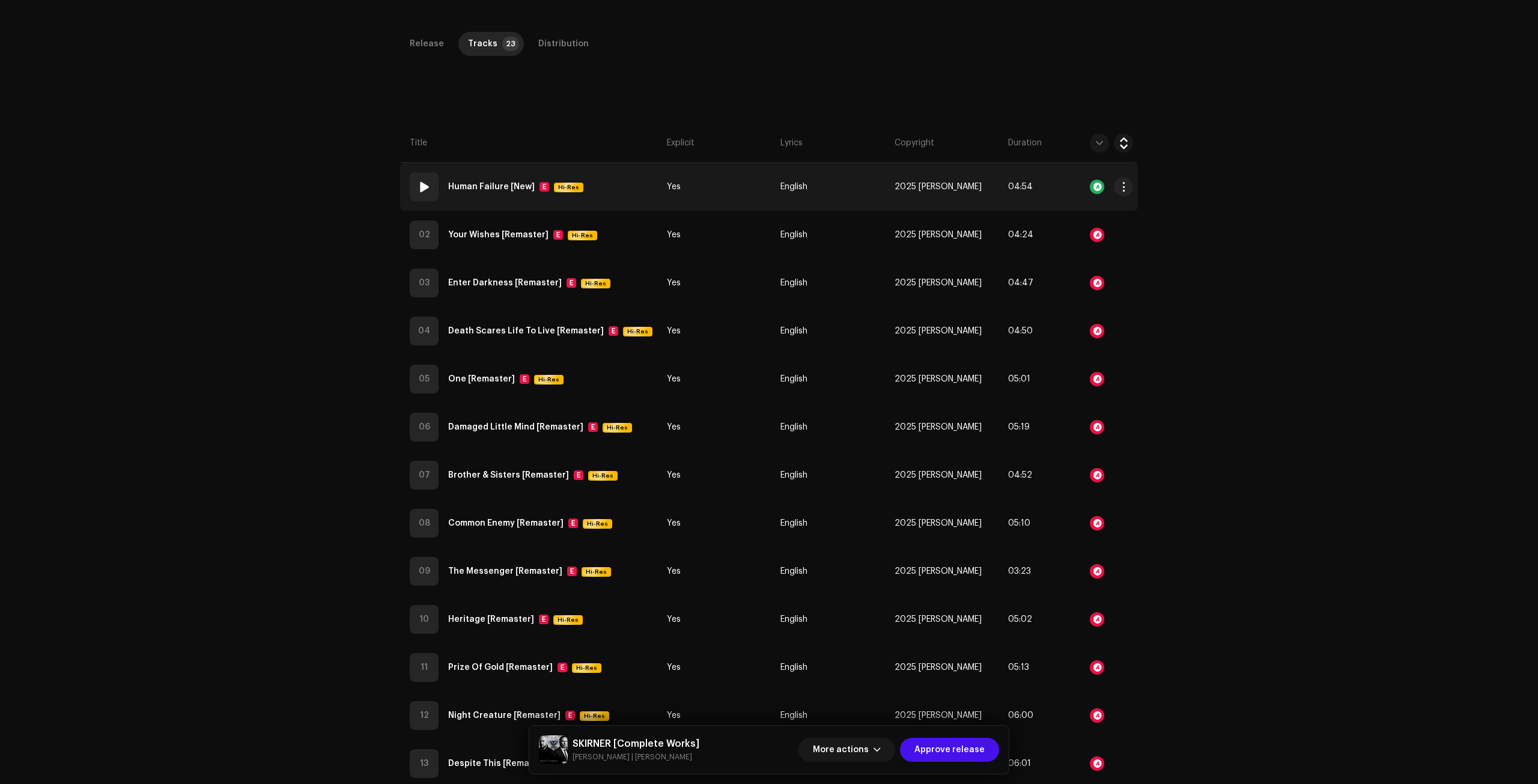
scroll to position [360, 0]
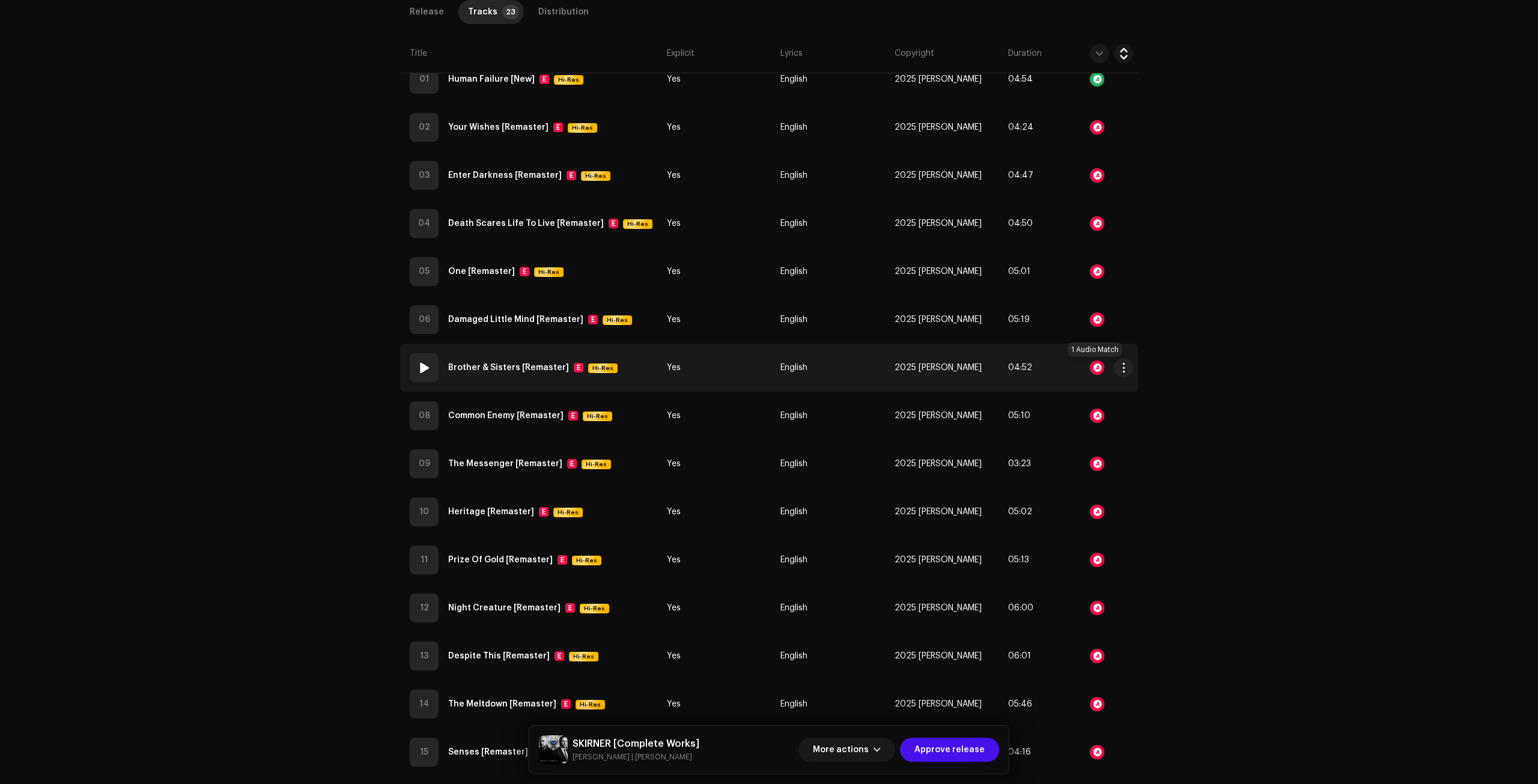
click at [1095, 367] on div at bounding box center [1097, 367] width 14 height 14
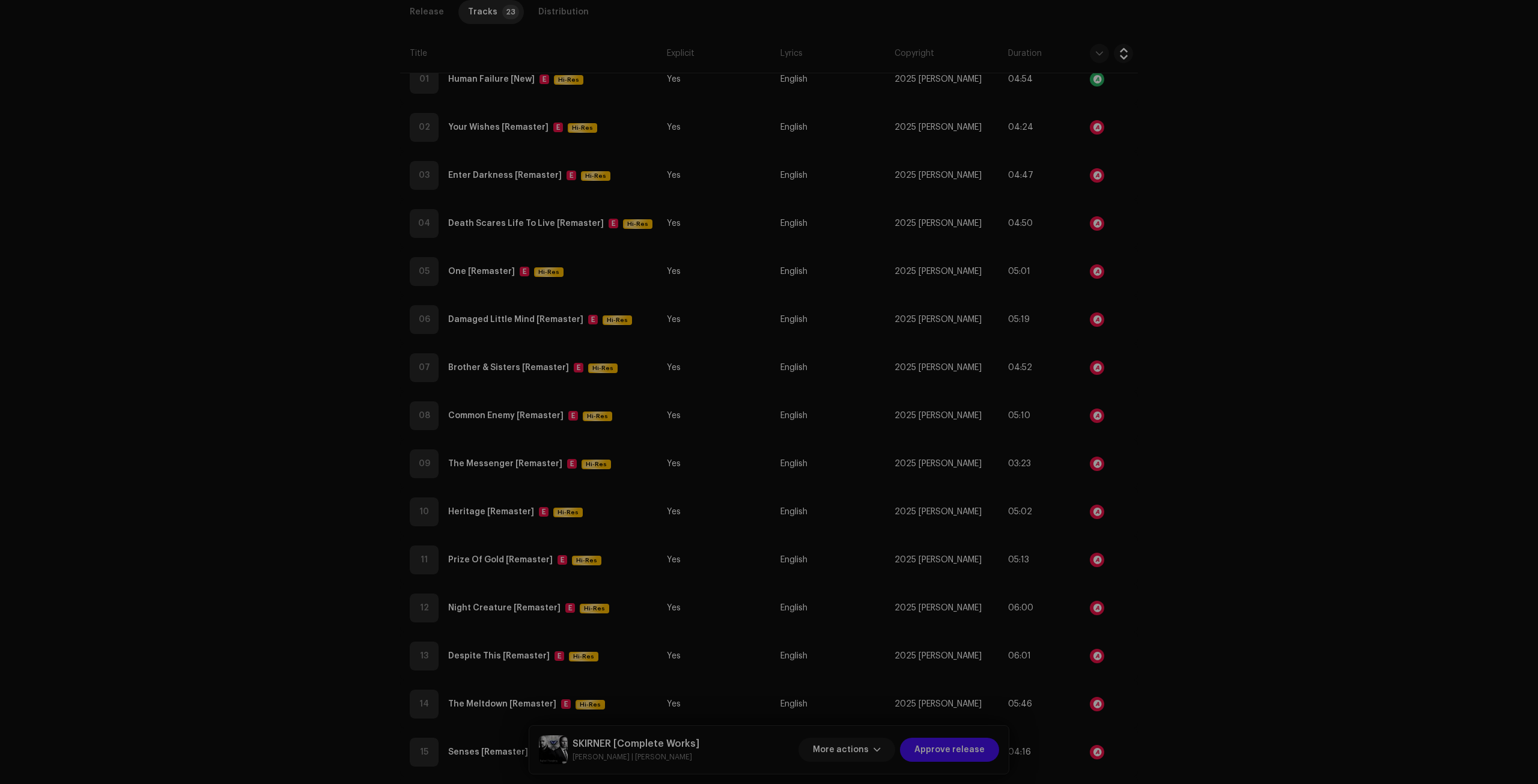
click at [1170, 416] on div "Audio Recognition by Remix/Sample 1 All results require review/listening to avo…" at bounding box center [769, 392] width 1538 height 784
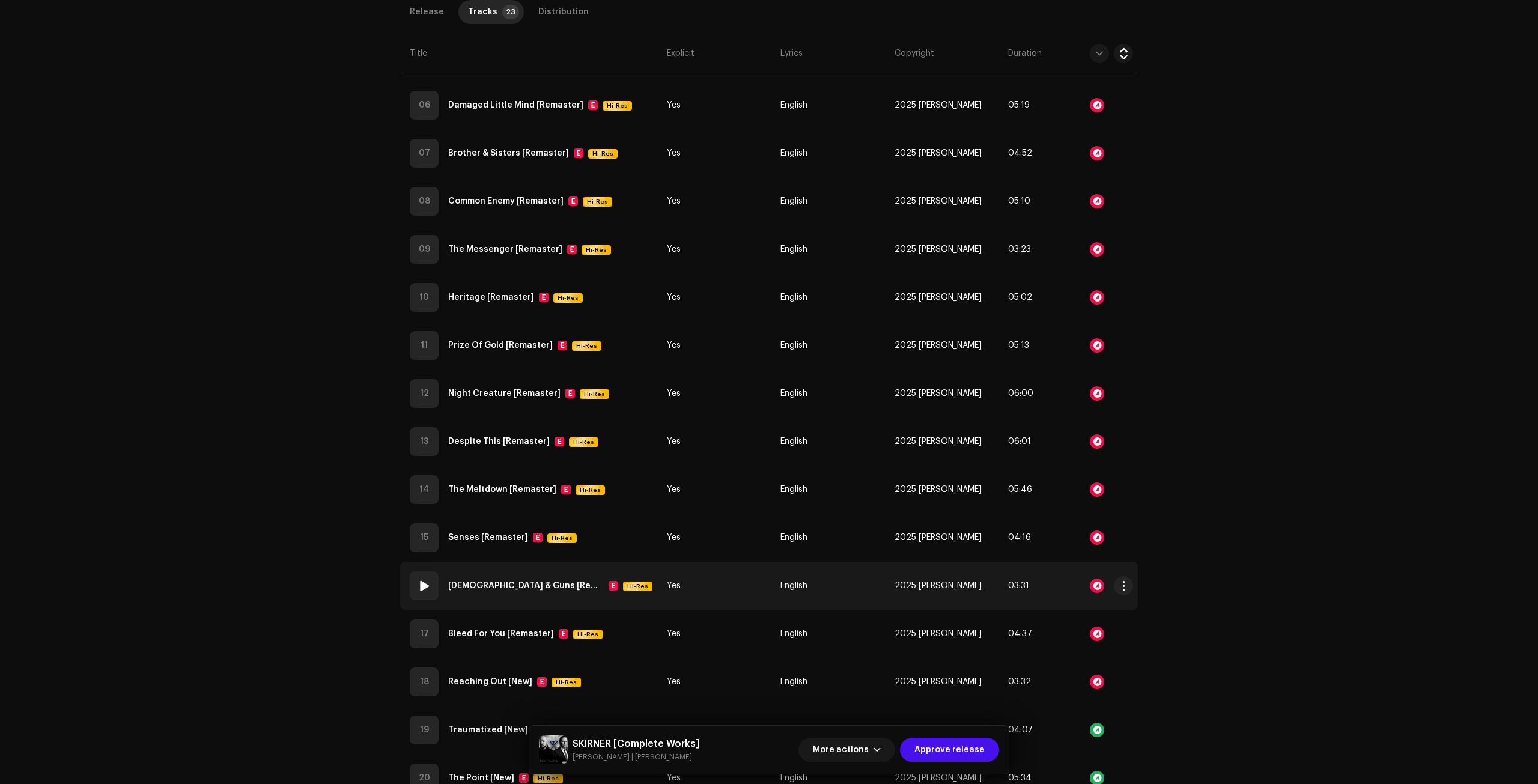
scroll to position [661, 0]
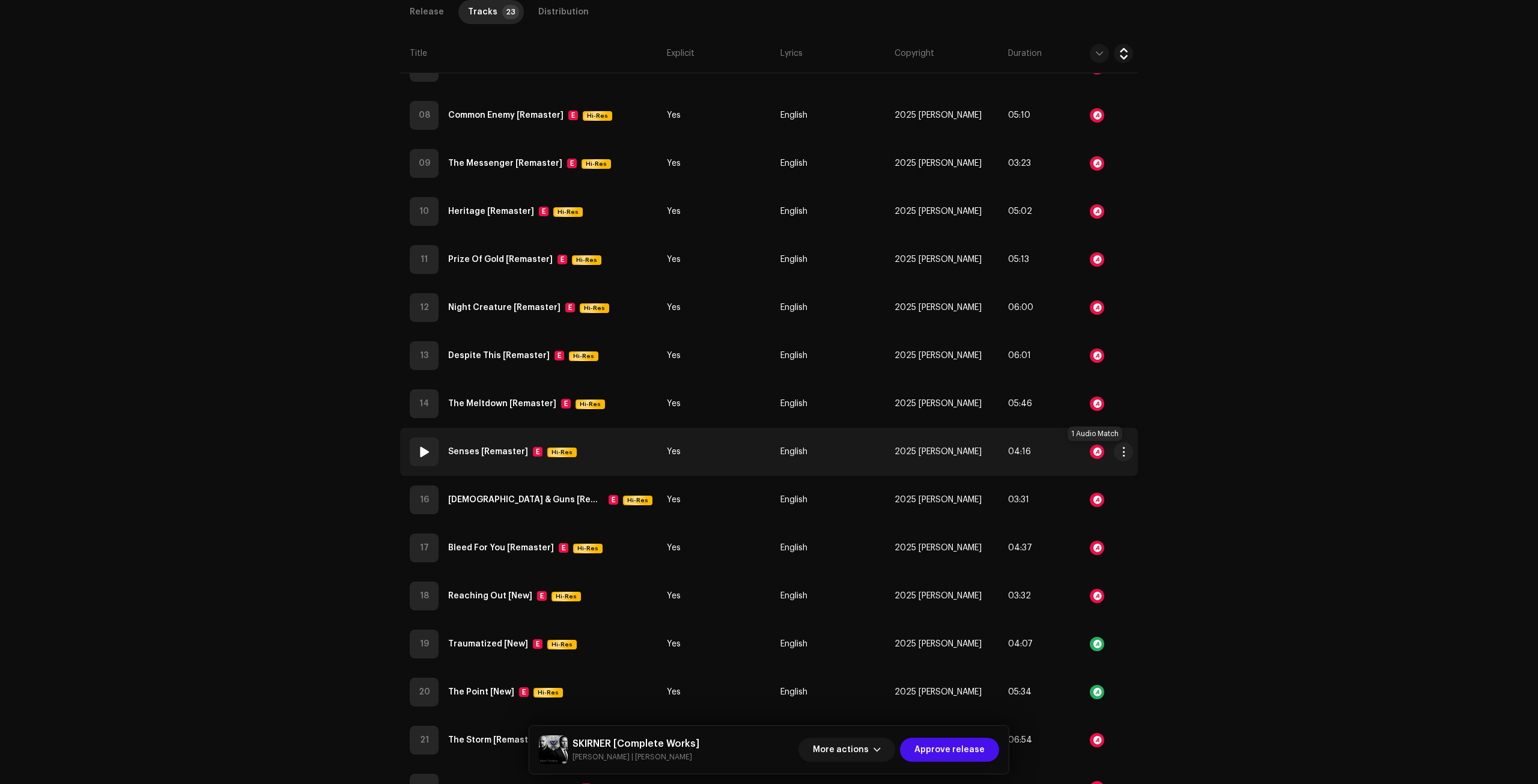
click at [1098, 449] on div at bounding box center [1097, 451] width 14 height 14
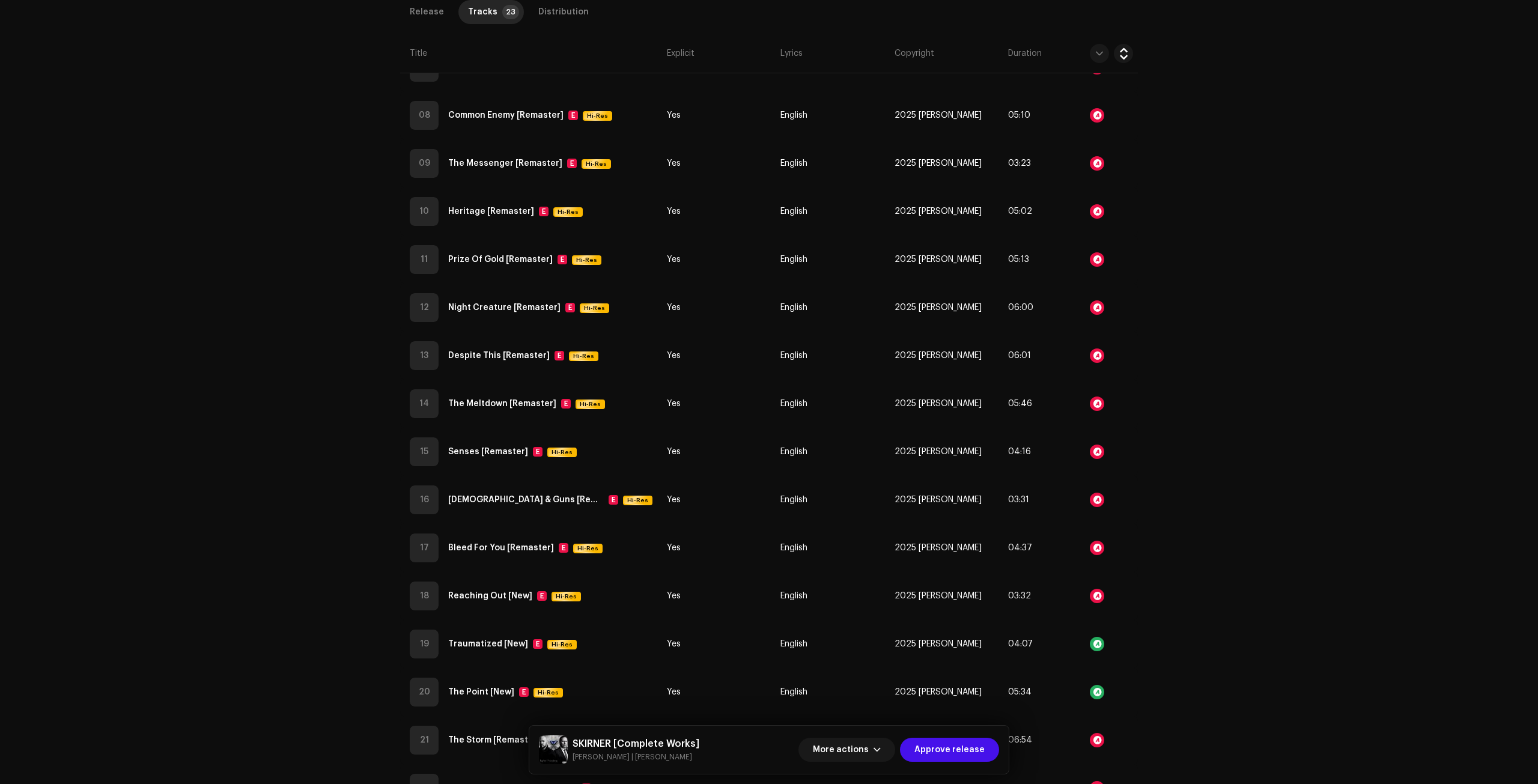
click at [1095, 447] on div "Audio Recognition by Remix/Sample 1 All results require review/listening to avo…" at bounding box center [769, 392] width 1538 height 784
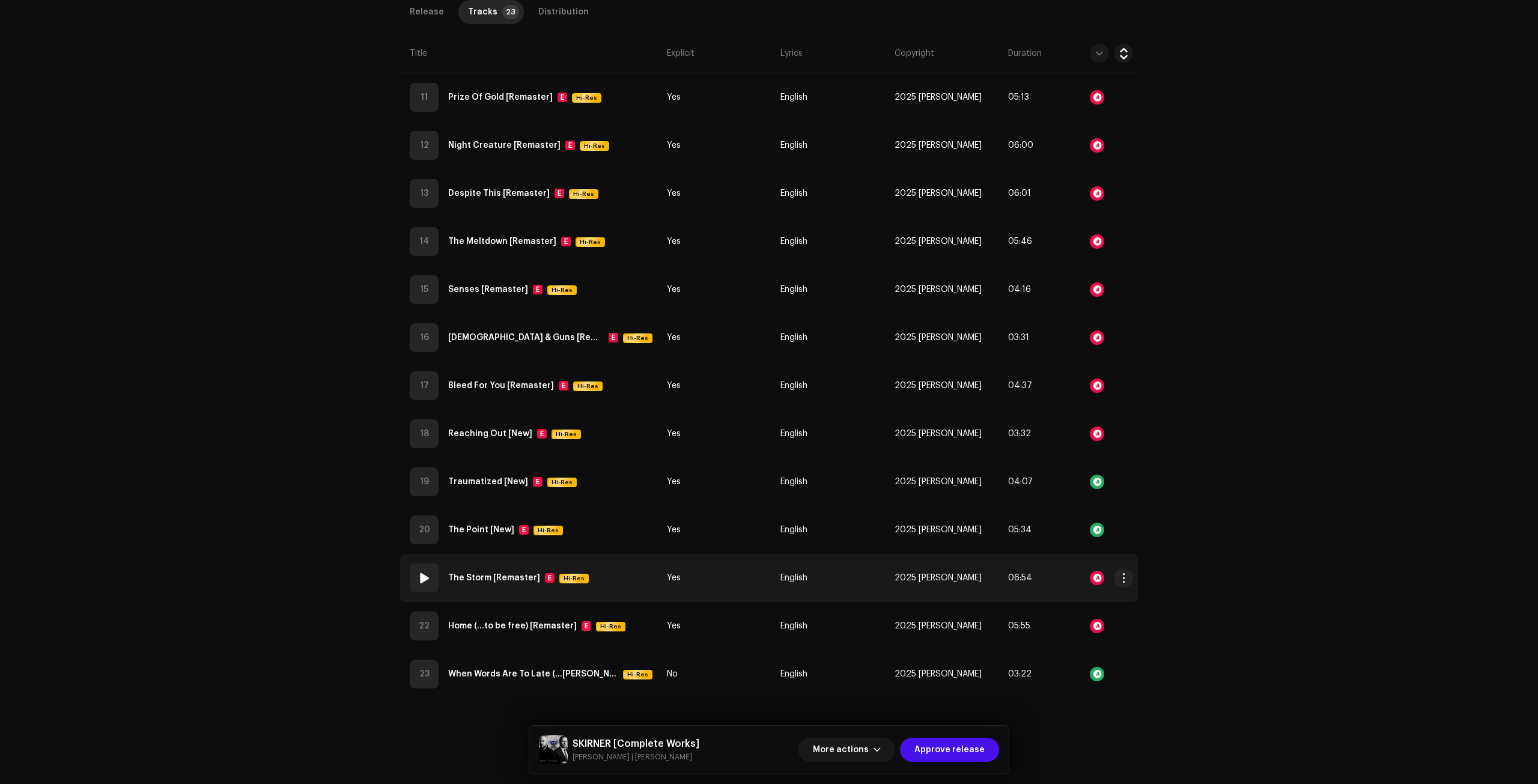
scroll to position [824, 0]
click at [1095, 576] on div at bounding box center [1097, 576] width 14 height 14
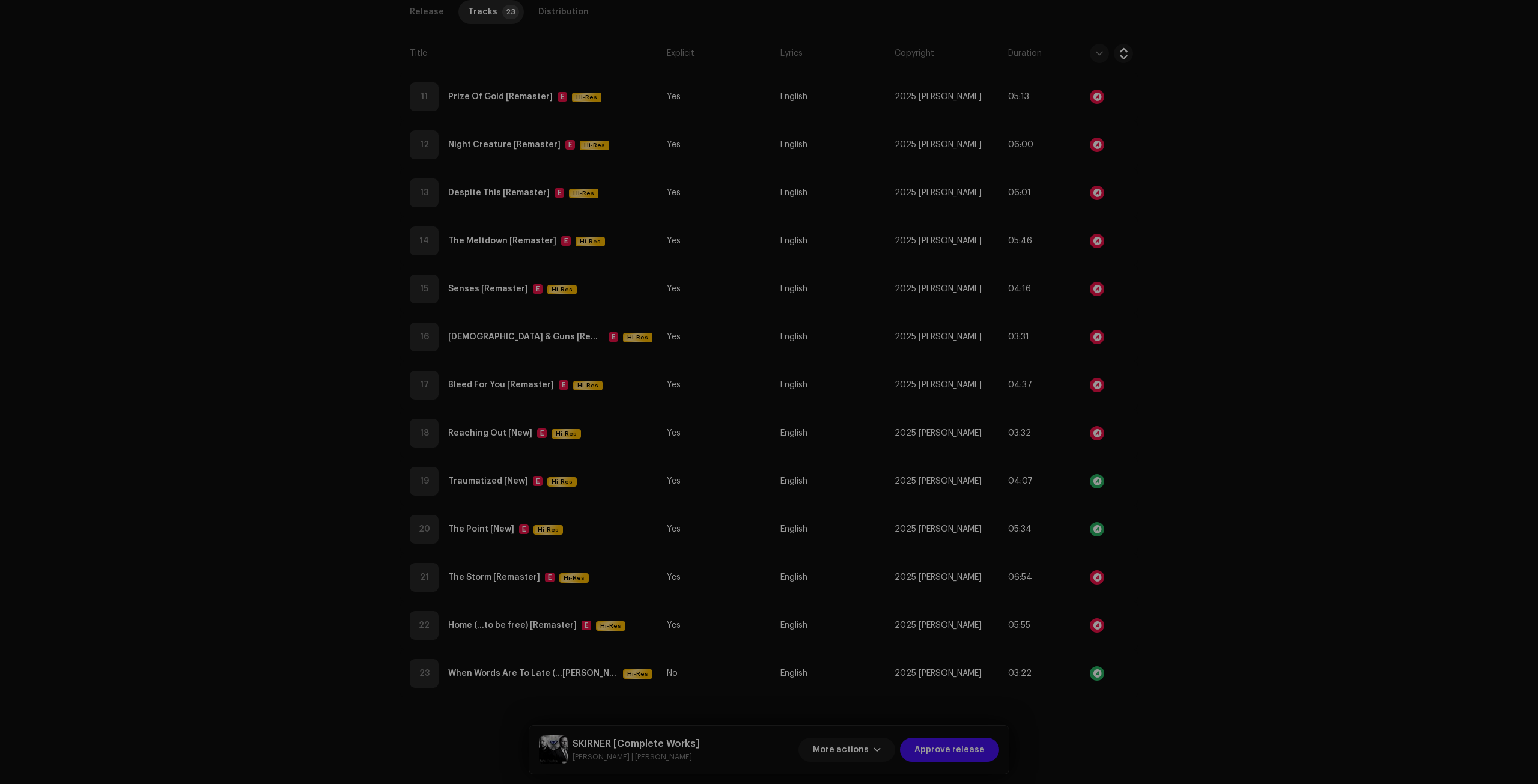
click at [1096, 574] on div "Audio Recognition by Remix/Sample 3 Cover Song 1 All results require review/lis…" at bounding box center [769, 392] width 1538 height 784
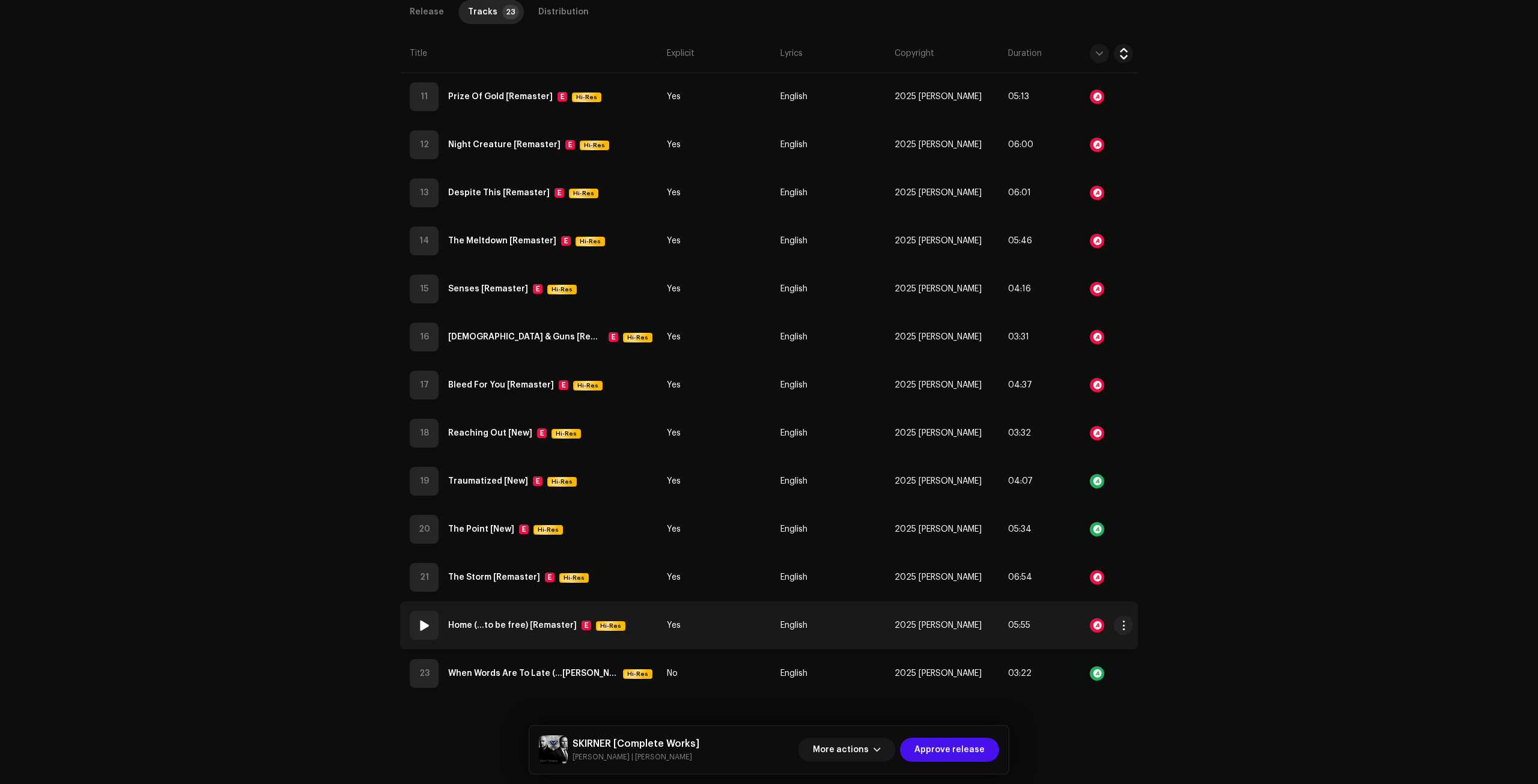
click at [1090, 624] on div at bounding box center [1097, 625] width 14 height 14
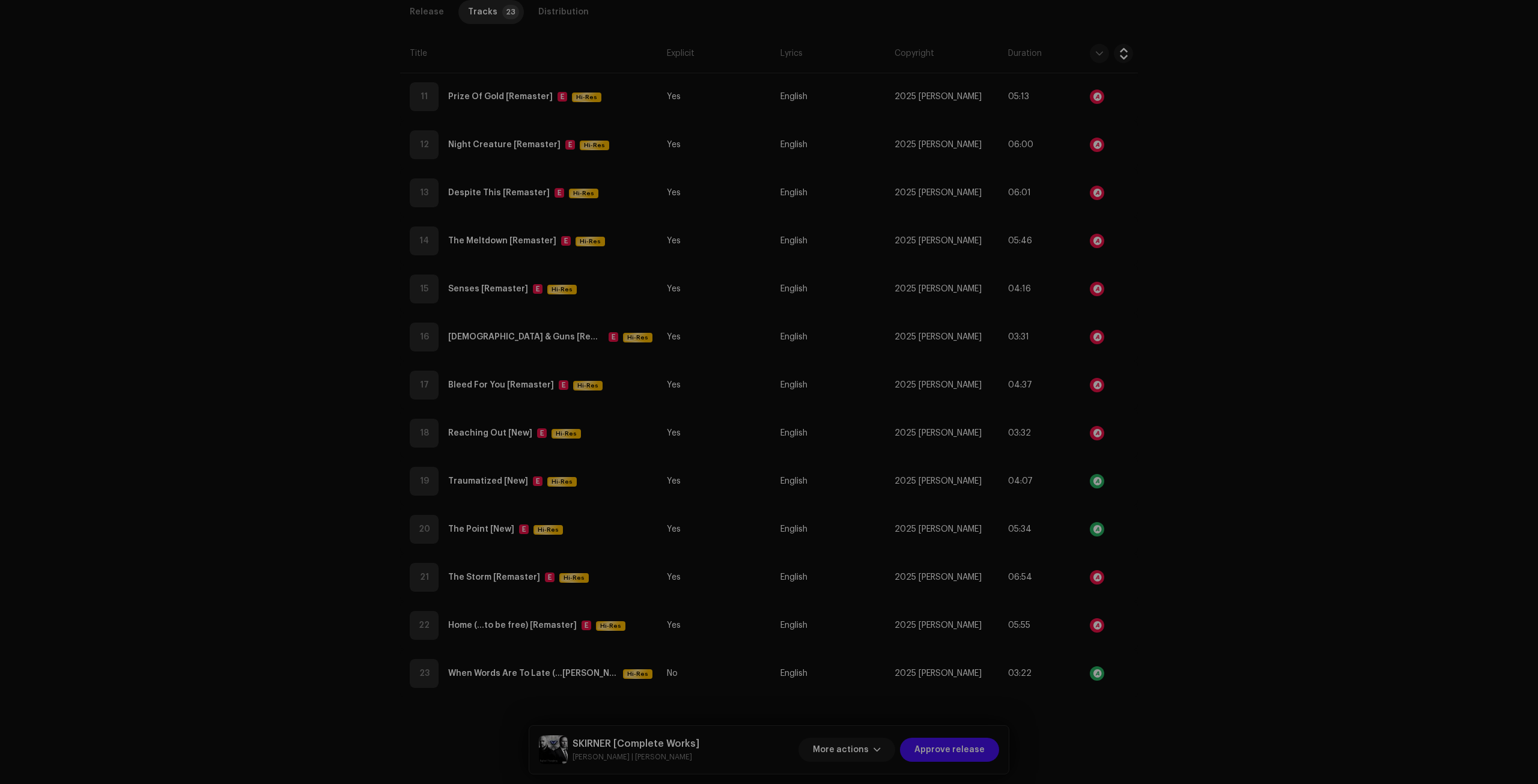
click at [1185, 561] on div "Audio Recognition by Remix/Sample 2 Cover Song 1 All results require review/lis…" at bounding box center [769, 392] width 1538 height 784
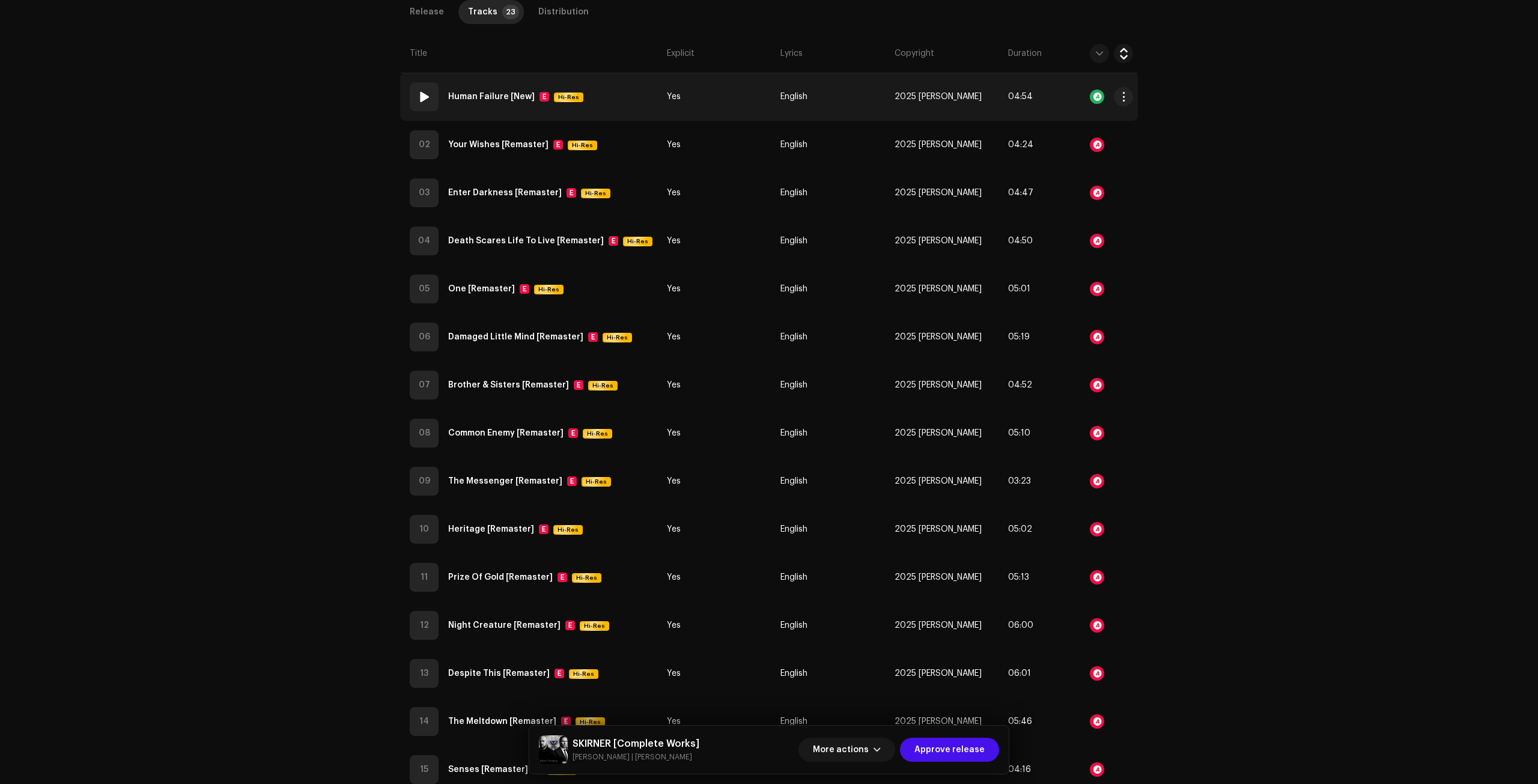
scroll to position [0, 0]
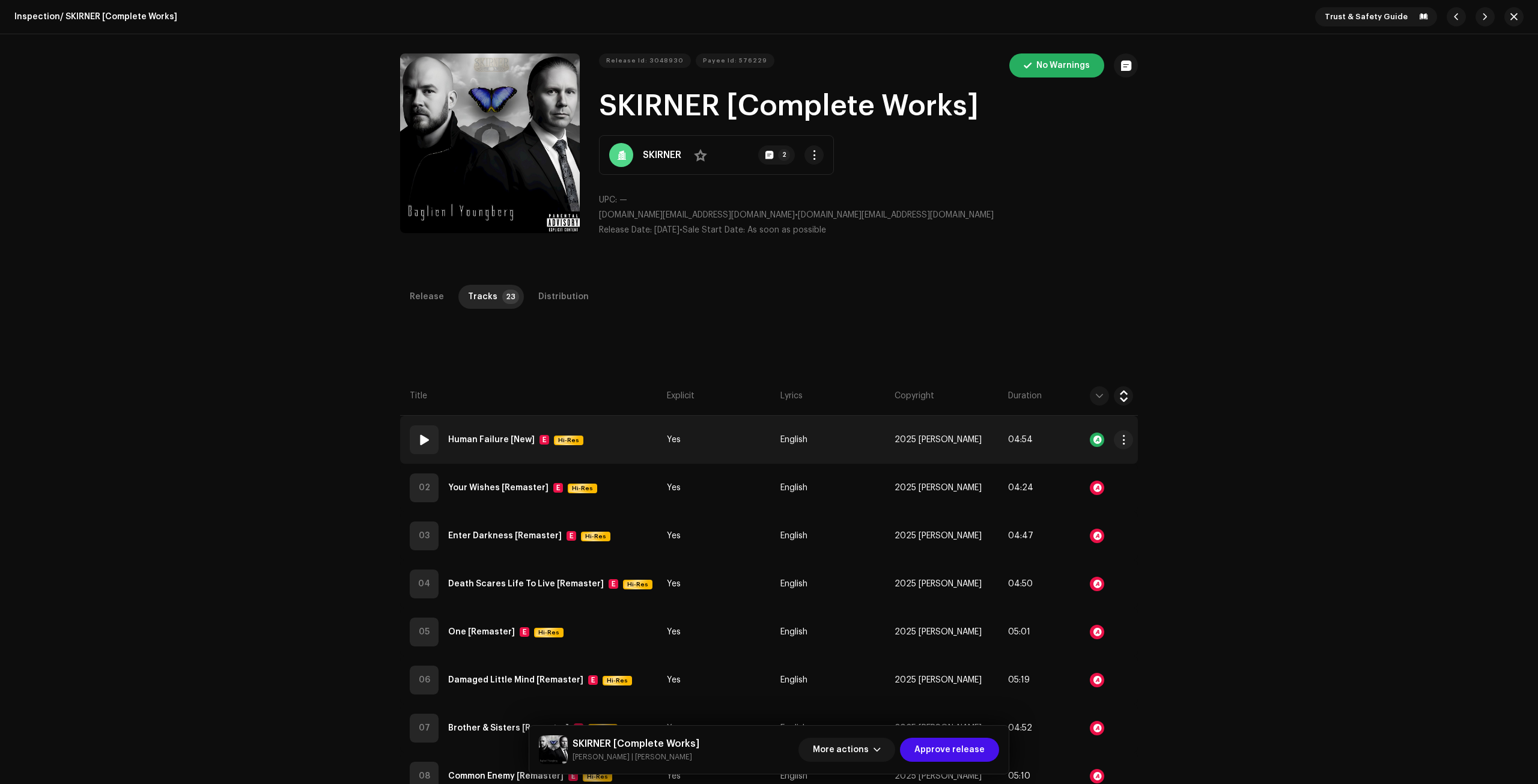
click at [589, 447] on td "01 Human Failure [New] E Hi-Res" at bounding box center [531, 439] width 262 height 48
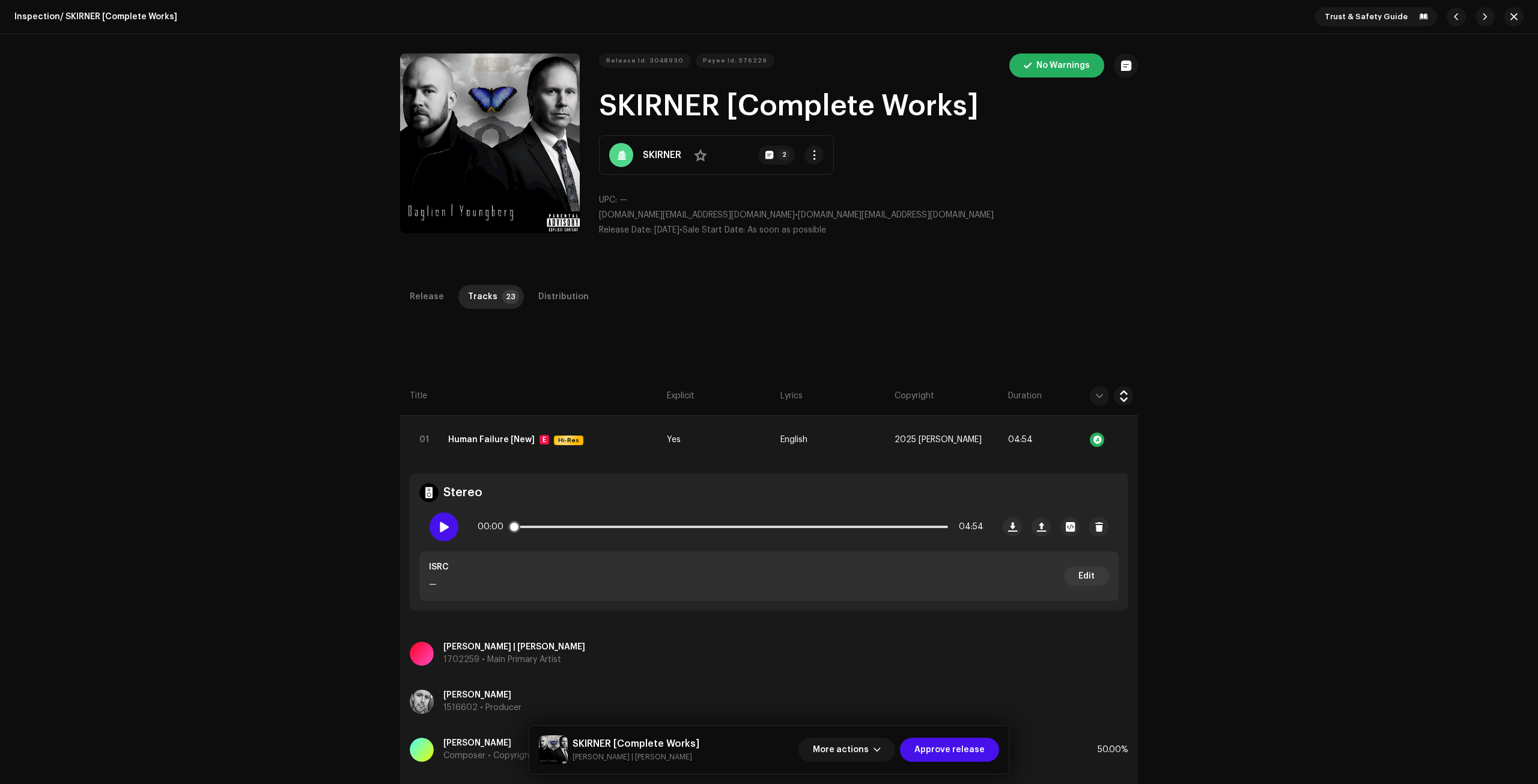
click at [450, 525] on div at bounding box center [444, 527] width 29 height 29
click at [544, 526] on p-slider at bounding box center [730, 526] width 435 height 2
click at [638, 525] on div "00:24 04:54" at bounding box center [730, 527] width 506 height 24
click at [643, 524] on div "00:25 04:54" at bounding box center [730, 527] width 506 height 24
click at [438, 522] on span at bounding box center [443, 526] width 10 height 10
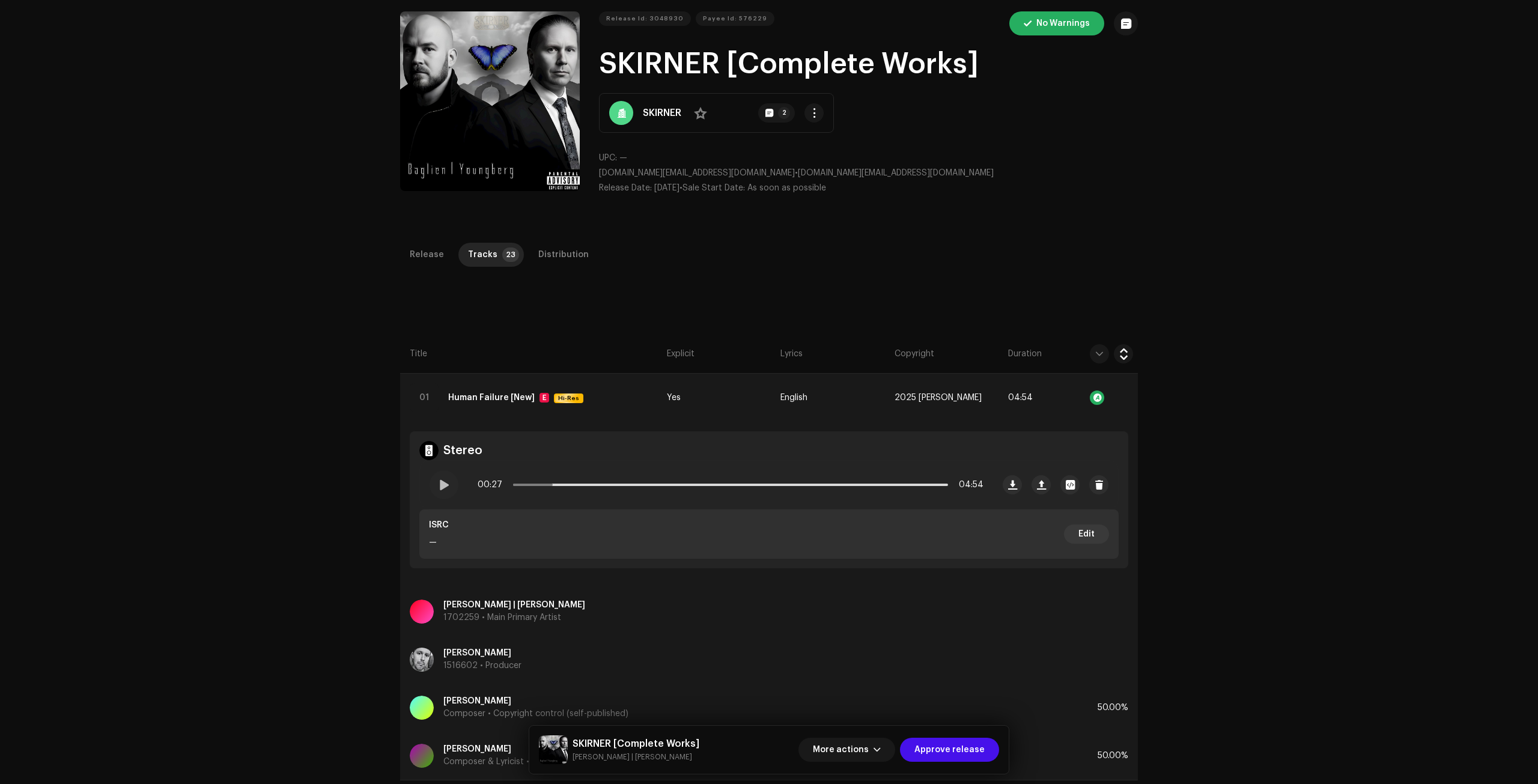
scroll to position [240, 0]
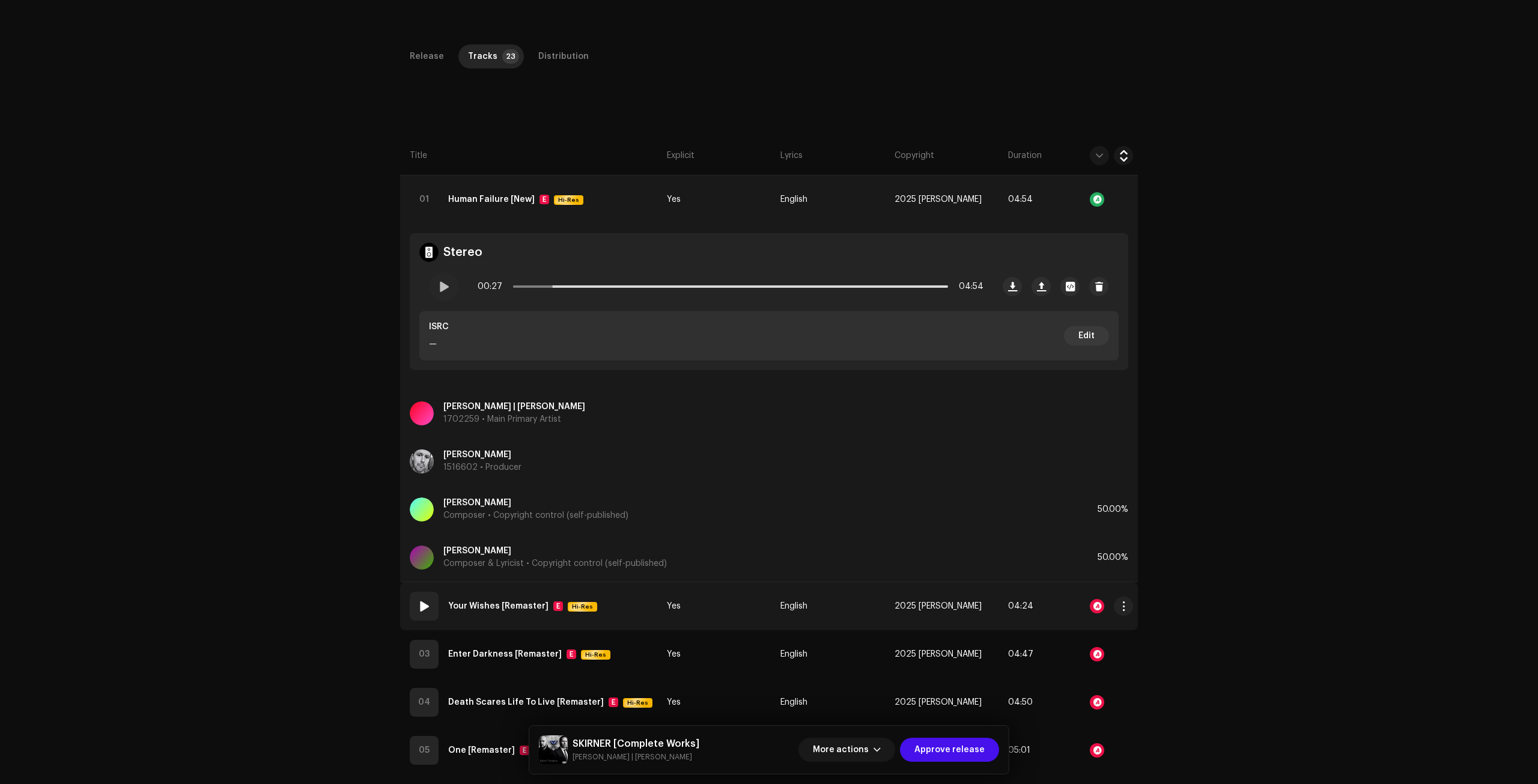
click at [730, 609] on td "Yes" at bounding box center [718, 605] width 113 height 48
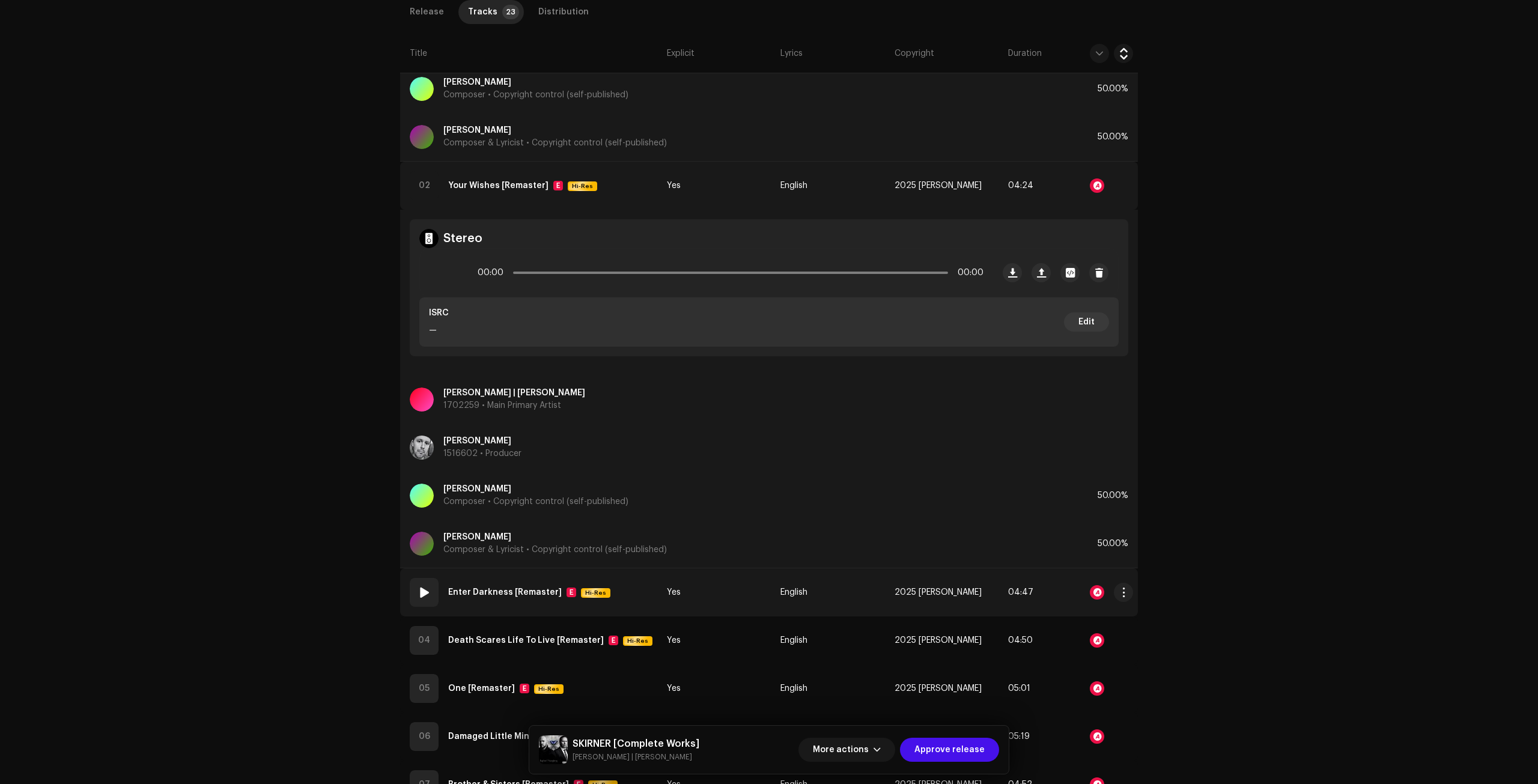
click at [718, 598] on td "Yes" at bounding box center [718, 592] width 113 height 48
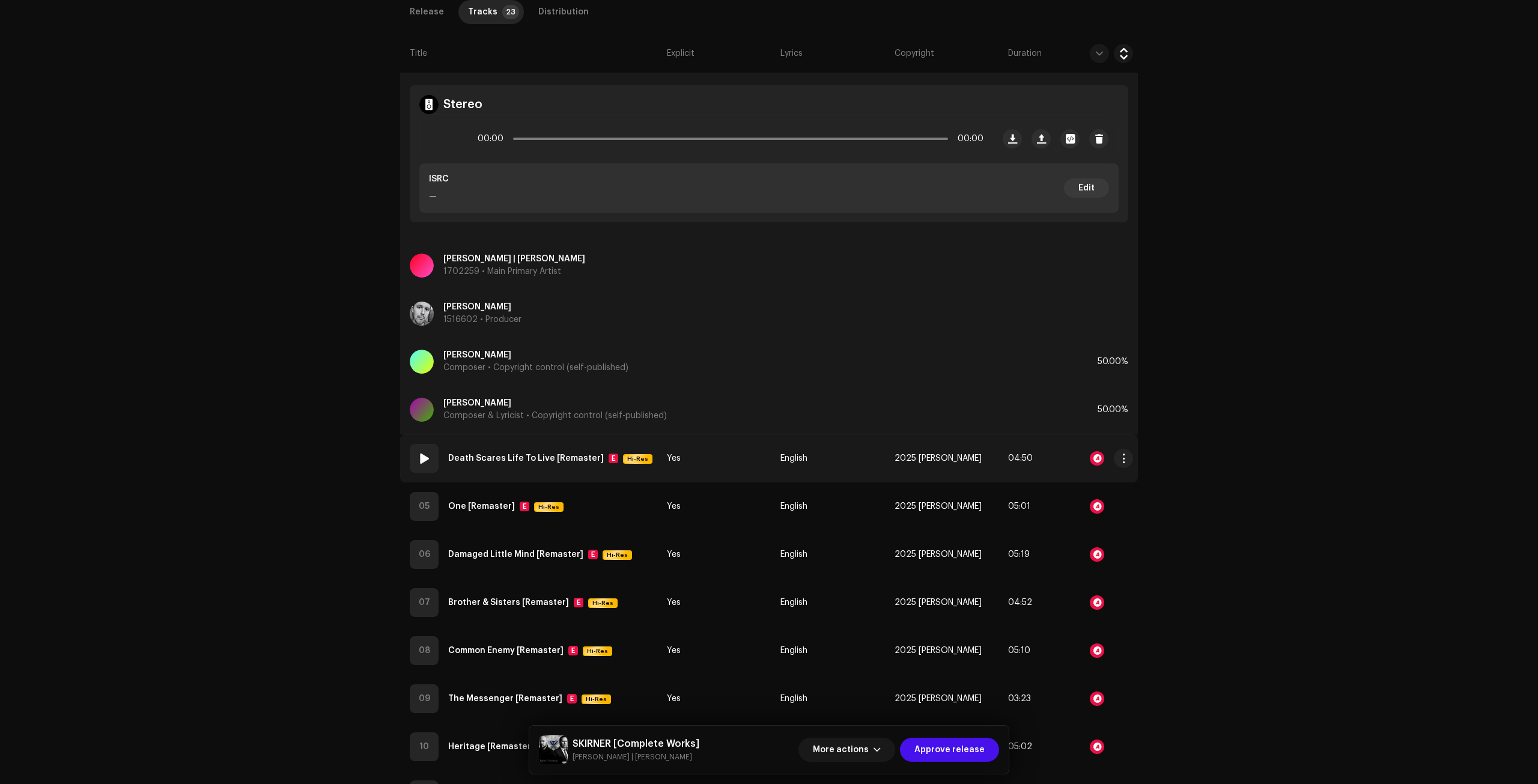
drag, startPoint x: 719, startPoint y: 469, endPoint x: 725, endPoint y: 480, distance: 12.5
click at [720, 469] on td "Yes" at bounding box center [718, 458] width 113 height 48
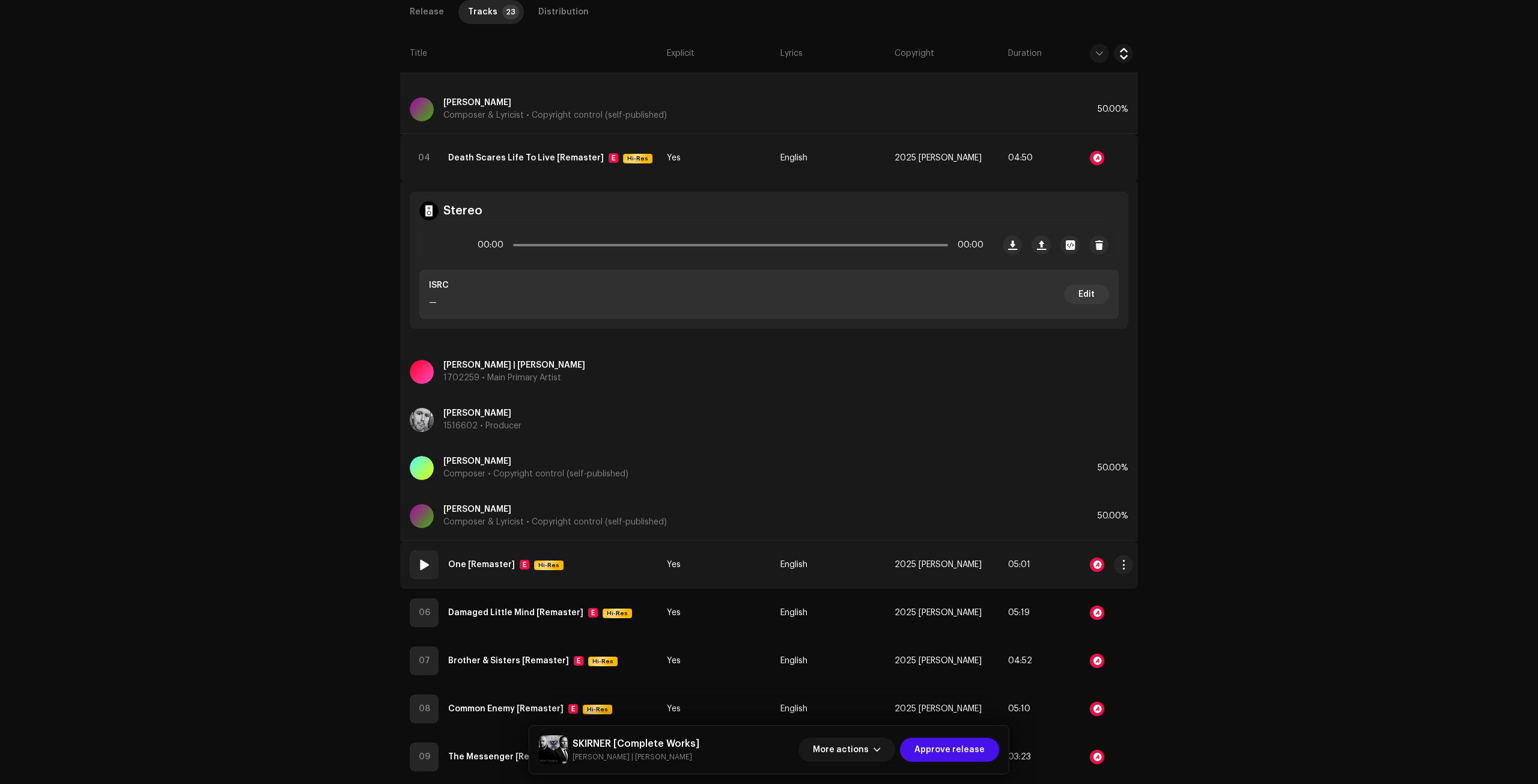
click at [732, 570] on td "Yes" at bounding box center [718, 564] width 113 height 48
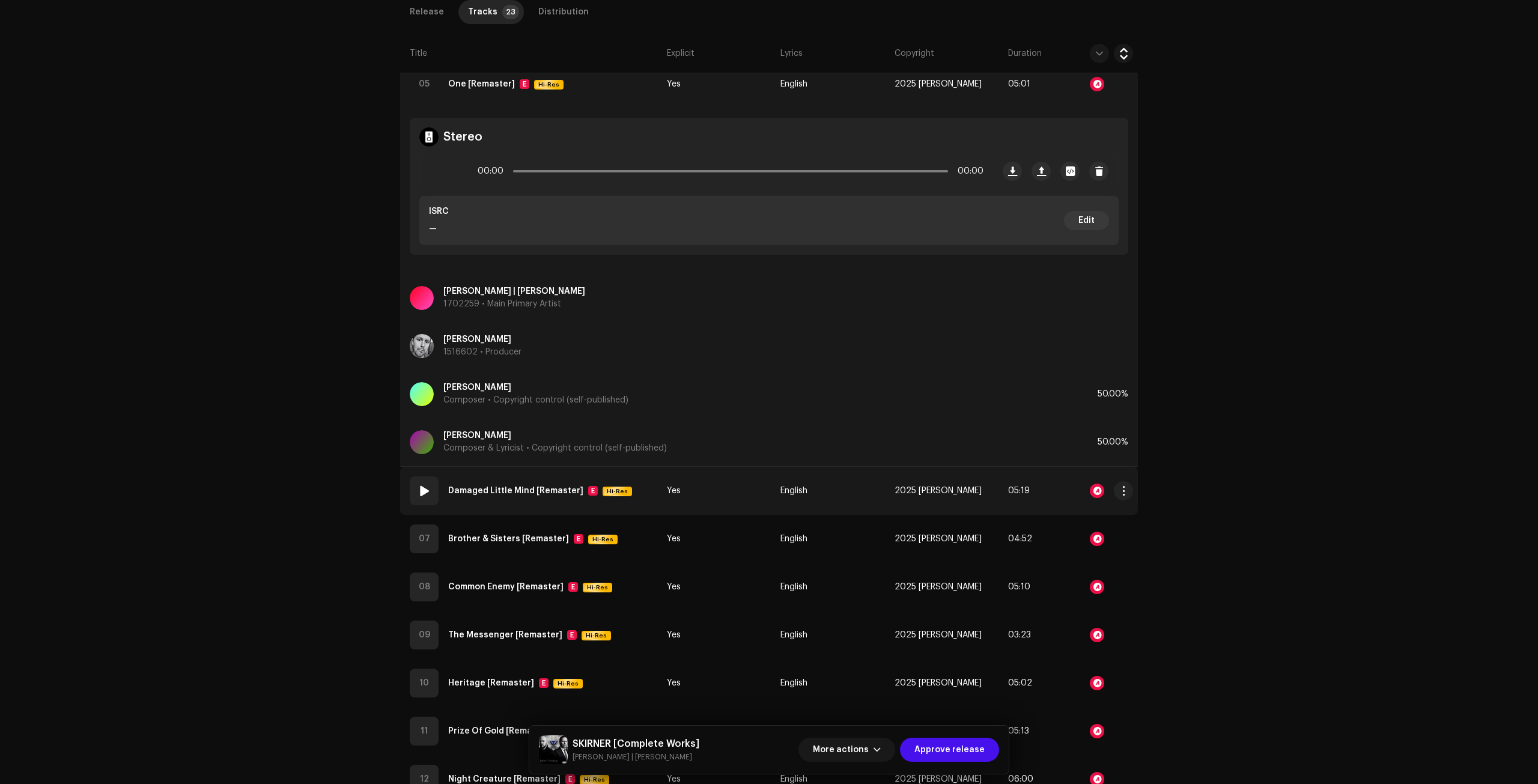
click at [722, 501] on td "Yes" at bounding box center [718, 490] width 113 height 48
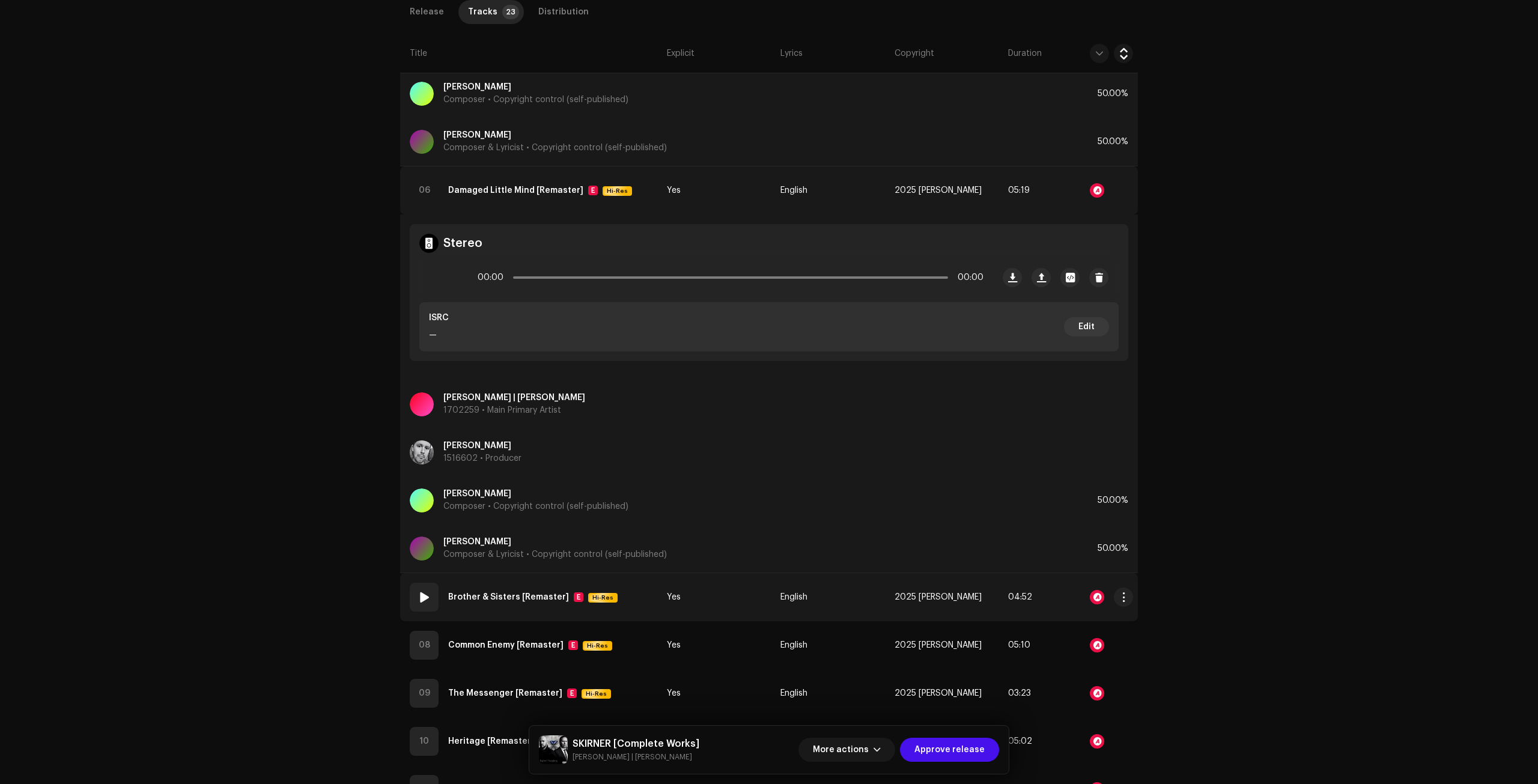
click at [720, 584] on td "Yes" at bounding box center [718, 596] width 113 height 48
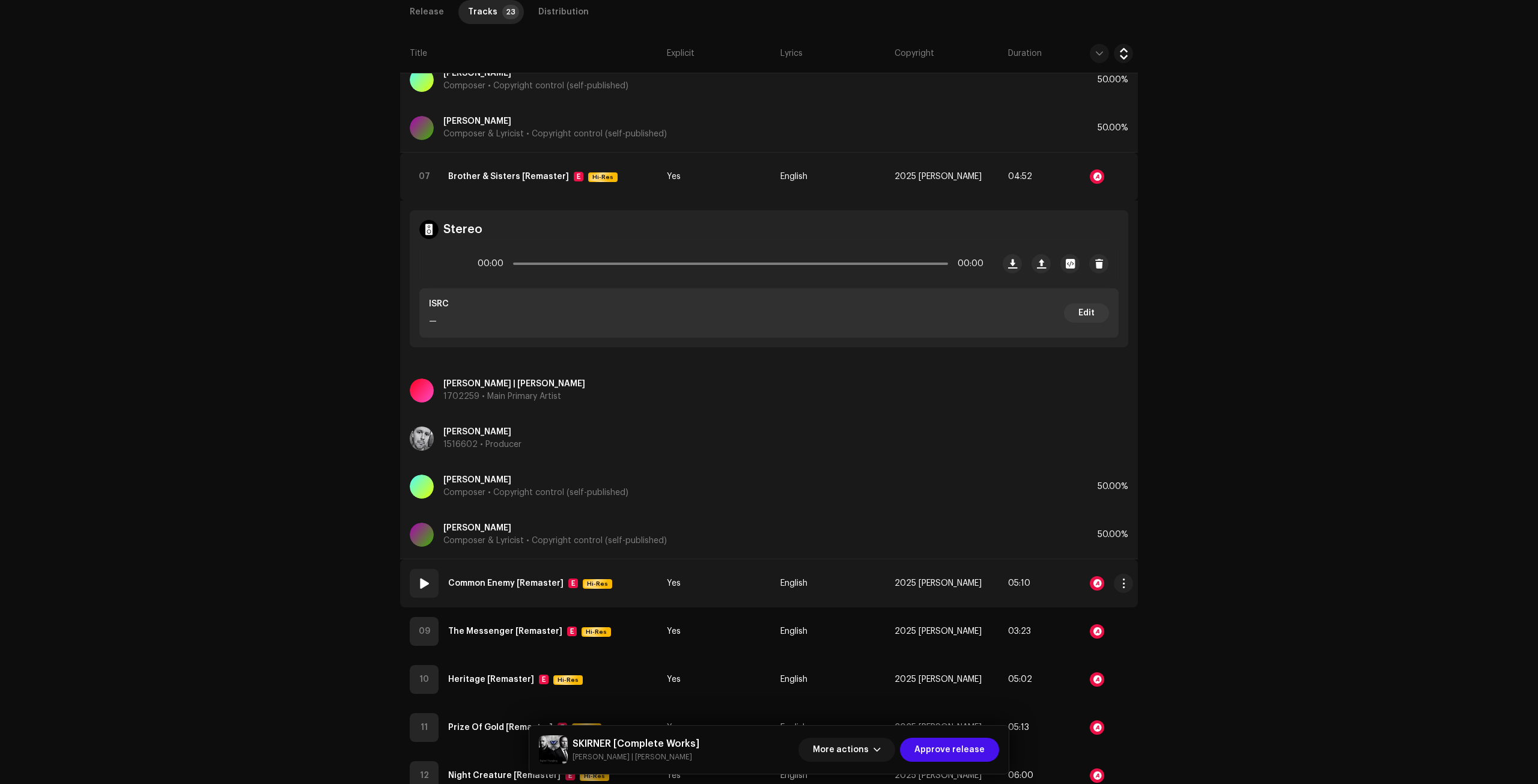
click at [726, 586] on td "Yes" at bounding box center [718, 582] width 113 height 48
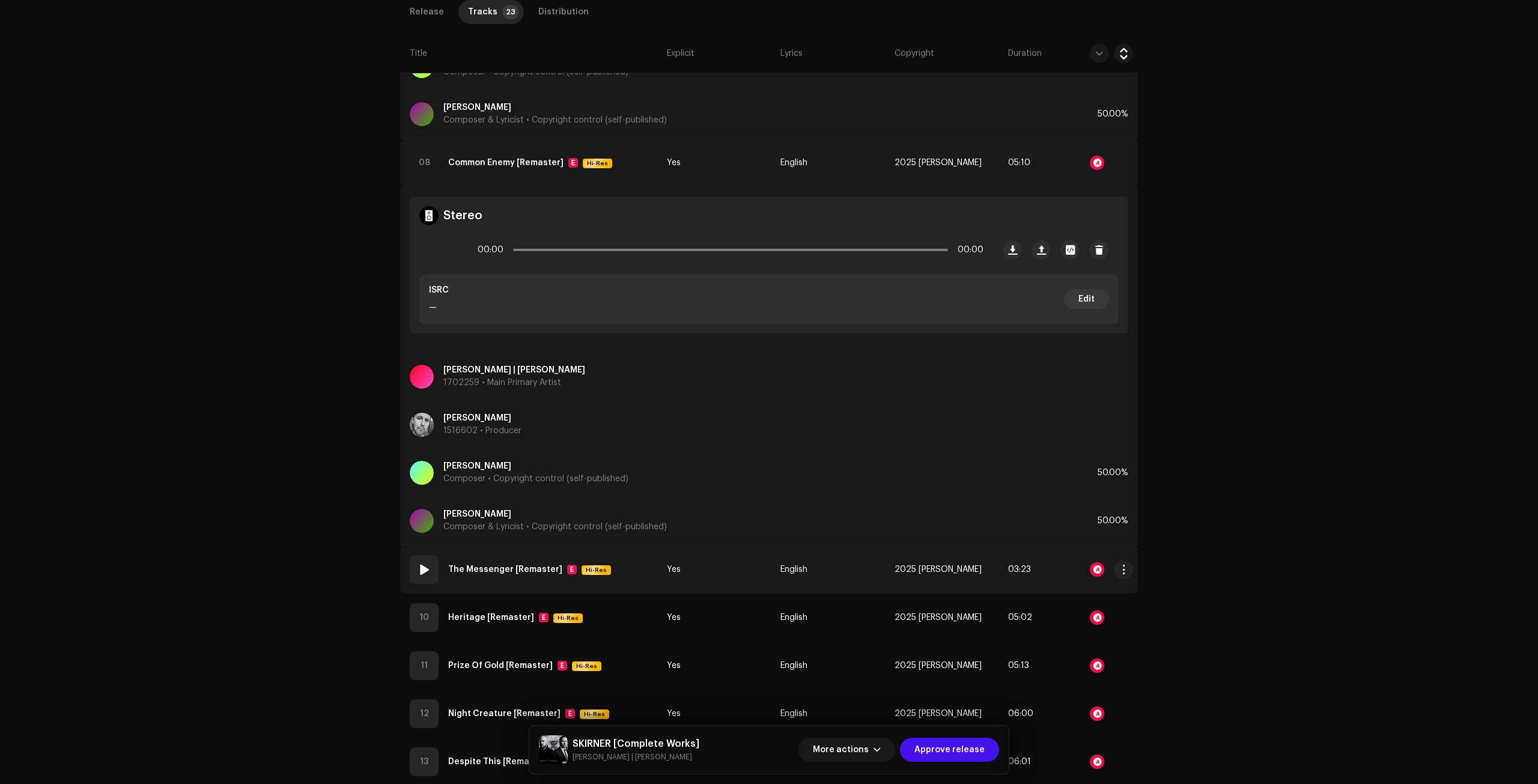
click at [729, 567] on td "Yes" at bounding box center [718, 569] width 113 height 48
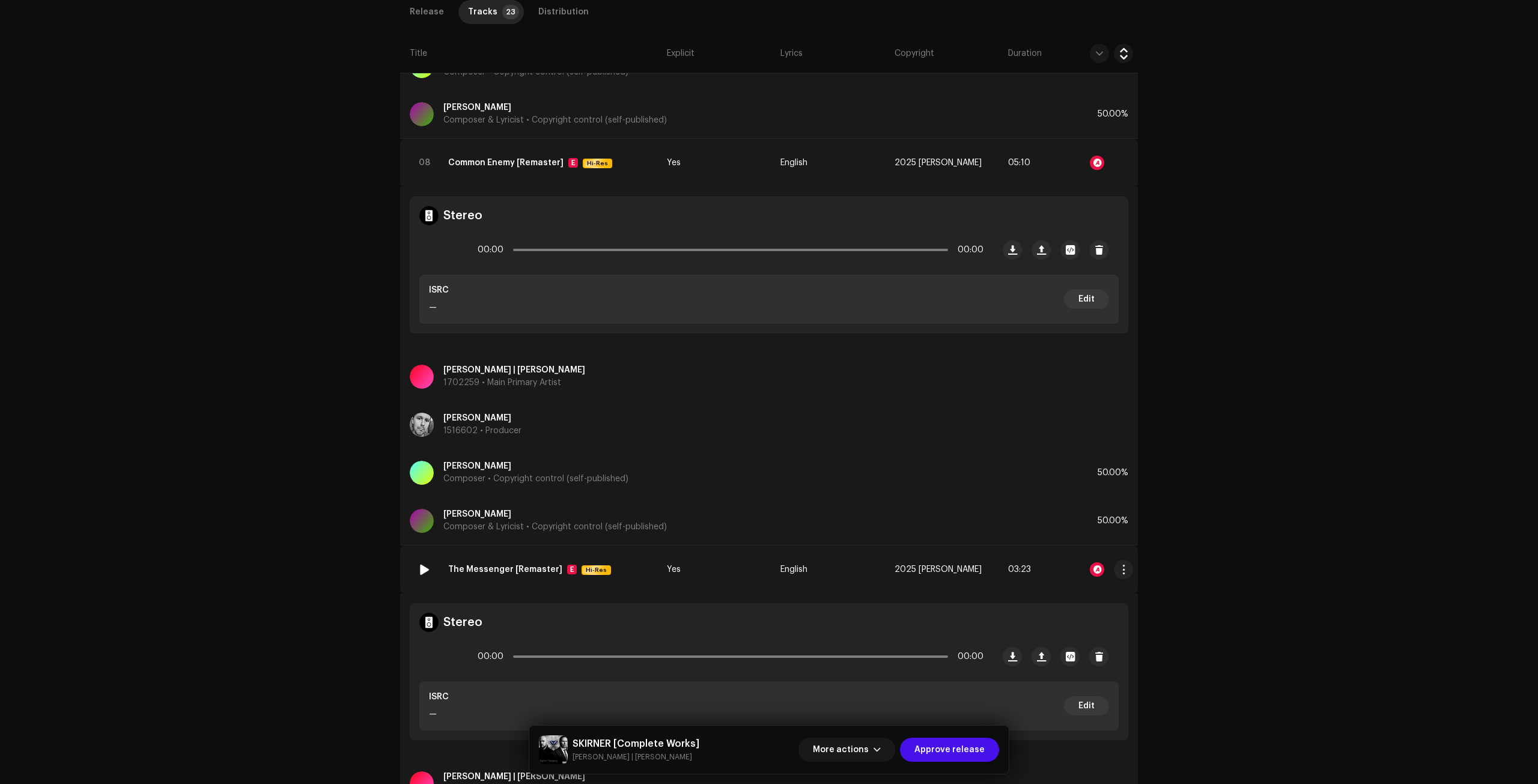
scroll to position [3483, 0]
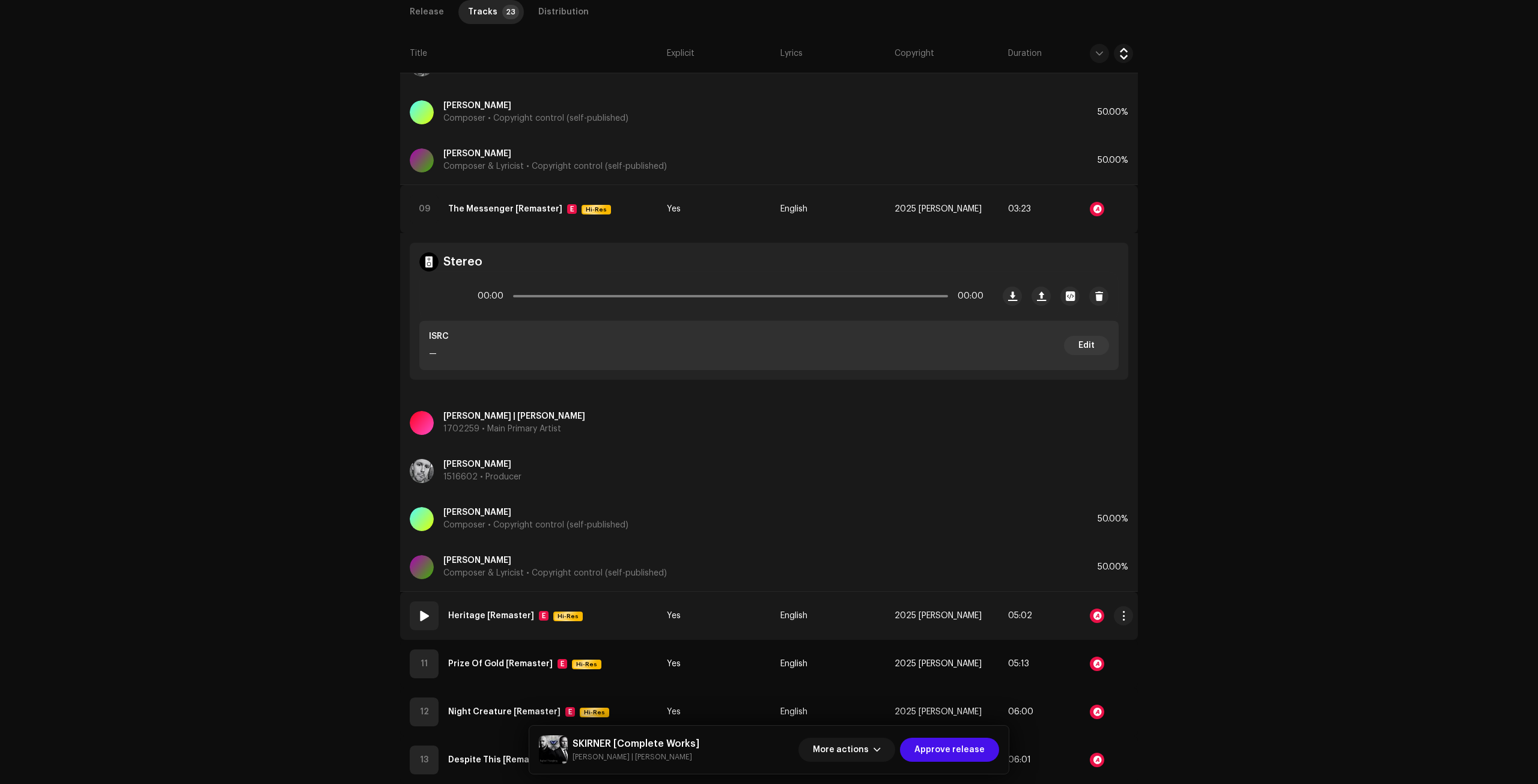
drag, startPoint x: 729, startPoint y: 607, endPoint x: 736, endPoint y: 615, distance: 10.6
click at [736, 615] on td "Yes" at bounding box center [718, 615] width 113 height 48
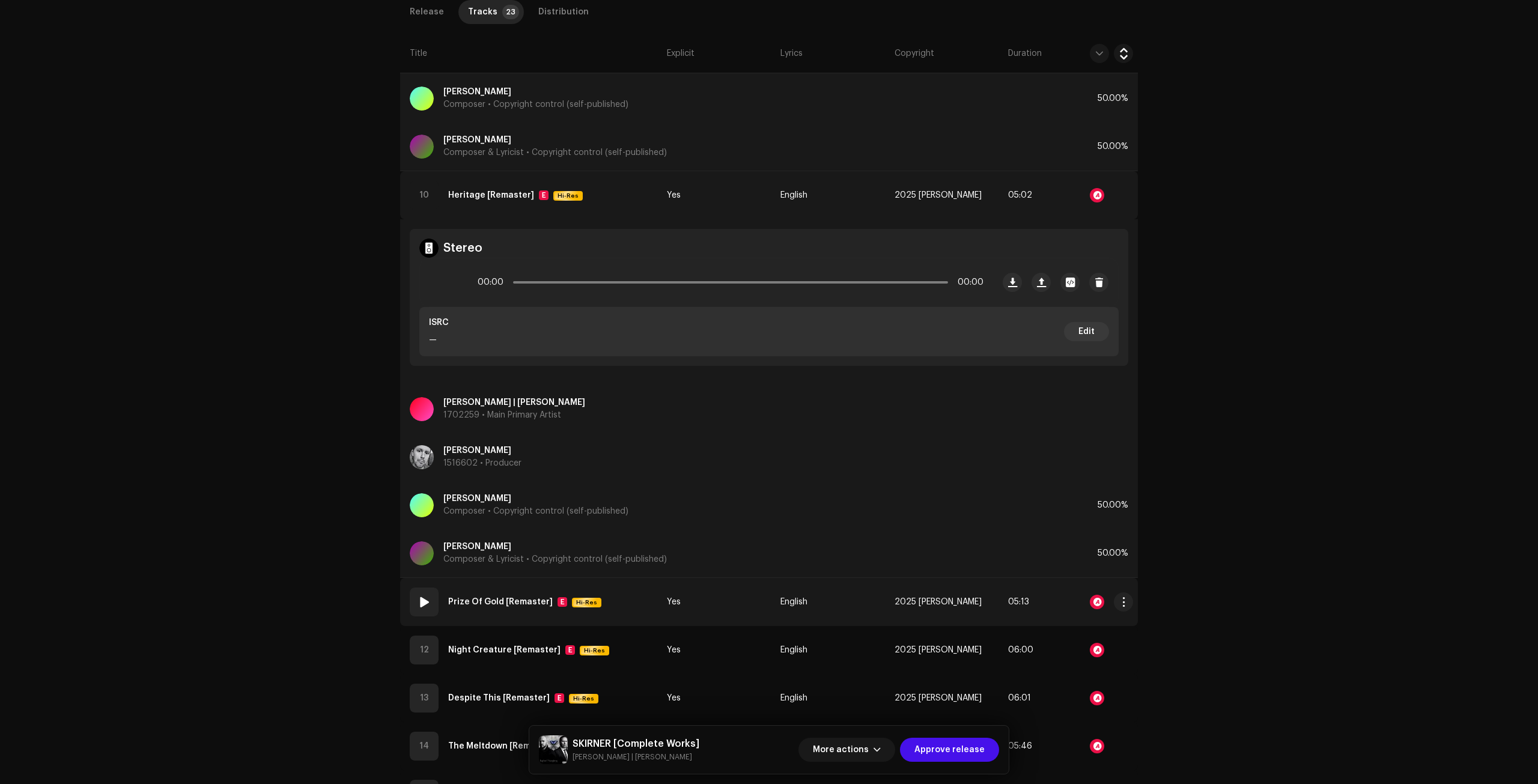
click at [729, 595] on td "Yes" at bounding box center [718, 601] width 113 height 48
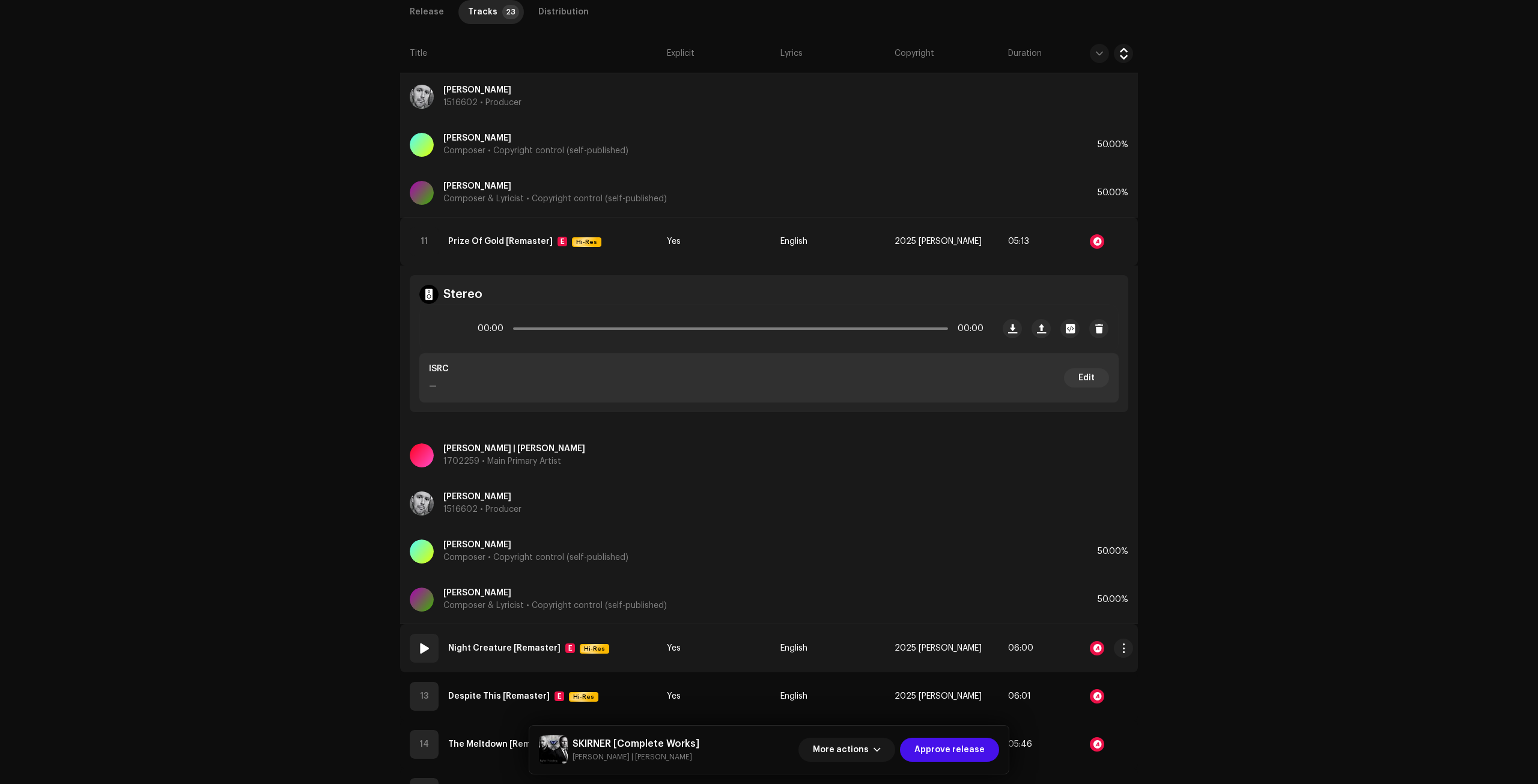
click at [729, 630] on td "Yes" at bounding box center [718, 647] width 113 height 48
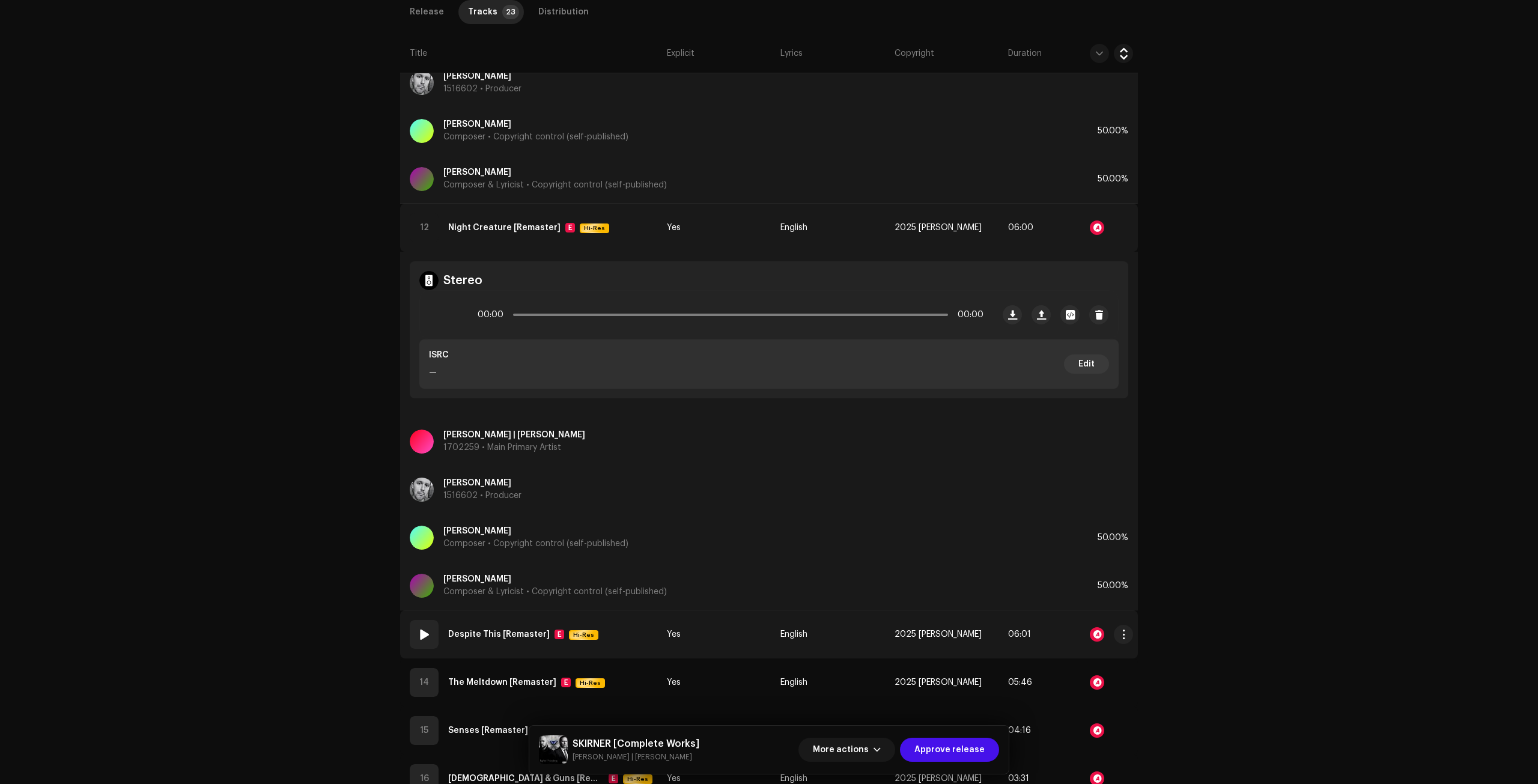
click at [732, 637] on td "Yes" at bounding box center [718, 633] width 113 height 48
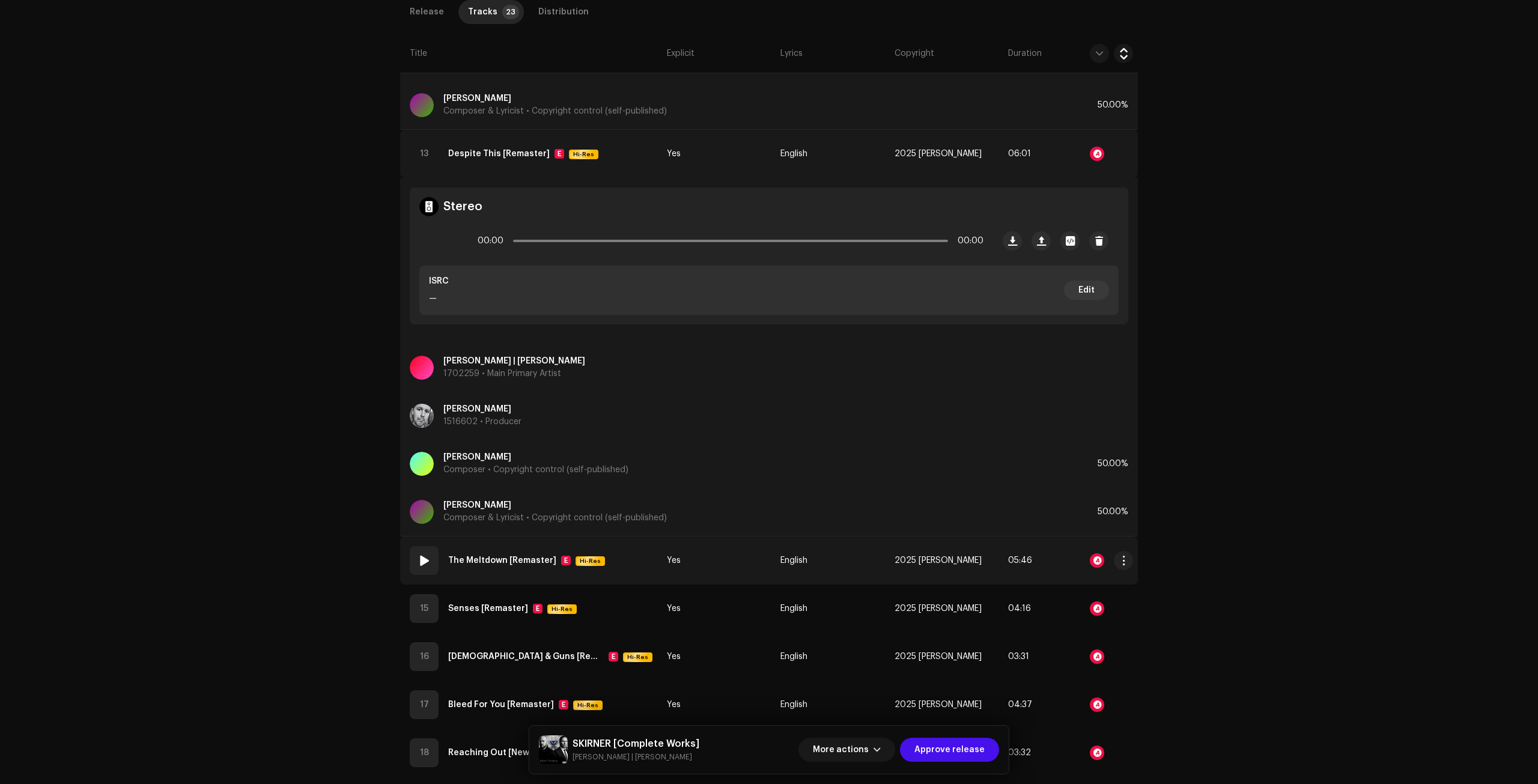
click at [727, 576] on td "Yes" at bounding box center [718, 560] width 113 height 48
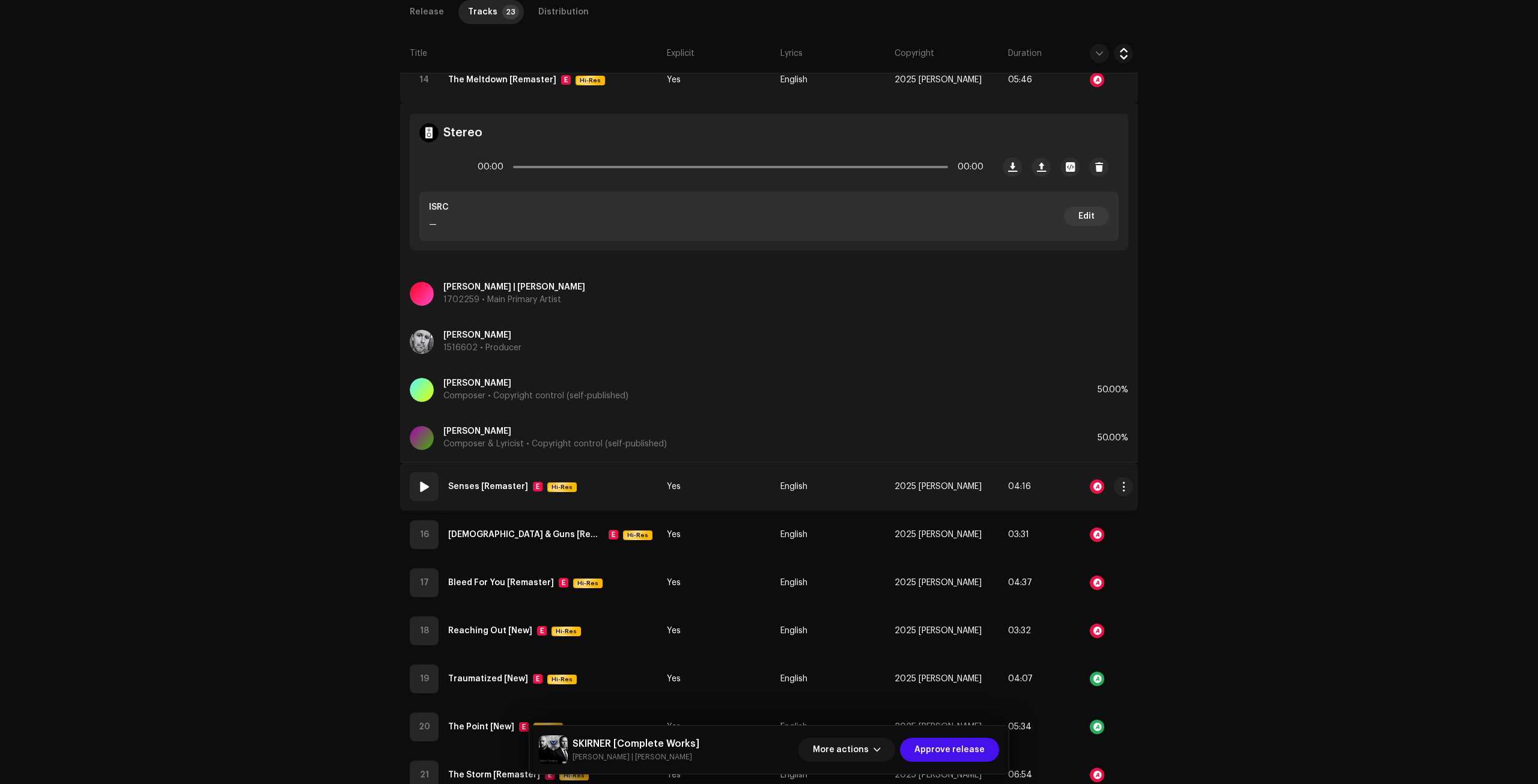
click at [737, 499] on td "Yes" at bounding box center [718, 486] width 113 height 48
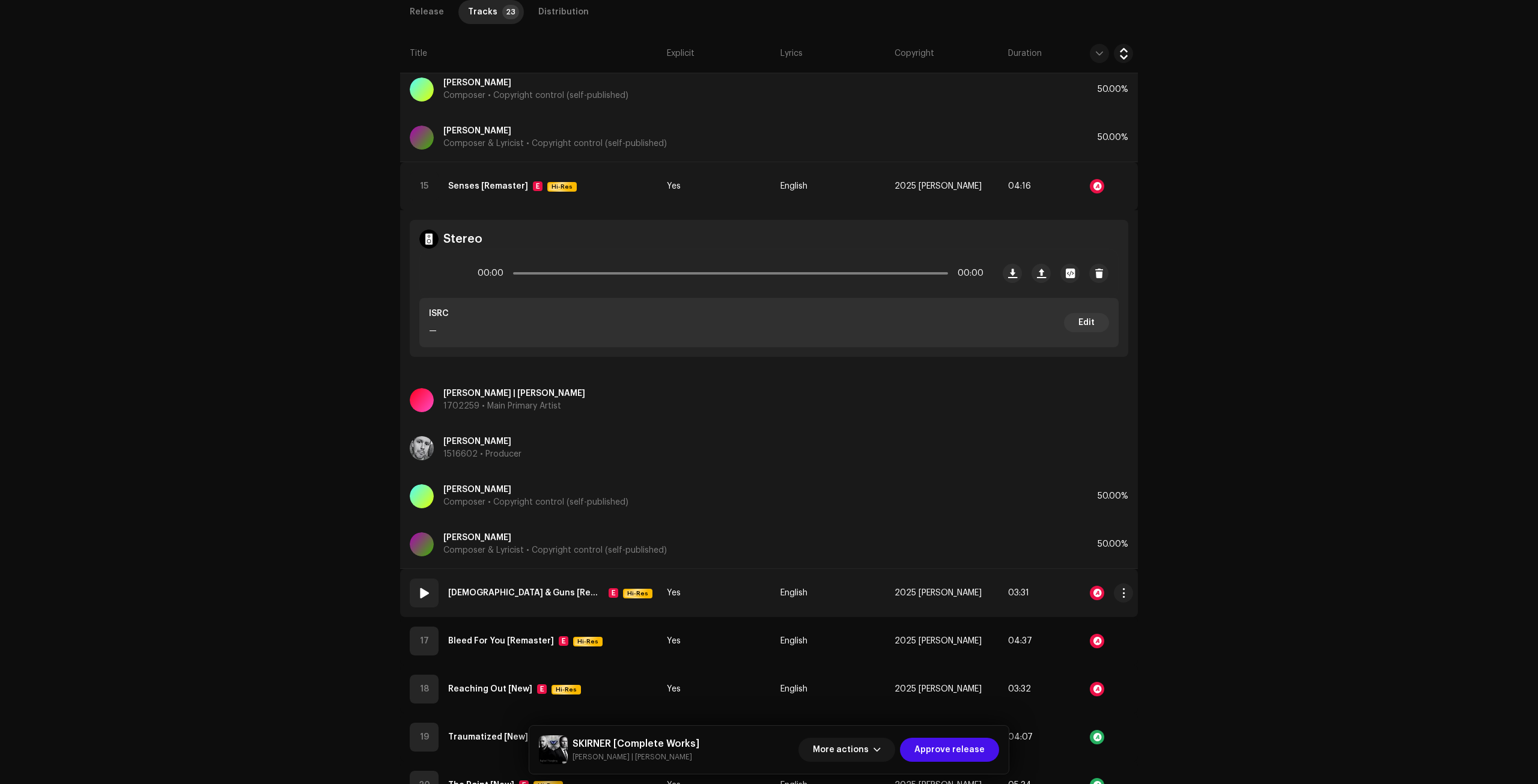
click at [715, 590] on td "Yes" at bounding box center [718, 592] width 113 height 48
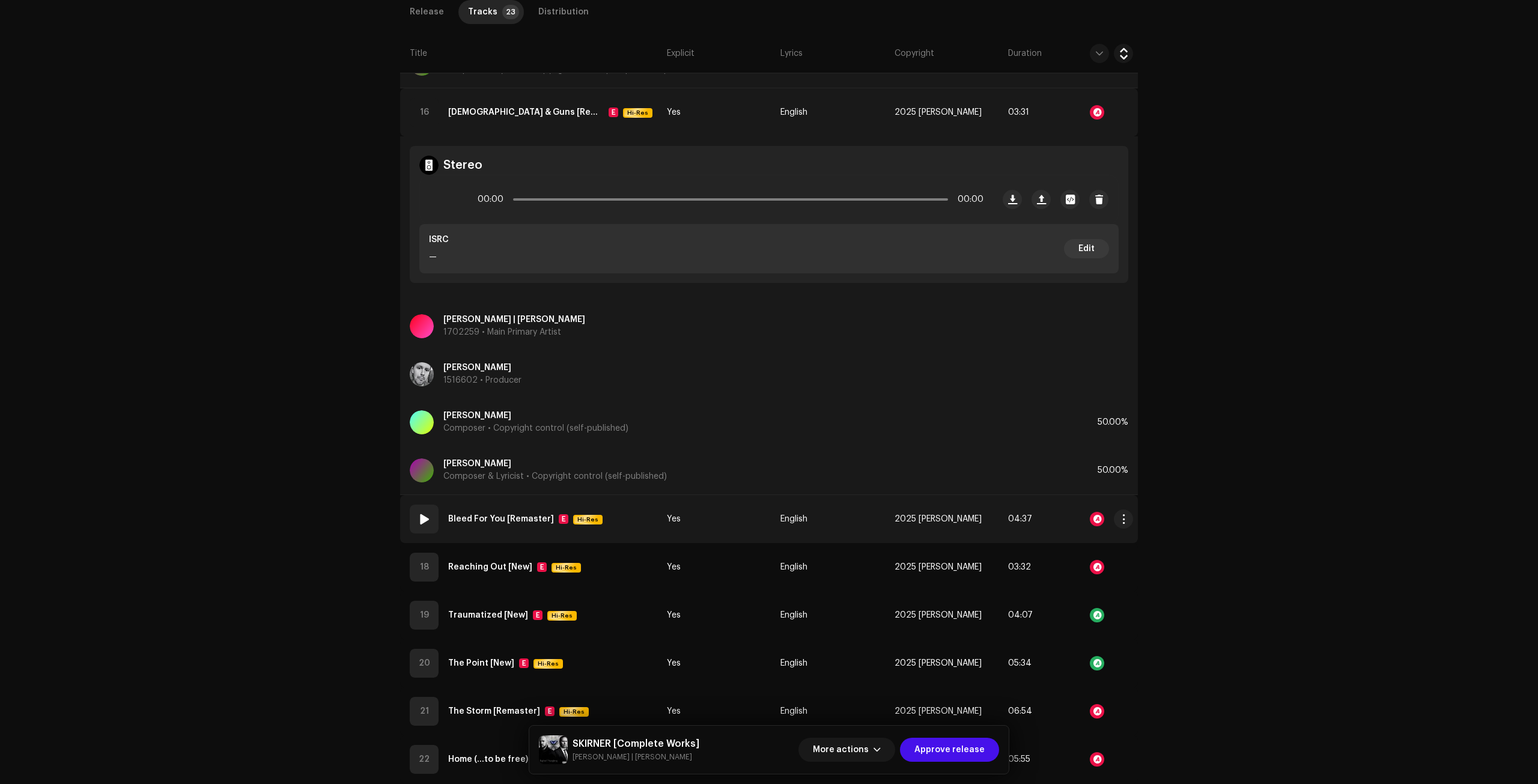
click at [723, 541] on td "Yes" at bounding box center [718, 519] width 113 height 48
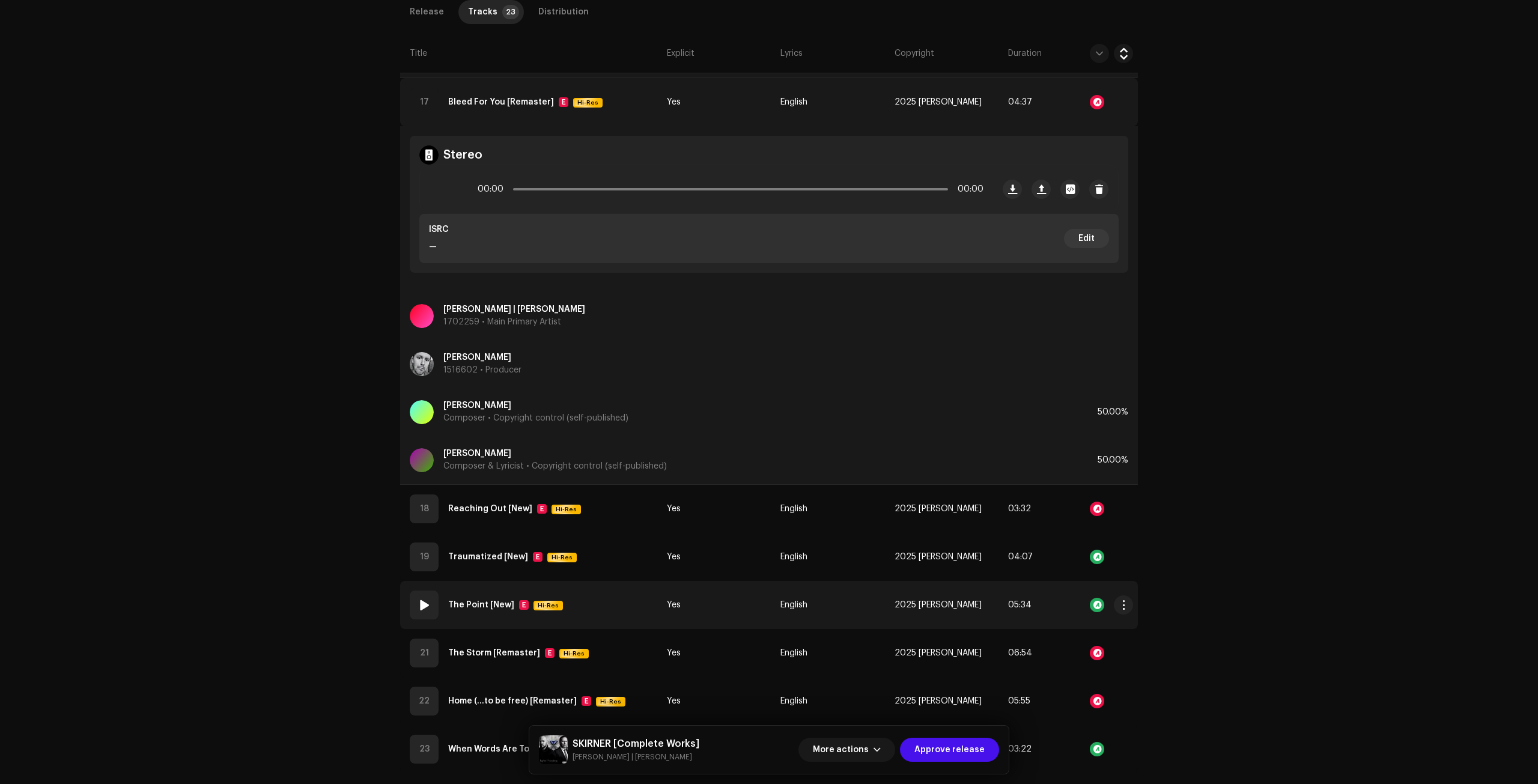
scroll to position [6845, 0]
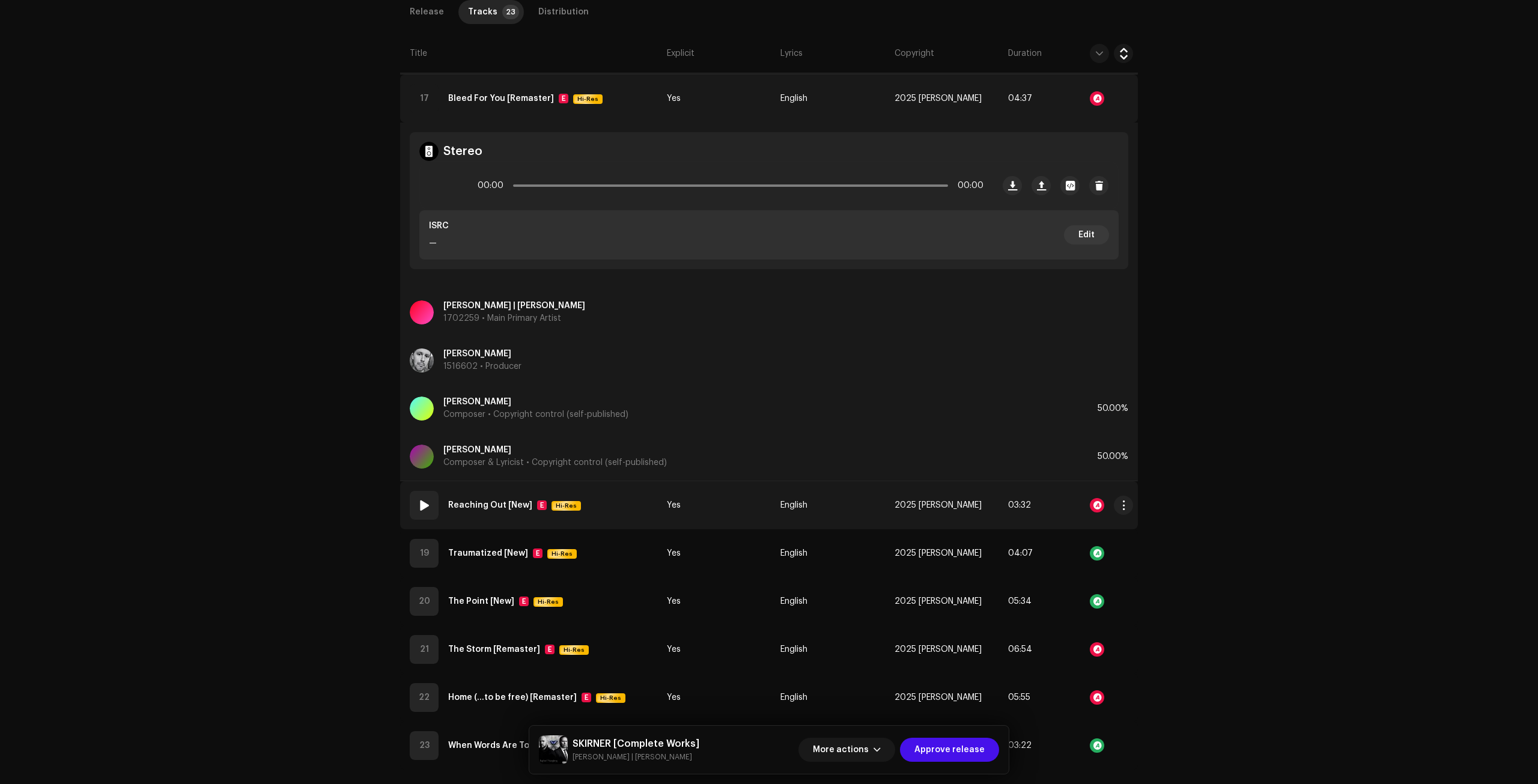
click at [732, 515] on td "Yes" at bounding box center [718, 505] width 113 height 48
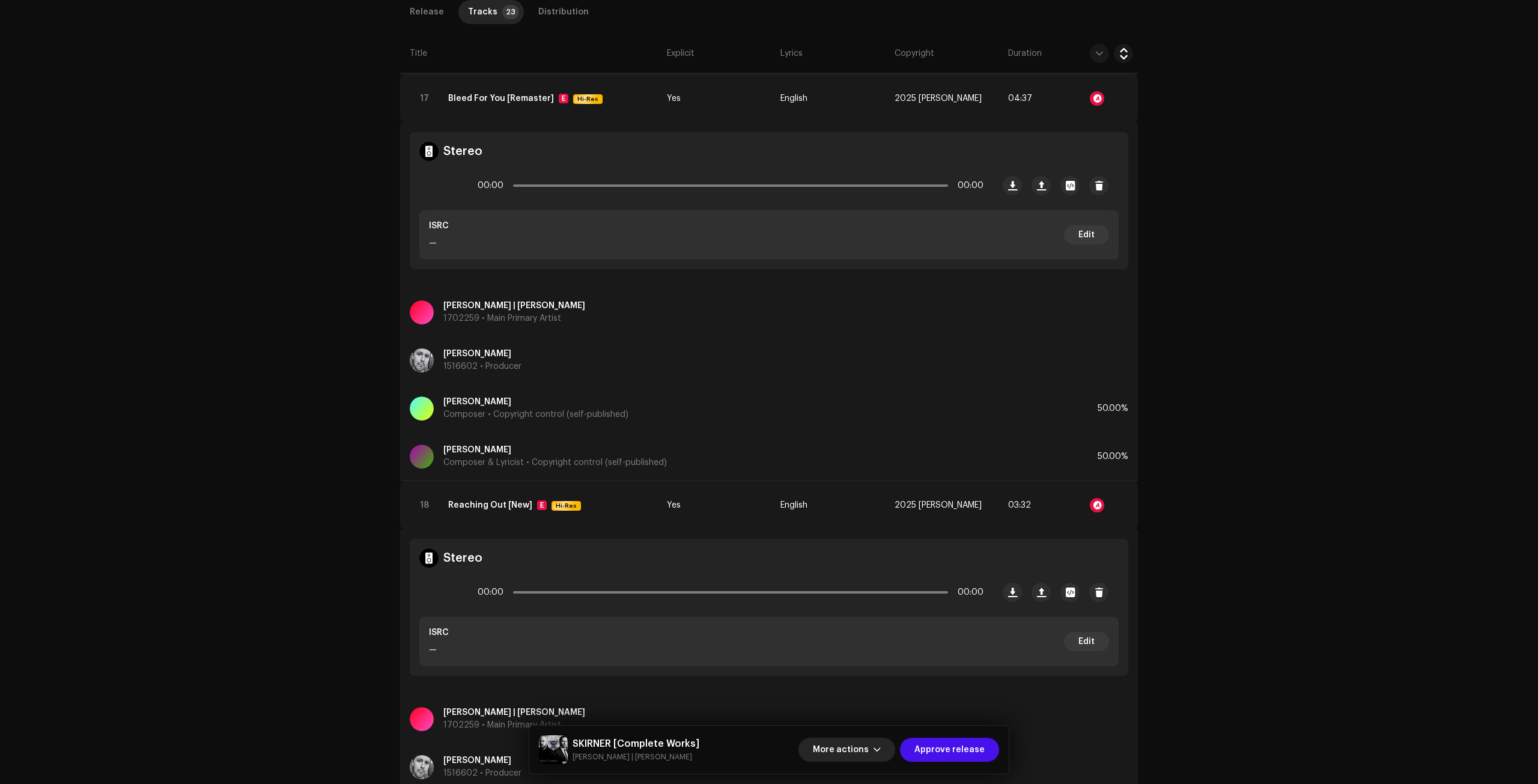
click at [857, 744] on span "More actions" at bounding box center [840, 750] width 56 height 24
click at [847, 661] on div "Fail & Return" at bounding box center [873, 672] width 122 height 24
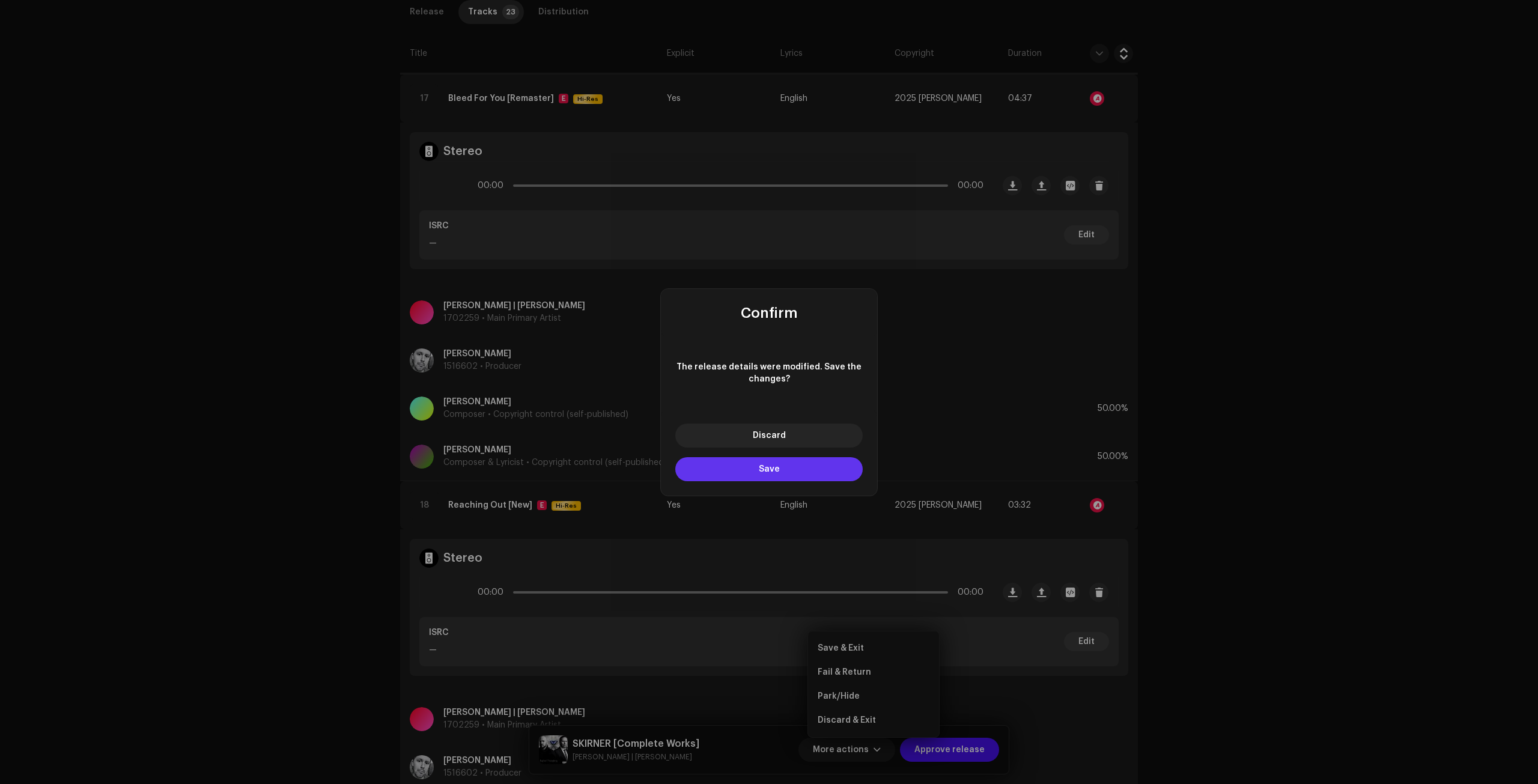
click at [781, 475] on button "Save" at bounding box center [769, 469] width 187 height 24
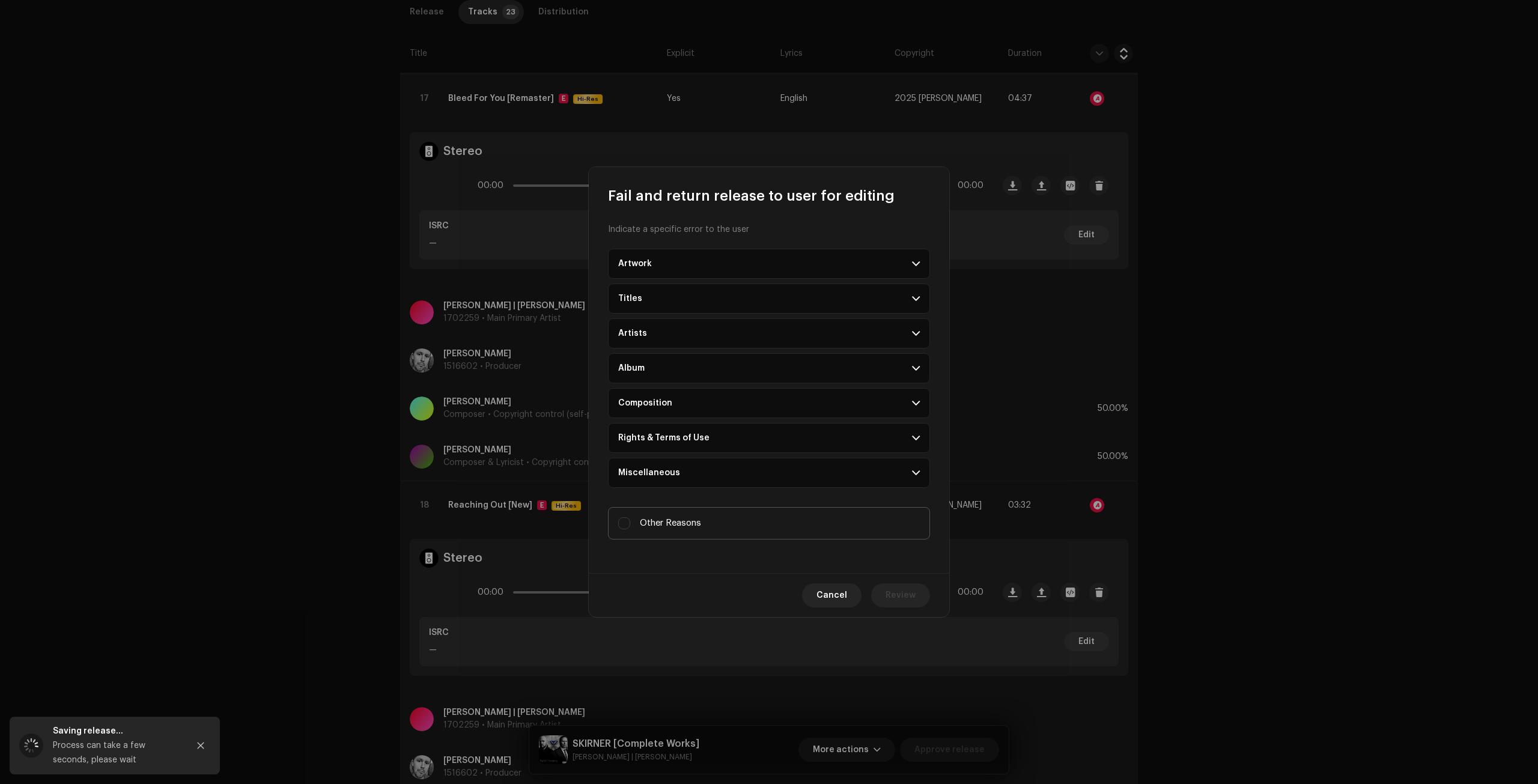
click at [701, 528] on label "Other Reasons" at bounding box center [768, 523] width 322 height 33
click at [630, 528] on input "Other Reasons" at bounding box center [624, 523] width 12 height 12
checkbox input "true"
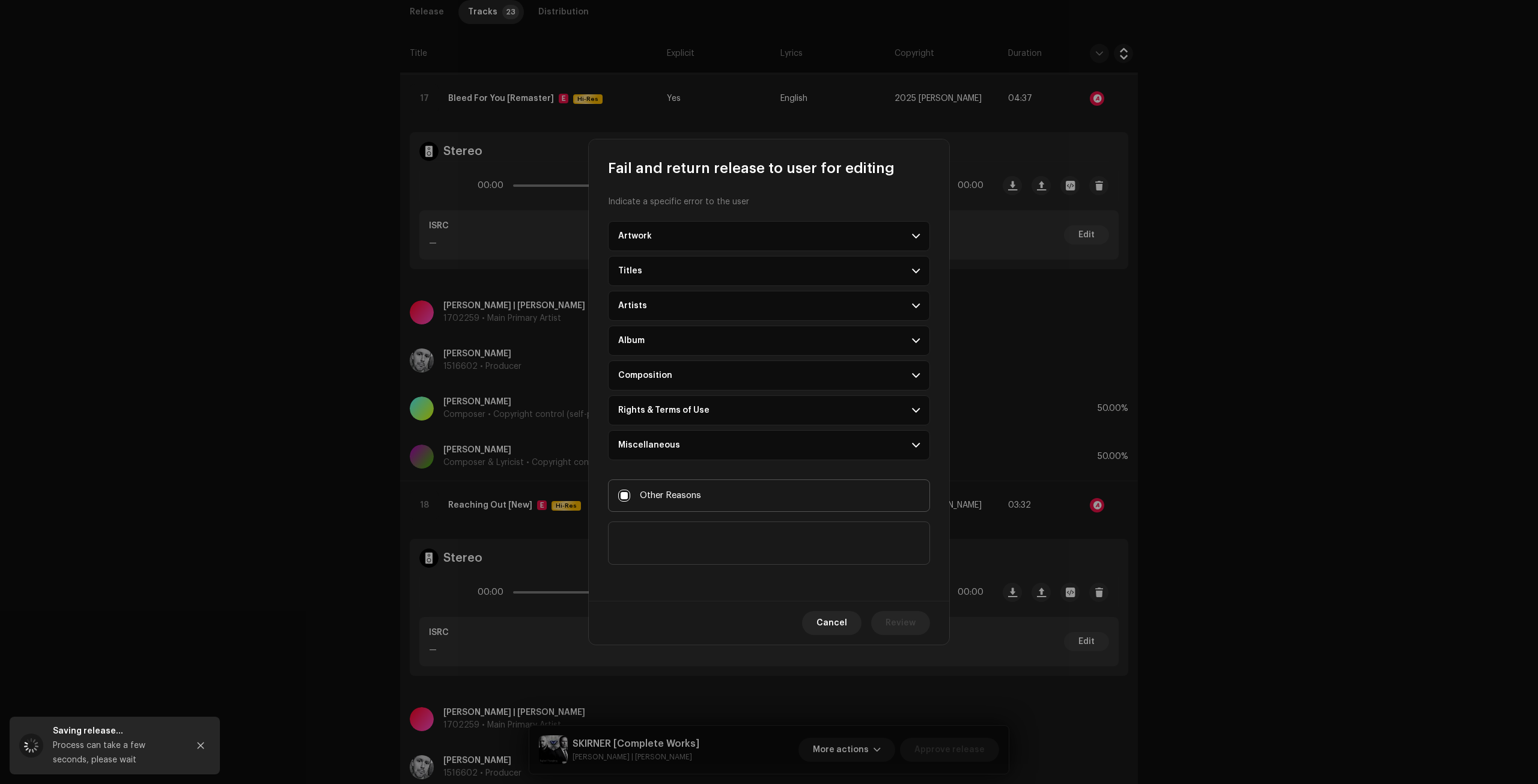
click at [698, 561] on textarea at bounding box center [768, 542] width 322 height 43
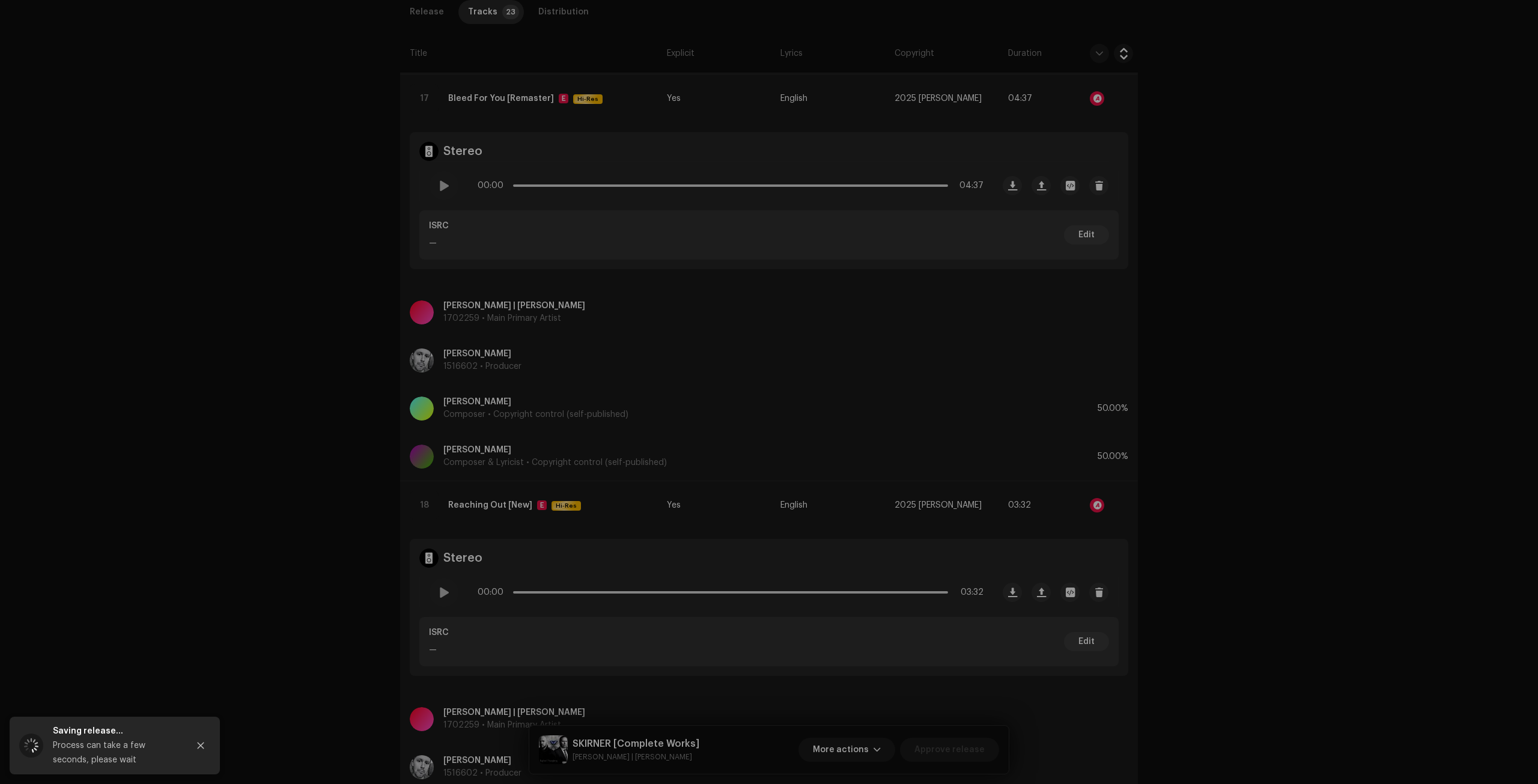
click at [438, 471] on div "Fail and return release to user for editing Indicate a specific error to the us…" at bounding box center [769, 392] width 1538 height 784
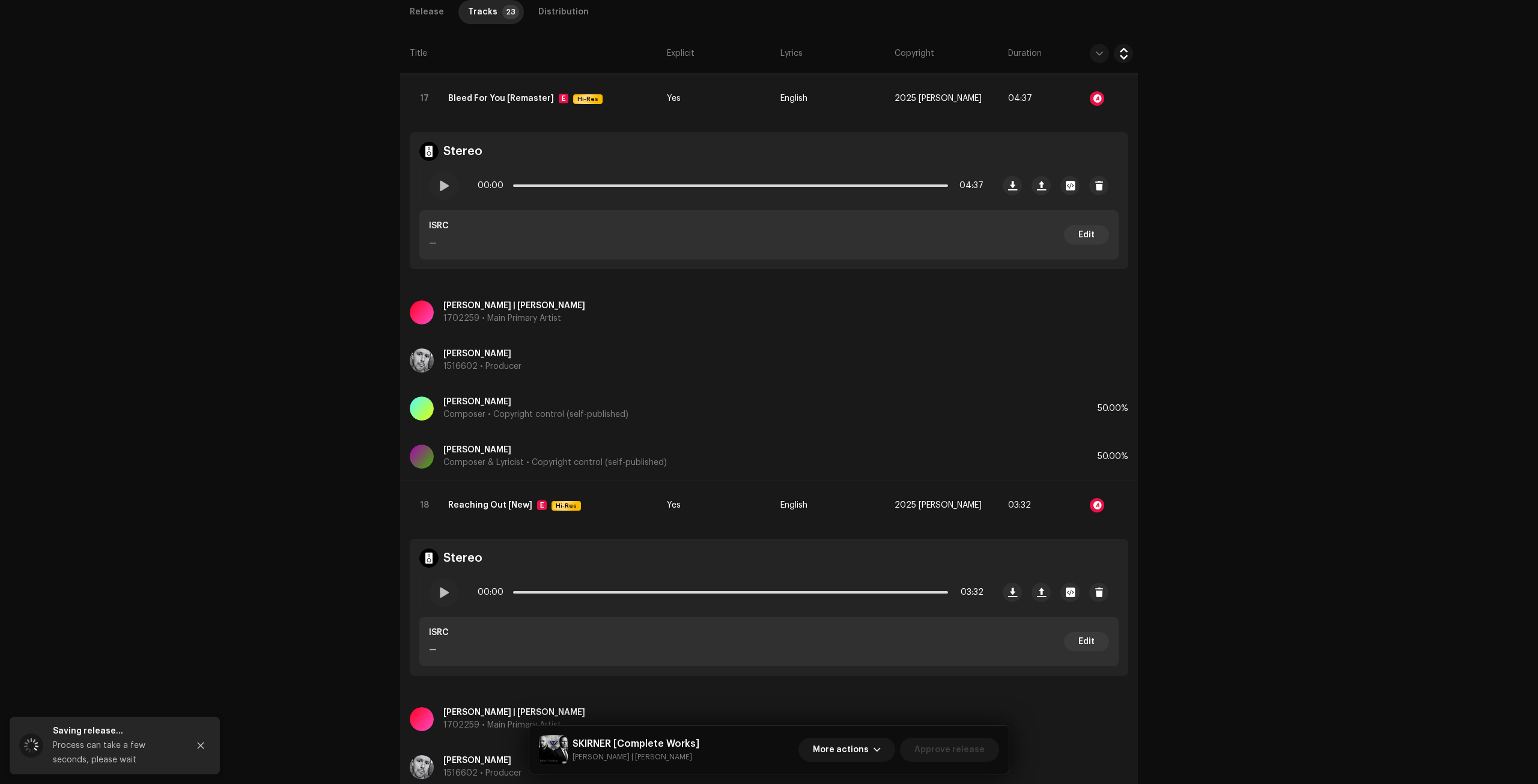
drag, startPoint x: 303, startPoint y: 133, endPoint x: 381, endPoint y: 81, distance: 93.7
click at [305, 132] on div "Inspection / SKIRNER [Complete Works] Trust & Safety Guide Release Id: 3048930 …" at bounding box center [769, 392] width 1538 height 784
click at [412, 13] on div "Release" at bounding box center [427, 12] width 34 height 24
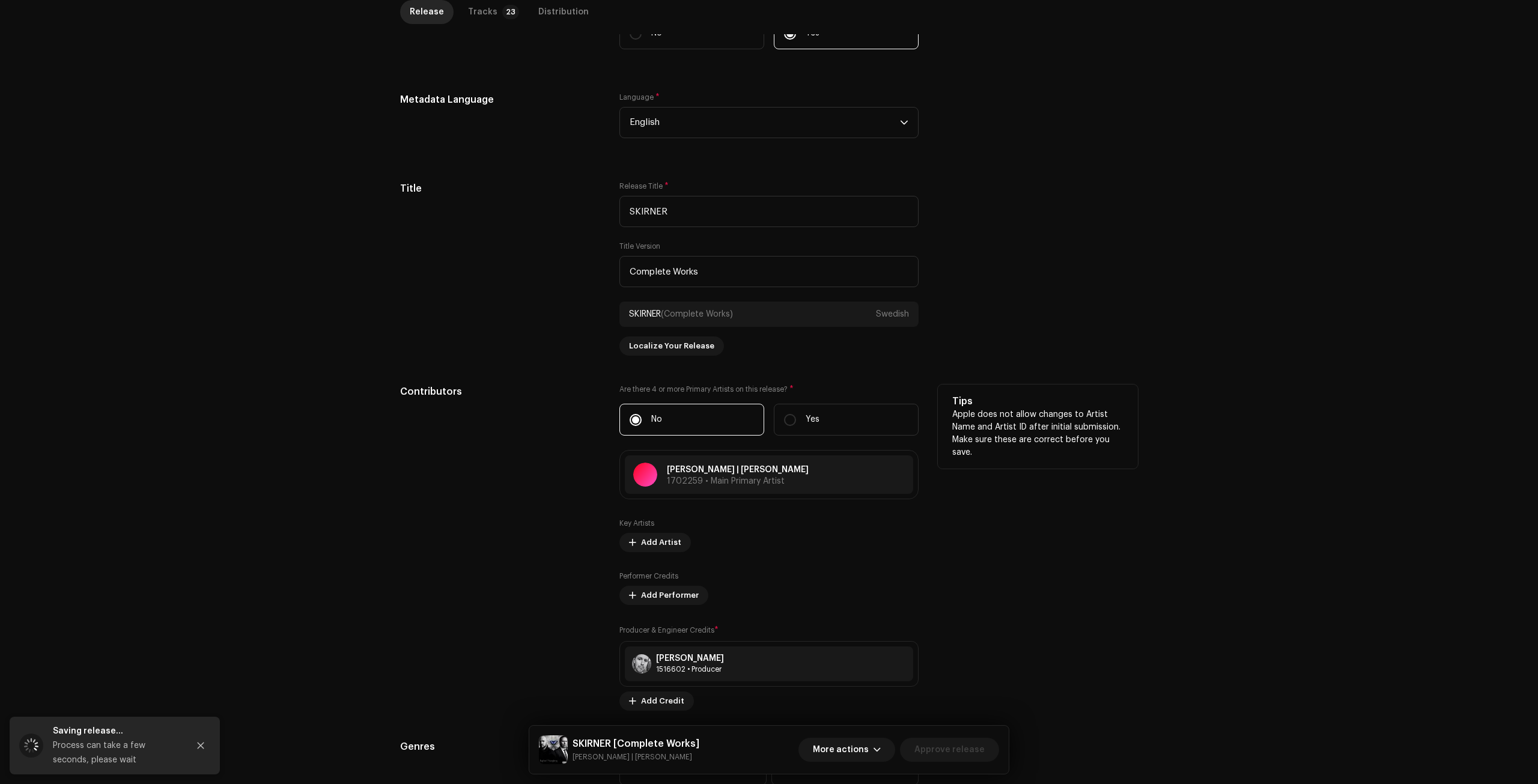
scroll to position [378, 0]
click at [858, 750] on span "More actions" at bounding box center [840, 750] width 56 height 24
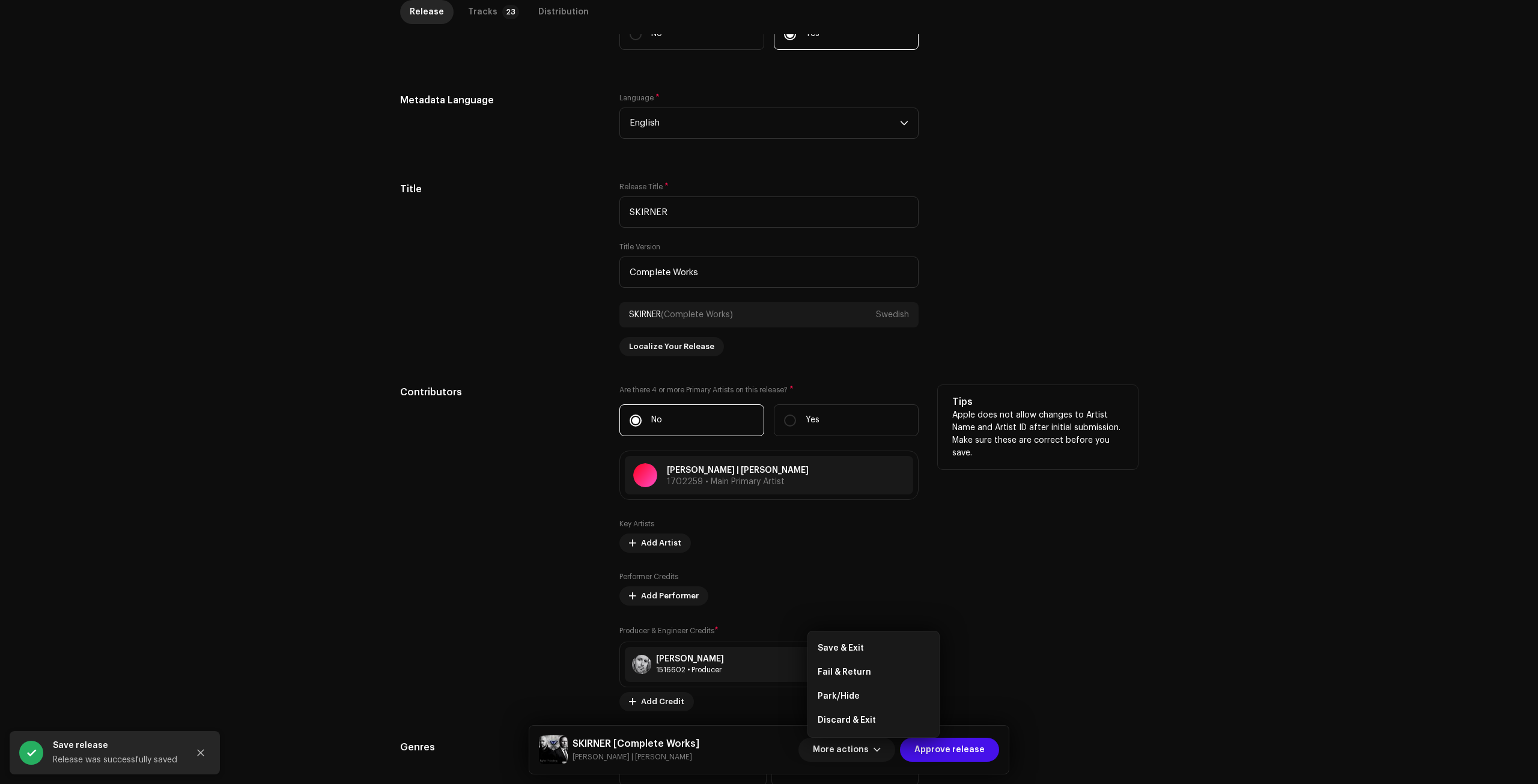
click at [405, 513] on div "Contributors" at bounding box center [500, 548] width 200 height 326
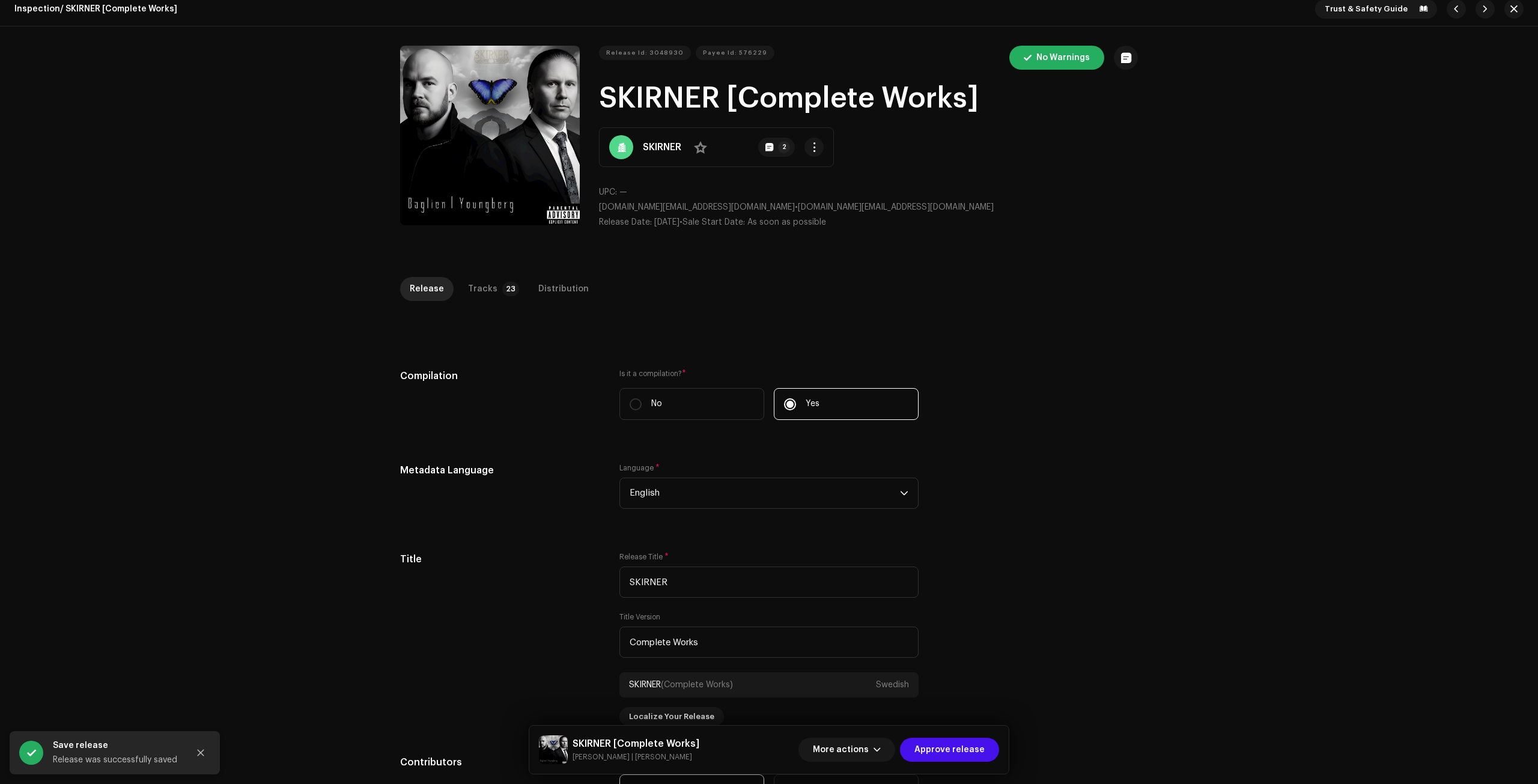
scroll to position [0, 0]
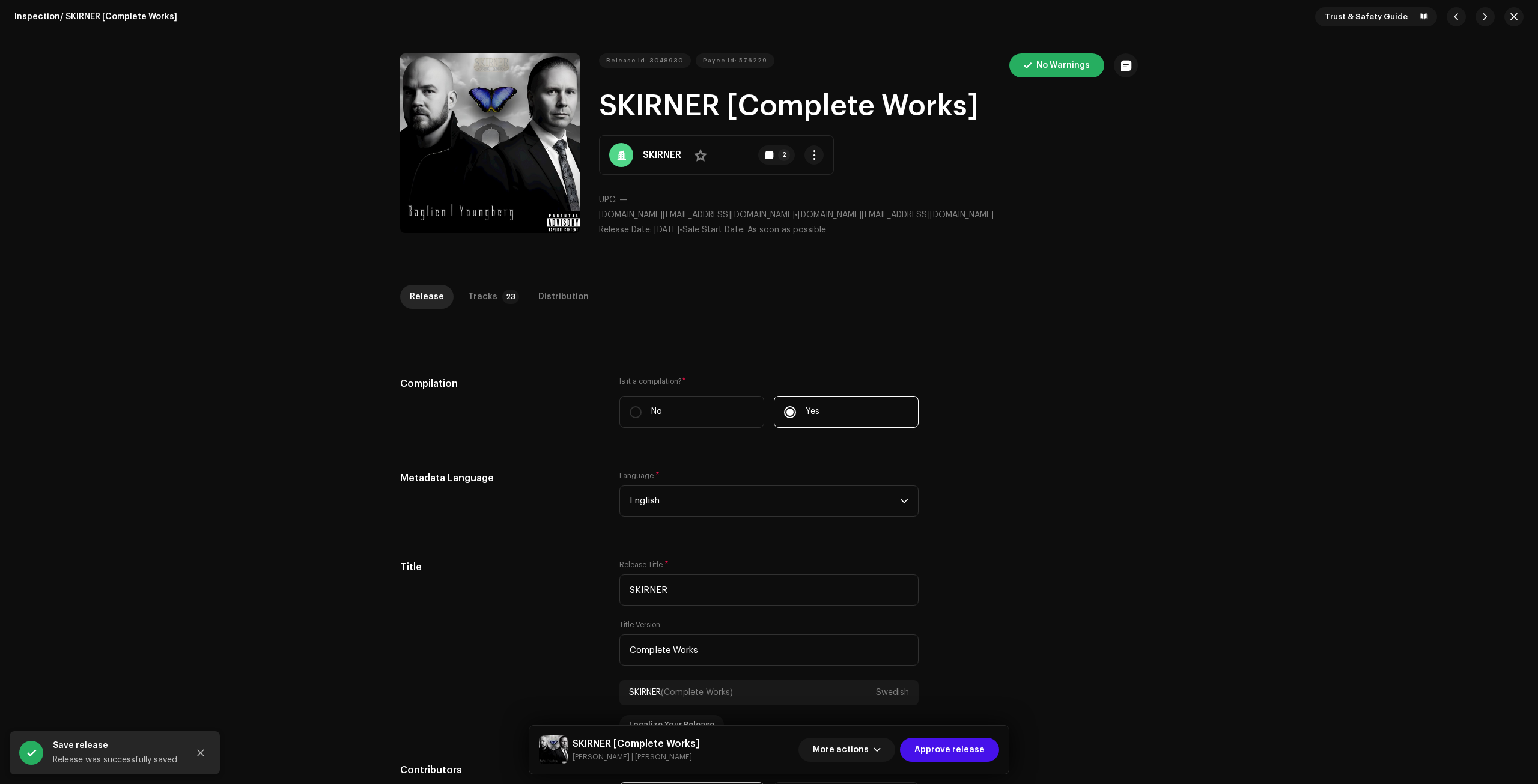
click at [656, 151] on strong "SKIRNER" at bounding box center [662, 154] width 39 height 14
click at [856, 748] on span "More actions" at bounding box center [840, 750] width 56 height 24
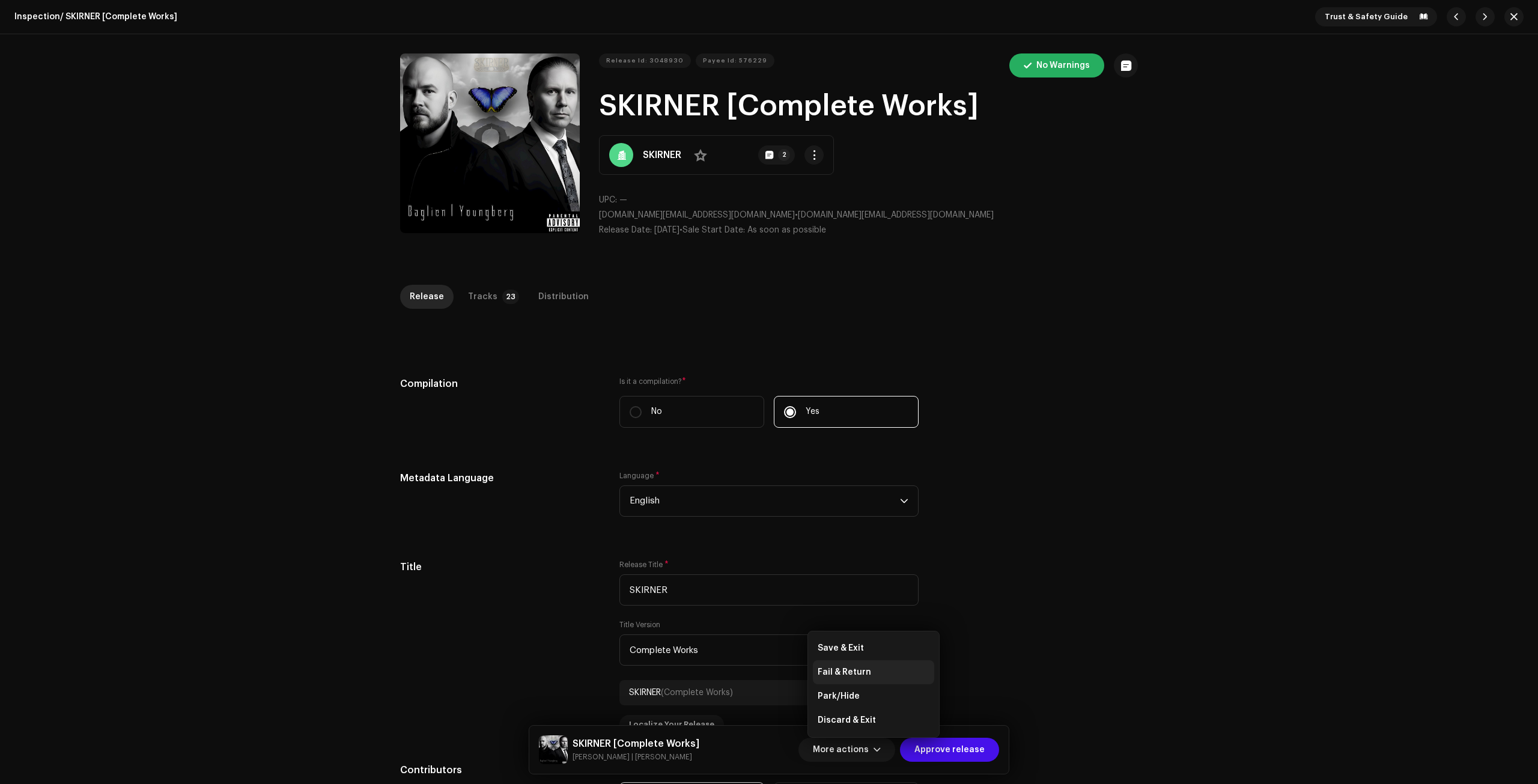
click at [872, 674] on div "Fail & Return" at bounding box center [873, 671] width 112 height 10
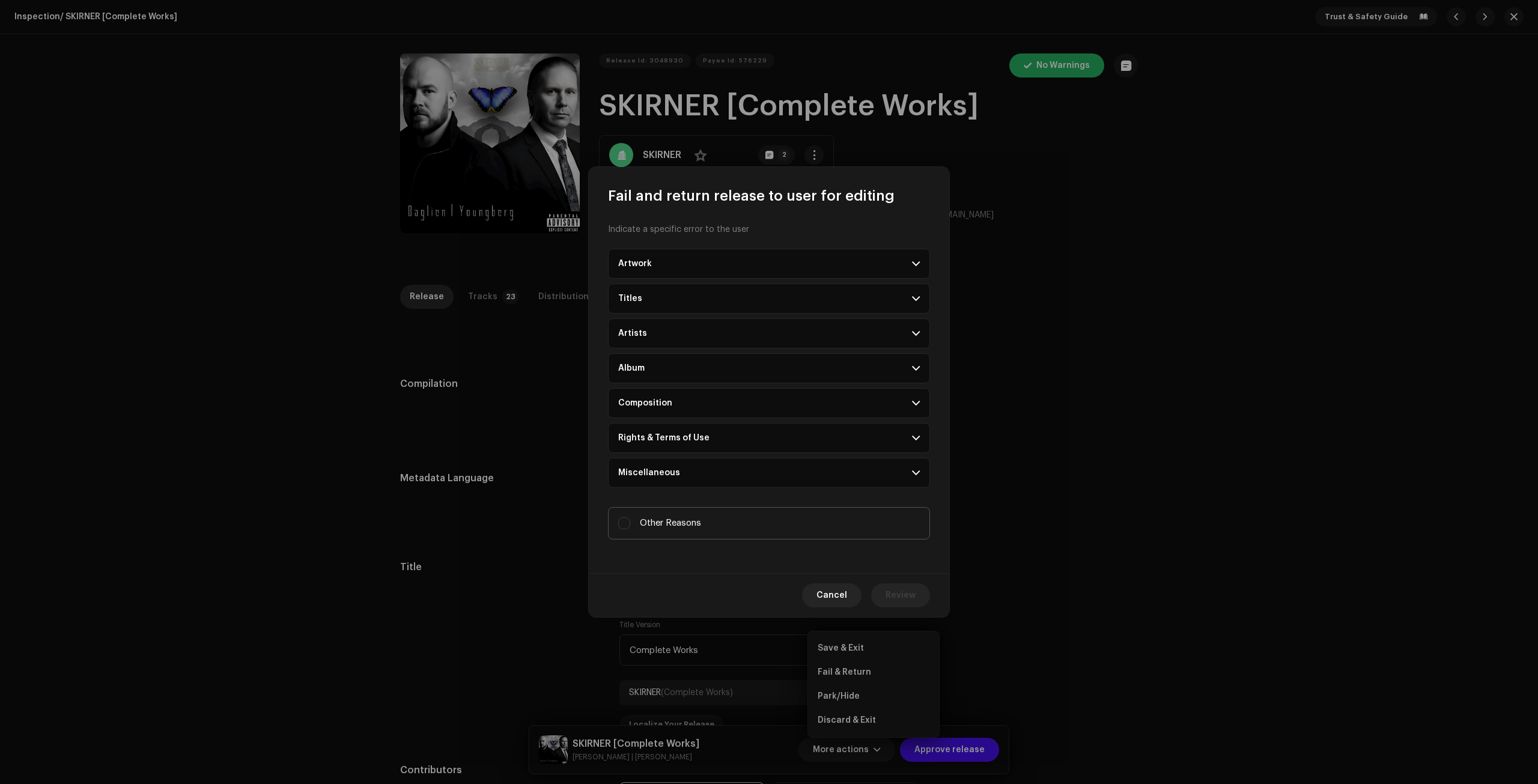
click at [706, 522] on label "Other Reasons" at bounding box center [768, 523] width 322 height 33
click at [630, 522] on input "Other Reasons" at bounding box center [624, 523] width 12 height 12
checkbox input "true"
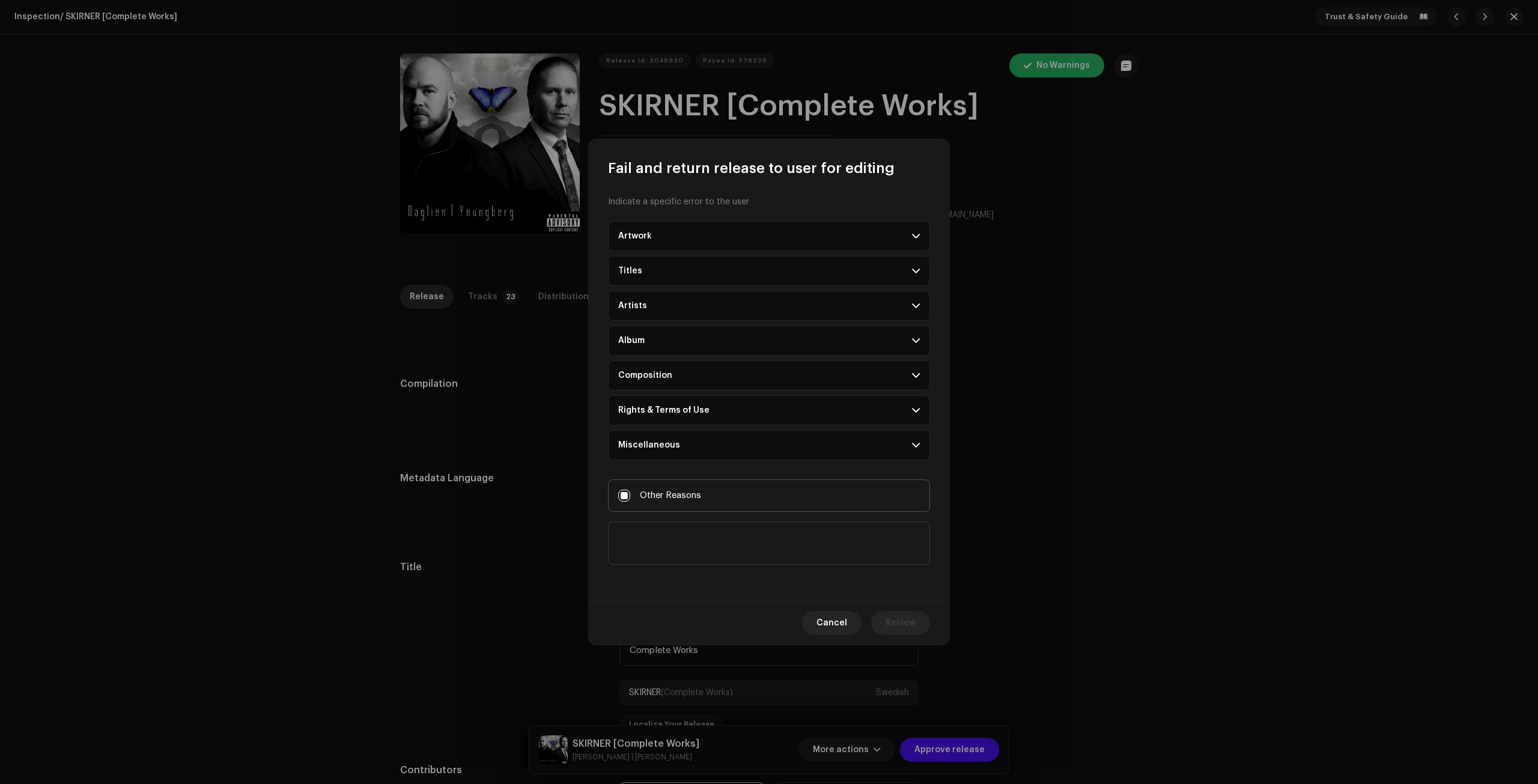
click at [718, 541] on textarea at bounding box center [768, 542] width 322 height 43
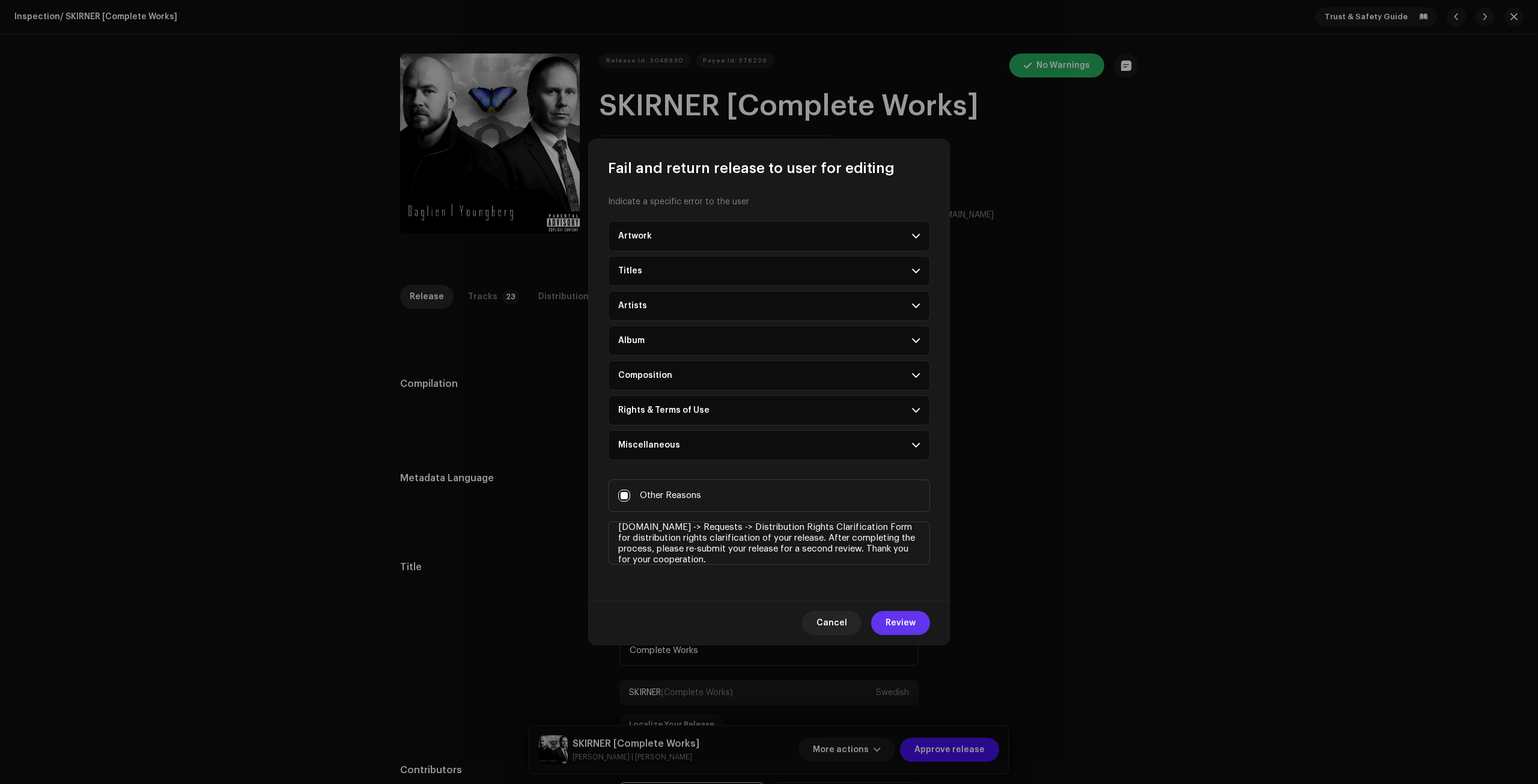
type textarea "We would like to clarify distribution rights of your release. Please visit my.t…"
click at [898, 617] on span "Review" at bounding box center [900, 623] width 30 height 24
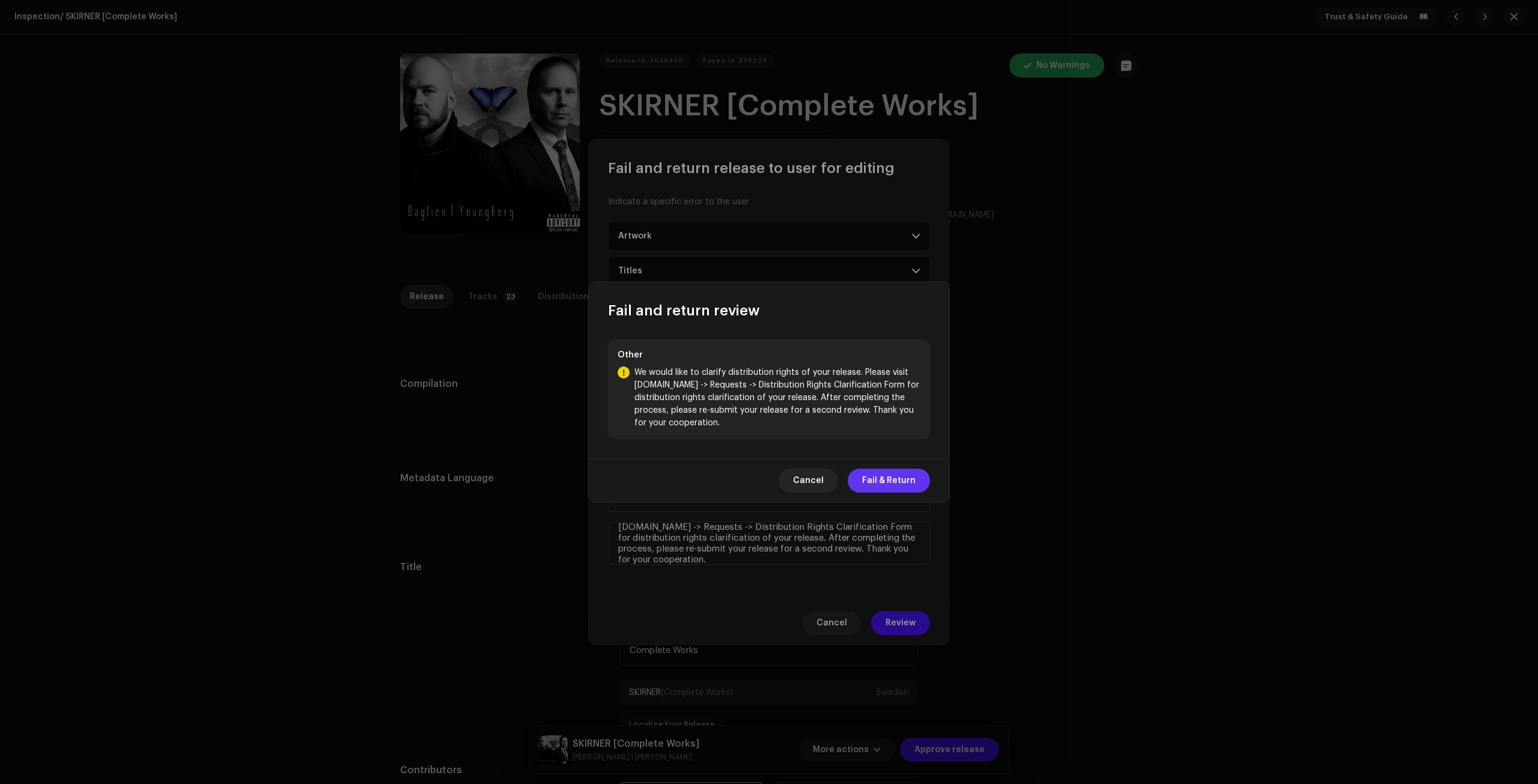
click at [898, 478] on span "Fail & Return" at bounding box center [888, 481] width 53 height 24
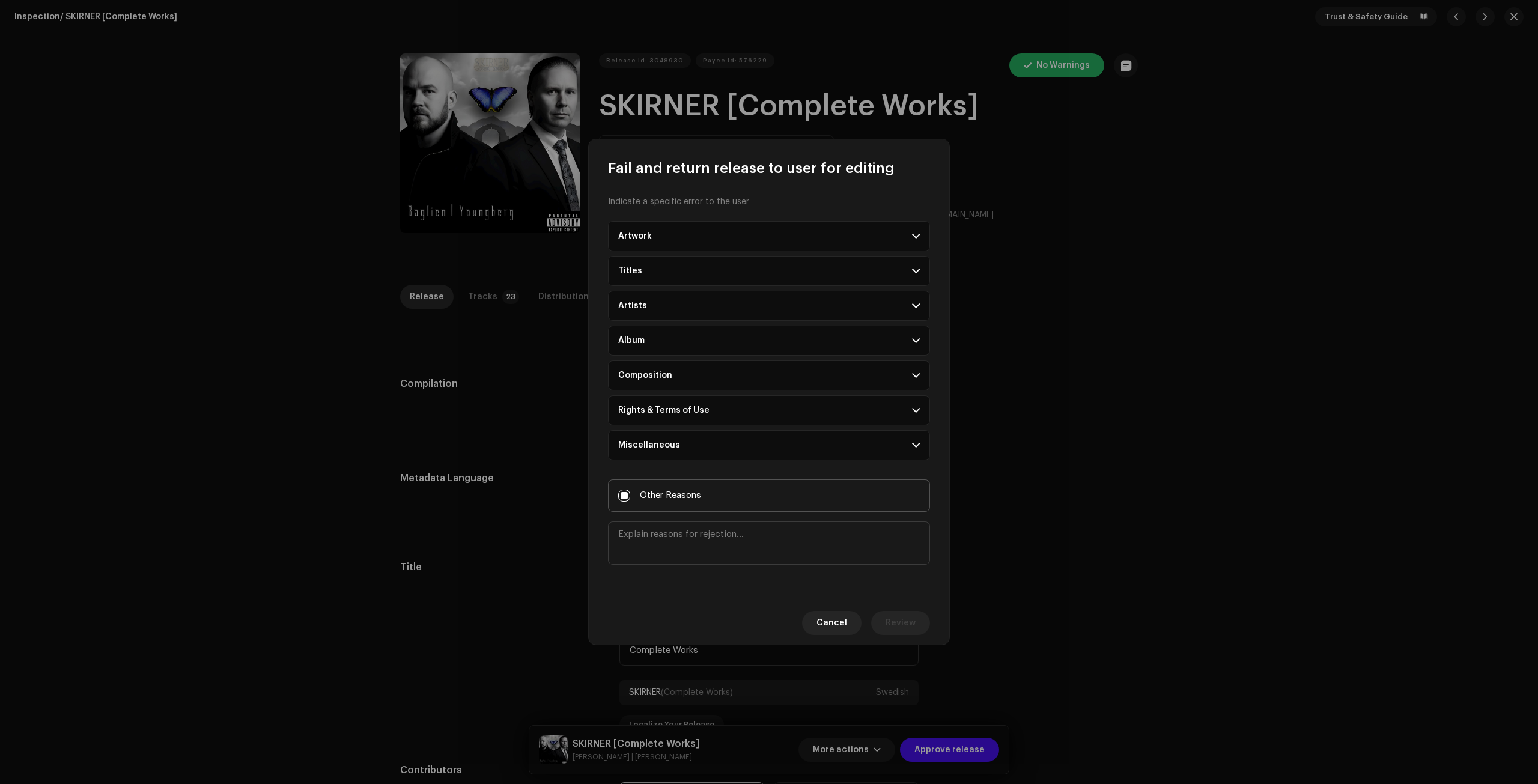
scroll to position [0, 0]
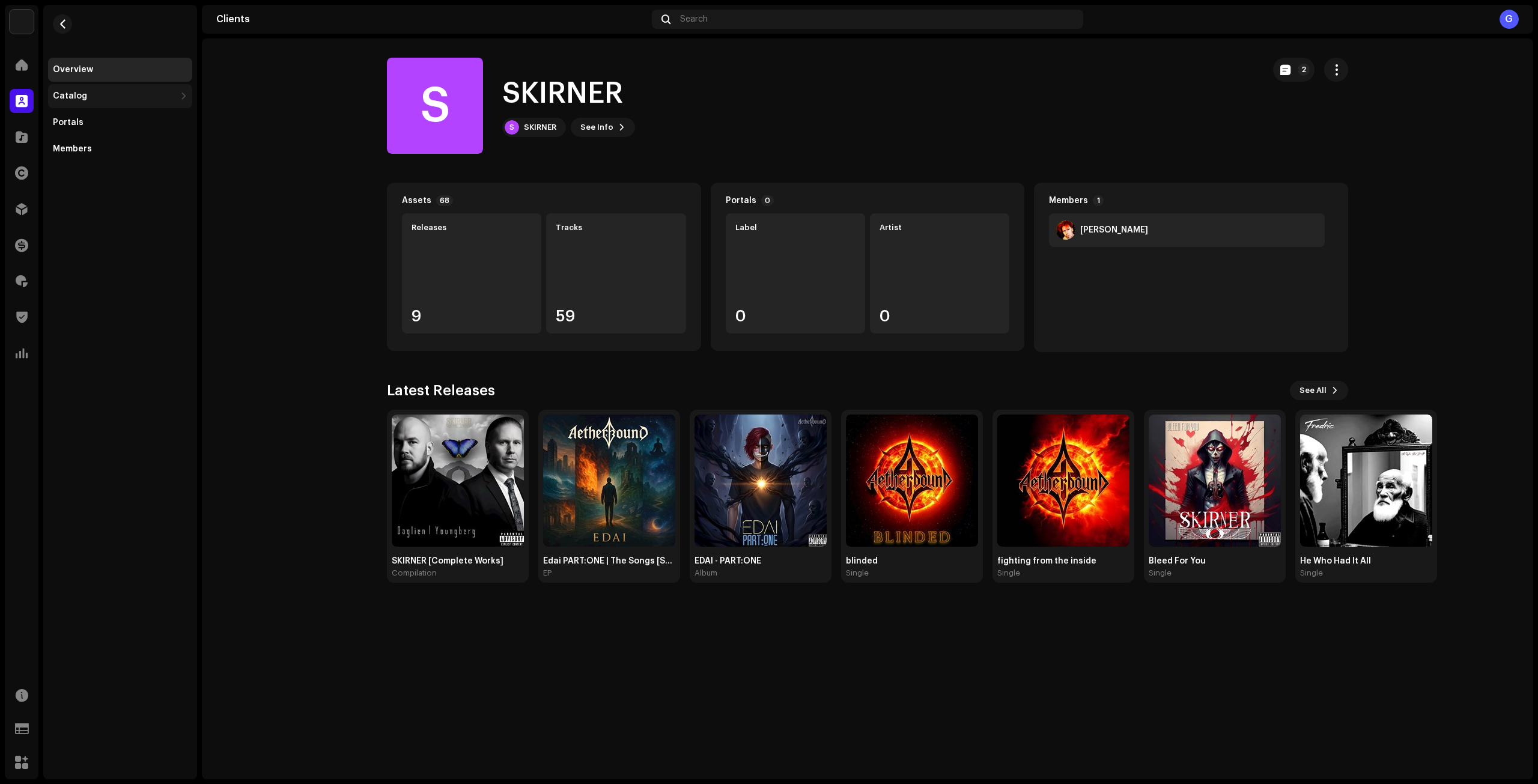
click at [128, 100] on div "Catalog" at bounding box center [113, 96] width 122 height 10
click at [132, 116] on div "Releases" at bounding box center [120, 122] width 145 height 24
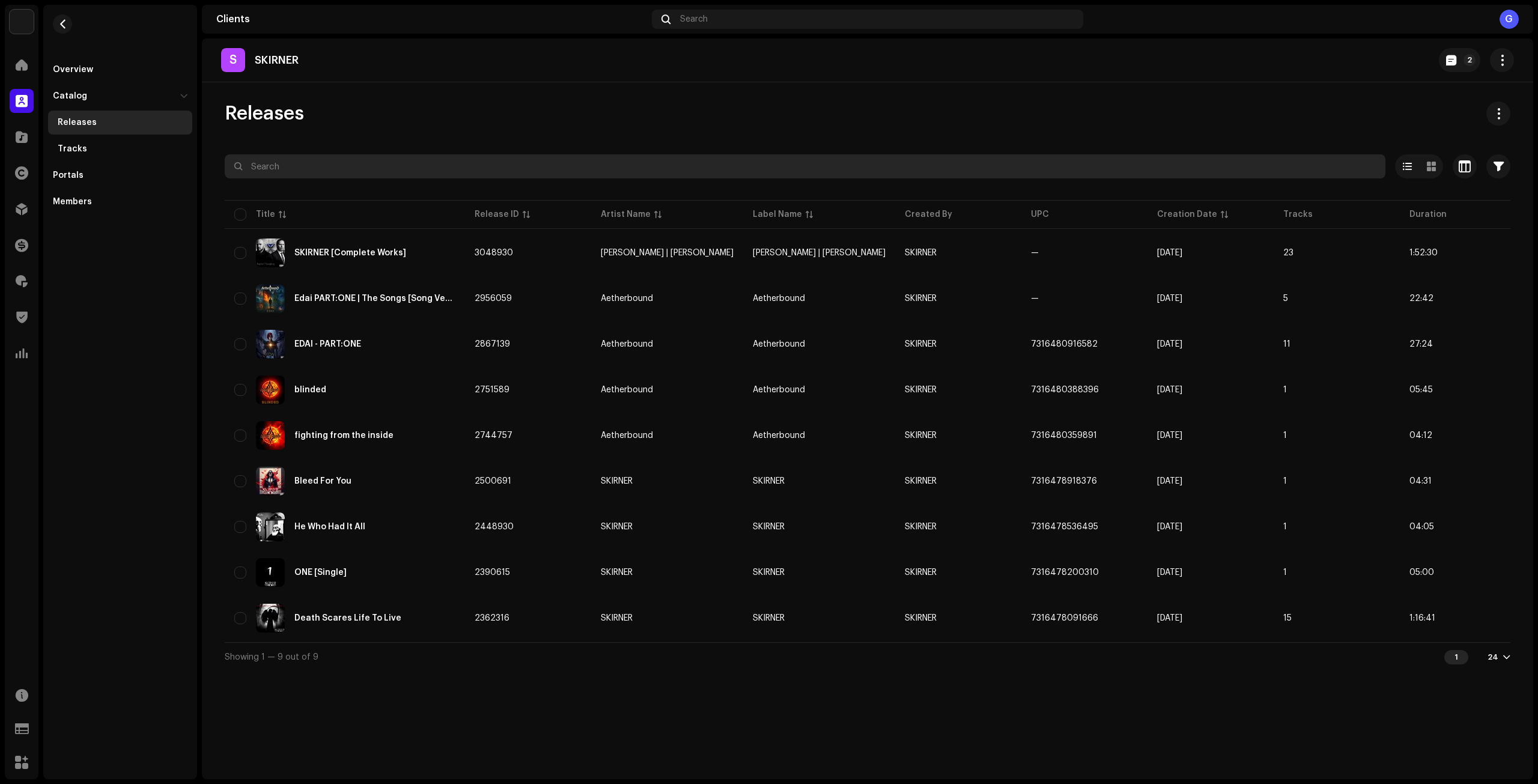
click at [444, 173] on input "text" at bounding box center [805, 167] width 1161 height 24
paste input "Human Failure"
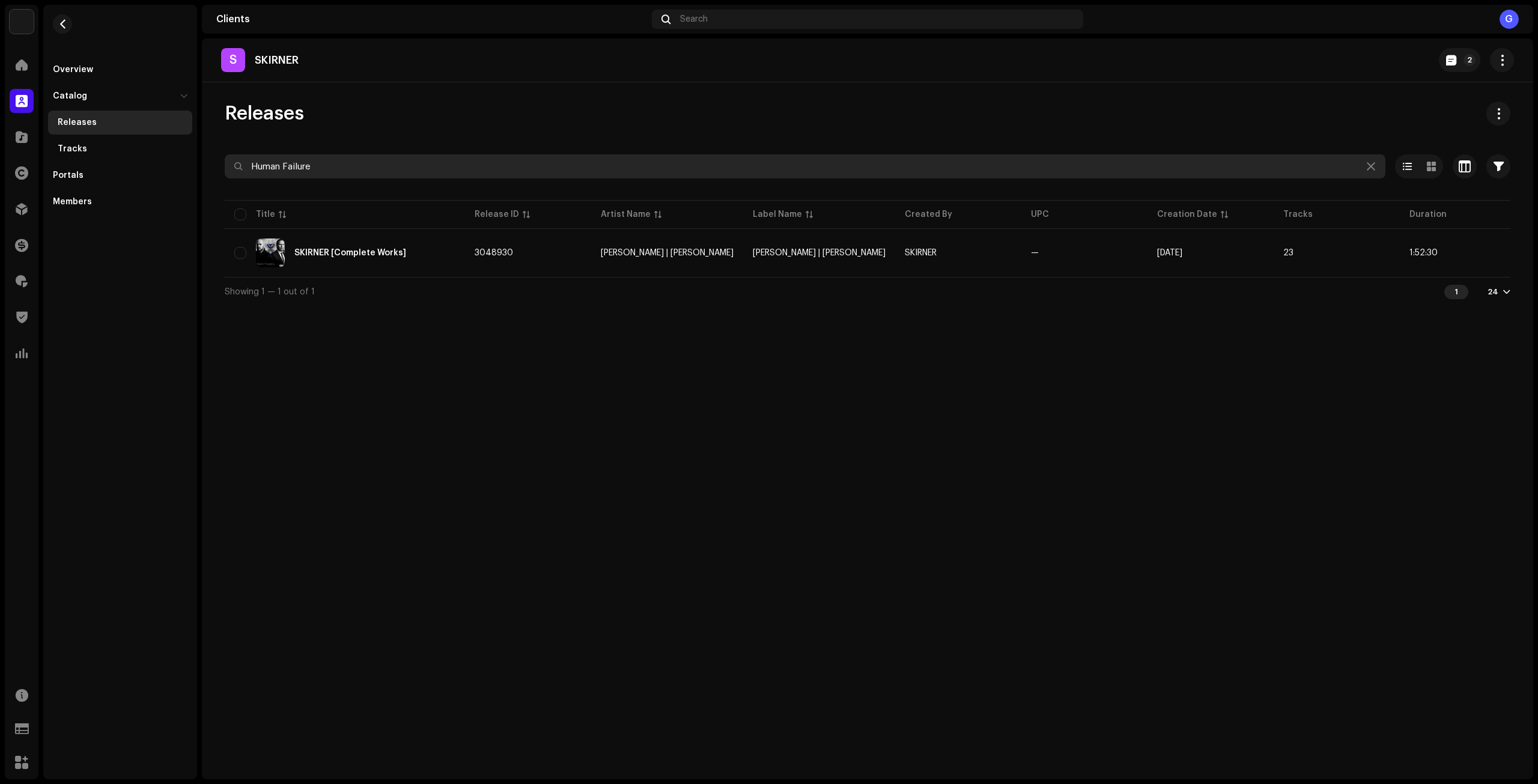
click at [661, 174] on input "Human Failure" at bounding box center [805, 167] width 1161 height 24
paste input "Your Wishes"
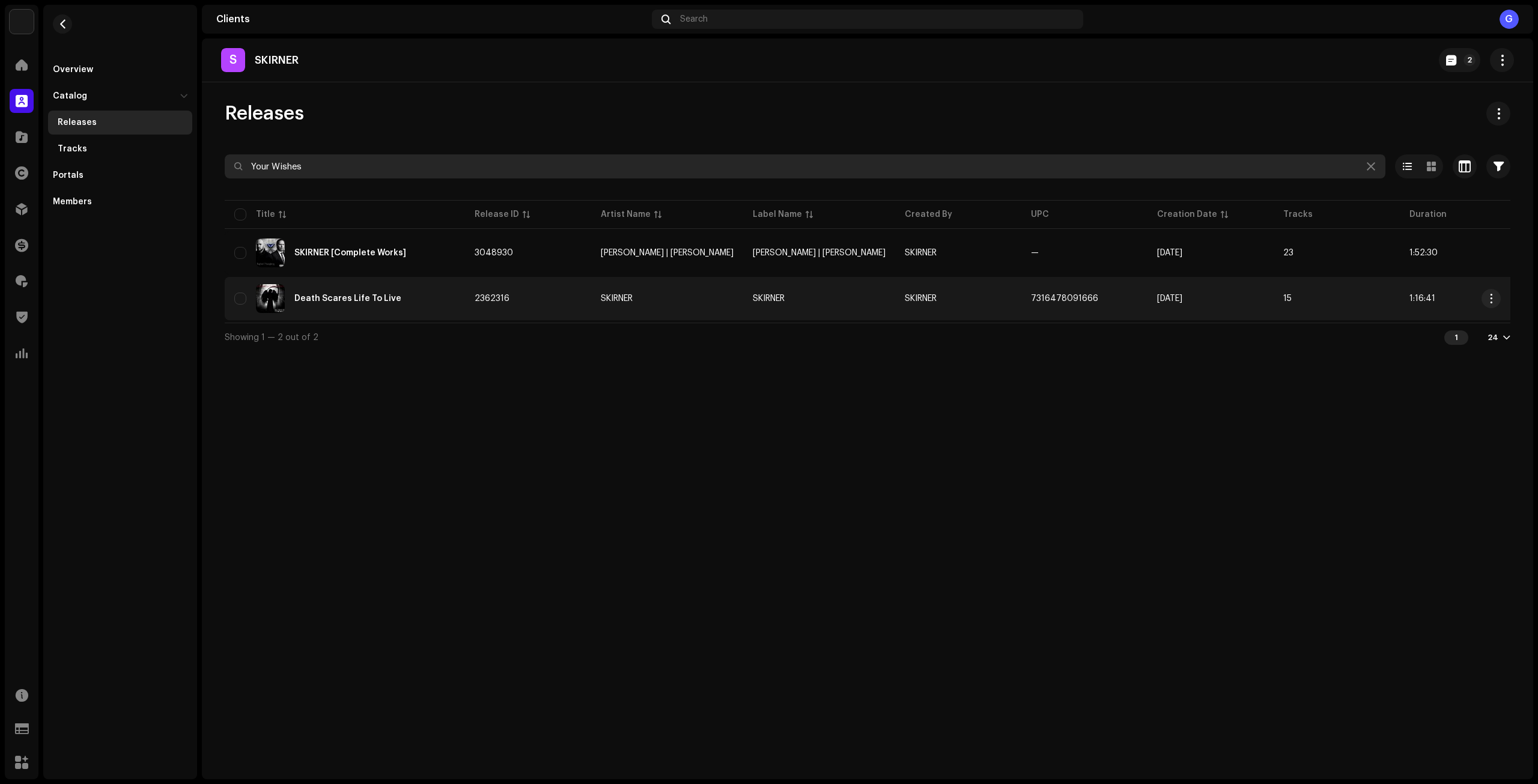
type input "Your Wishes"
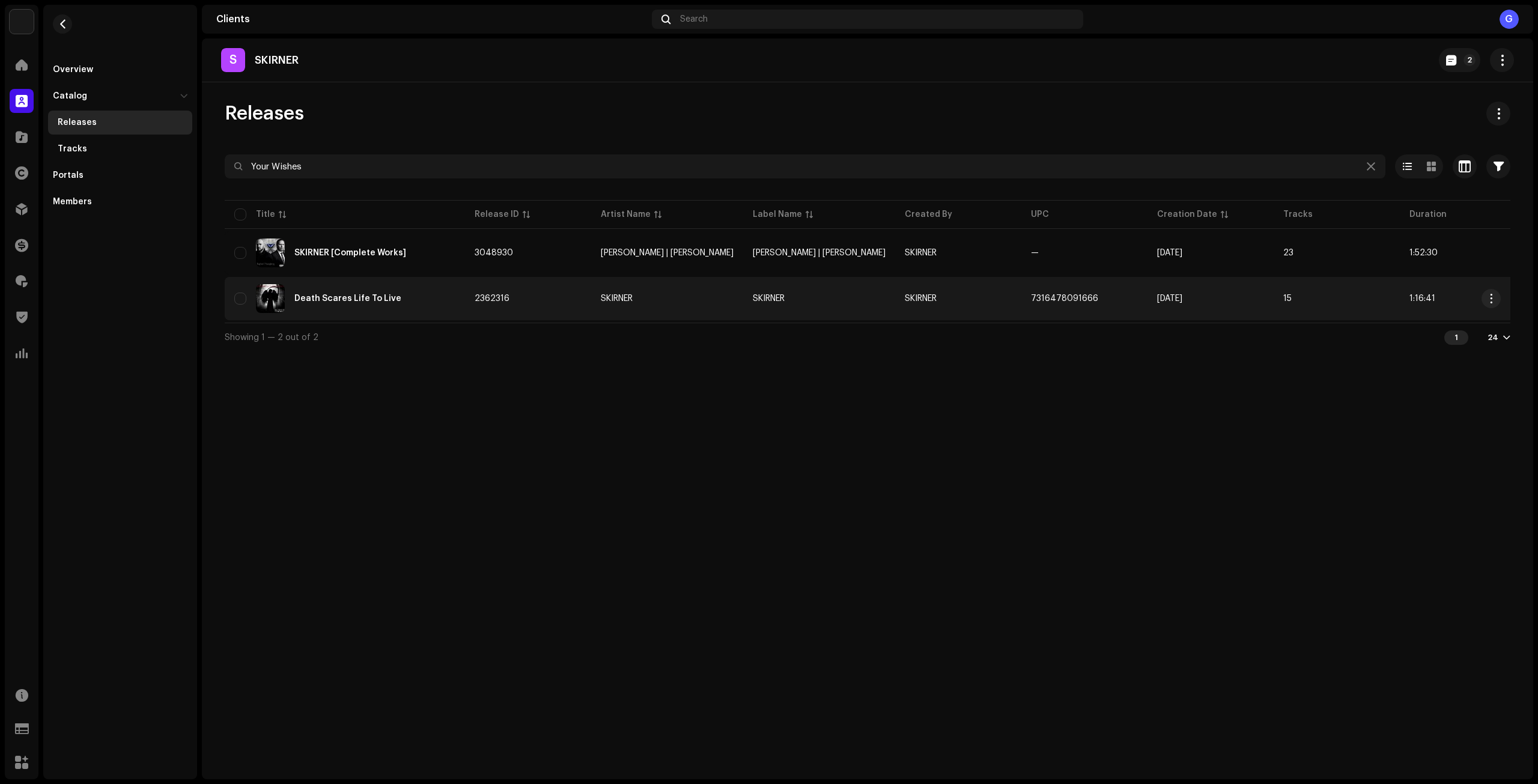
click at [799, 296] on td "SKIRNER" at bounding box center [819, 298] width 152 height 43
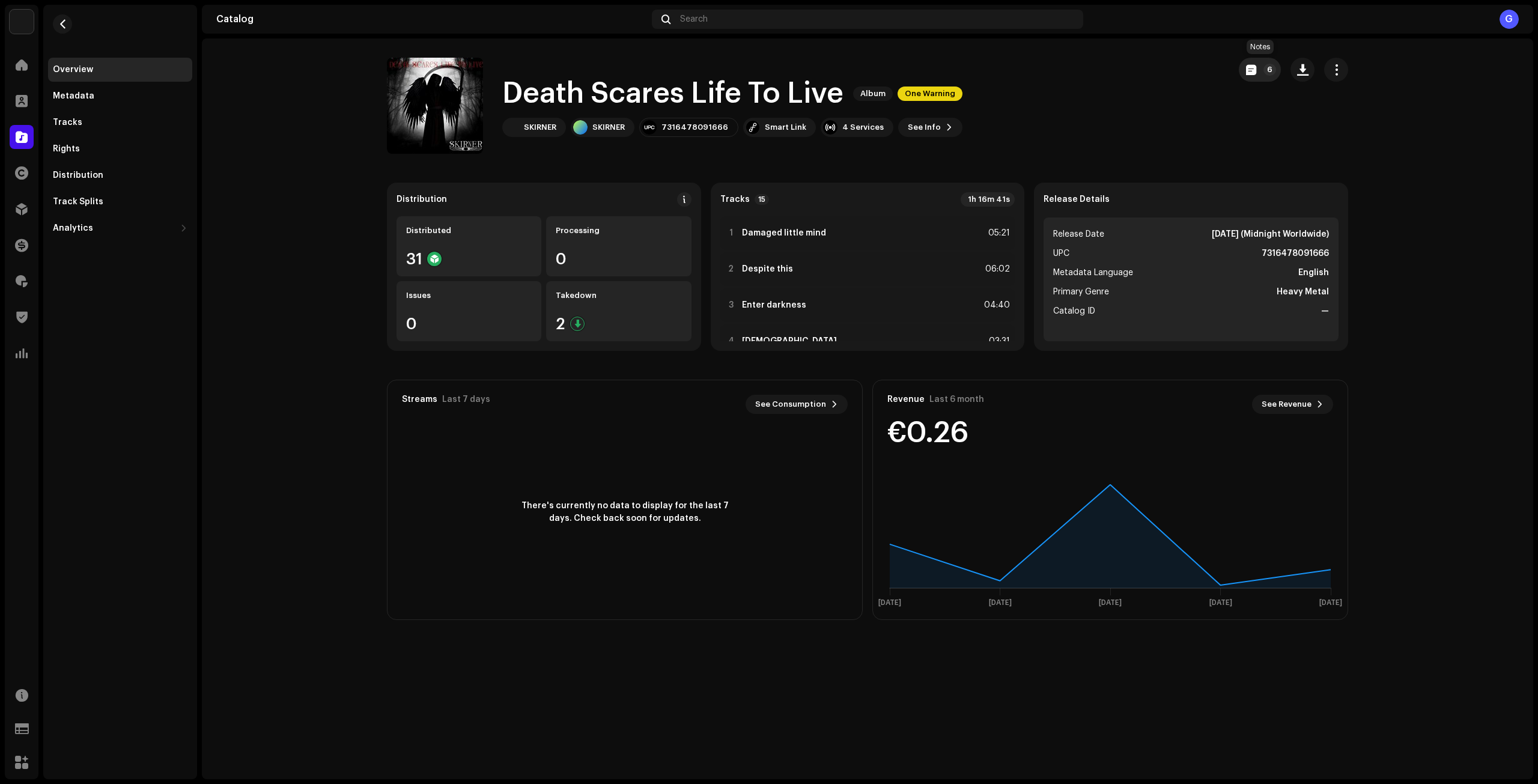
click at [1261, 71] on button "6" at bounding box center [1259, 70] width 42 height 24
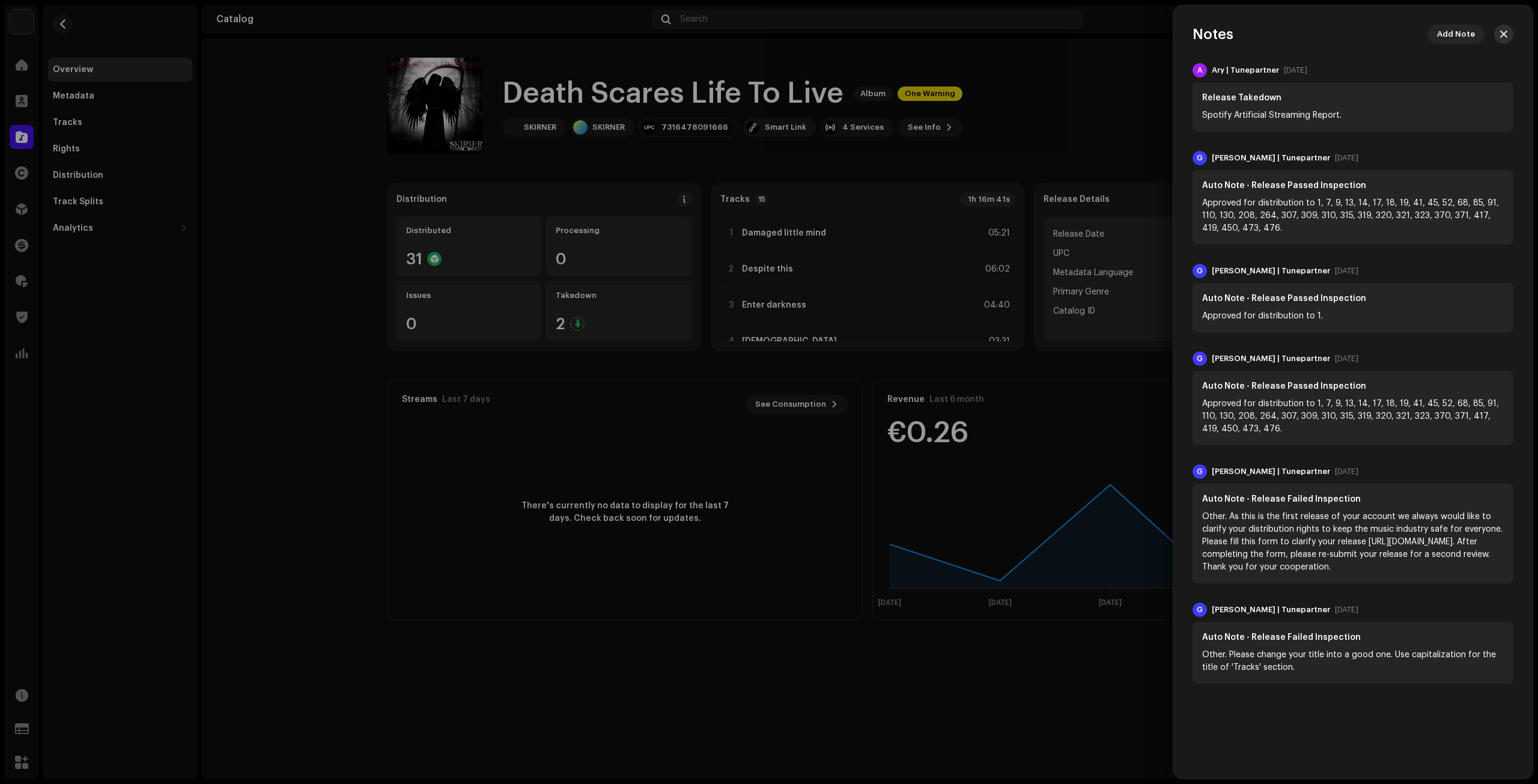
click at [1501, 35] on span "button" at bounding box center [1503, 34] width 7 height 10
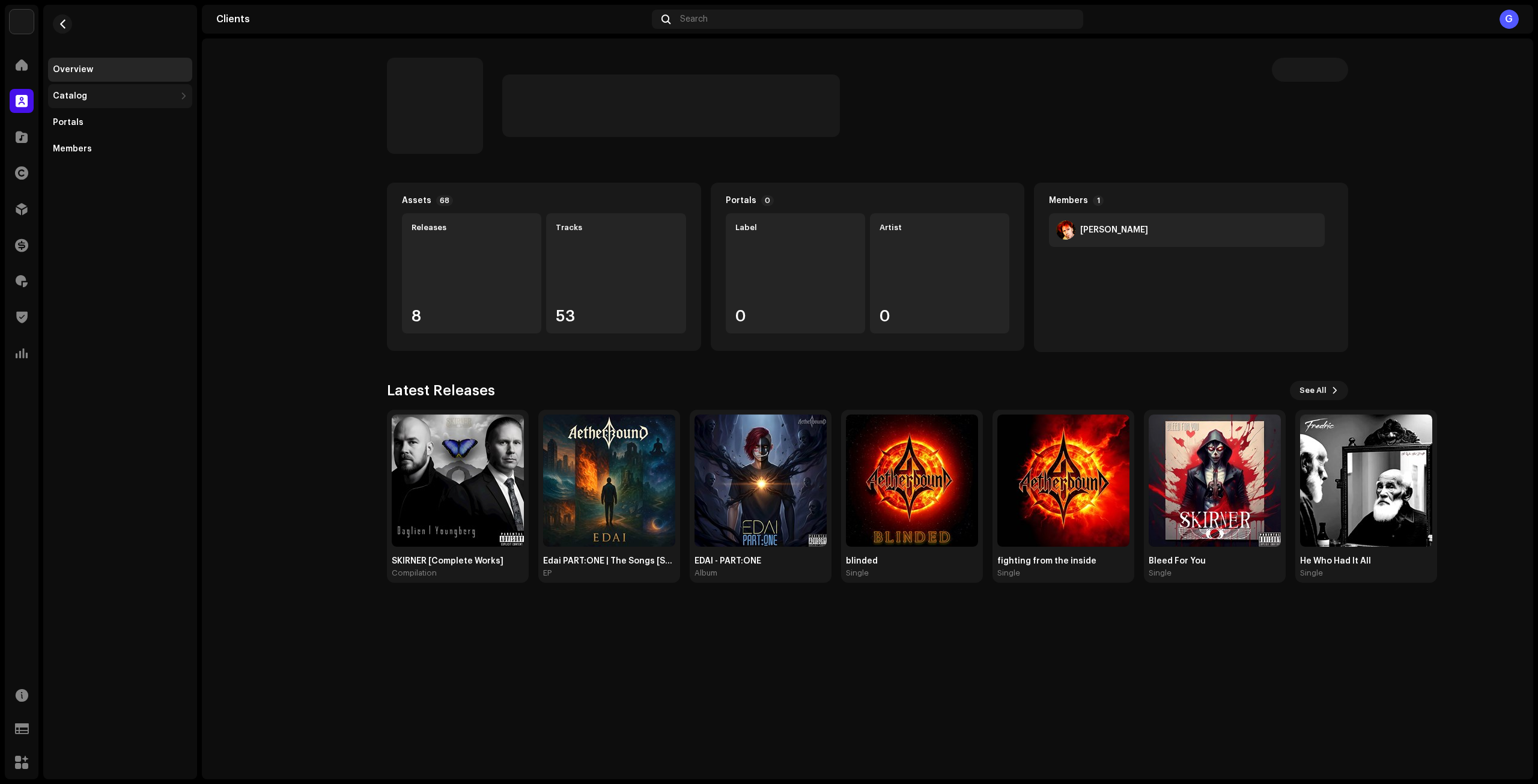
click at [158, 94] on div "Catalog" at bounding box center [113, 96] width 122 height 10
click at [129, 113] on div "Releases" at bounding box center [120, 122] width 145 height 24
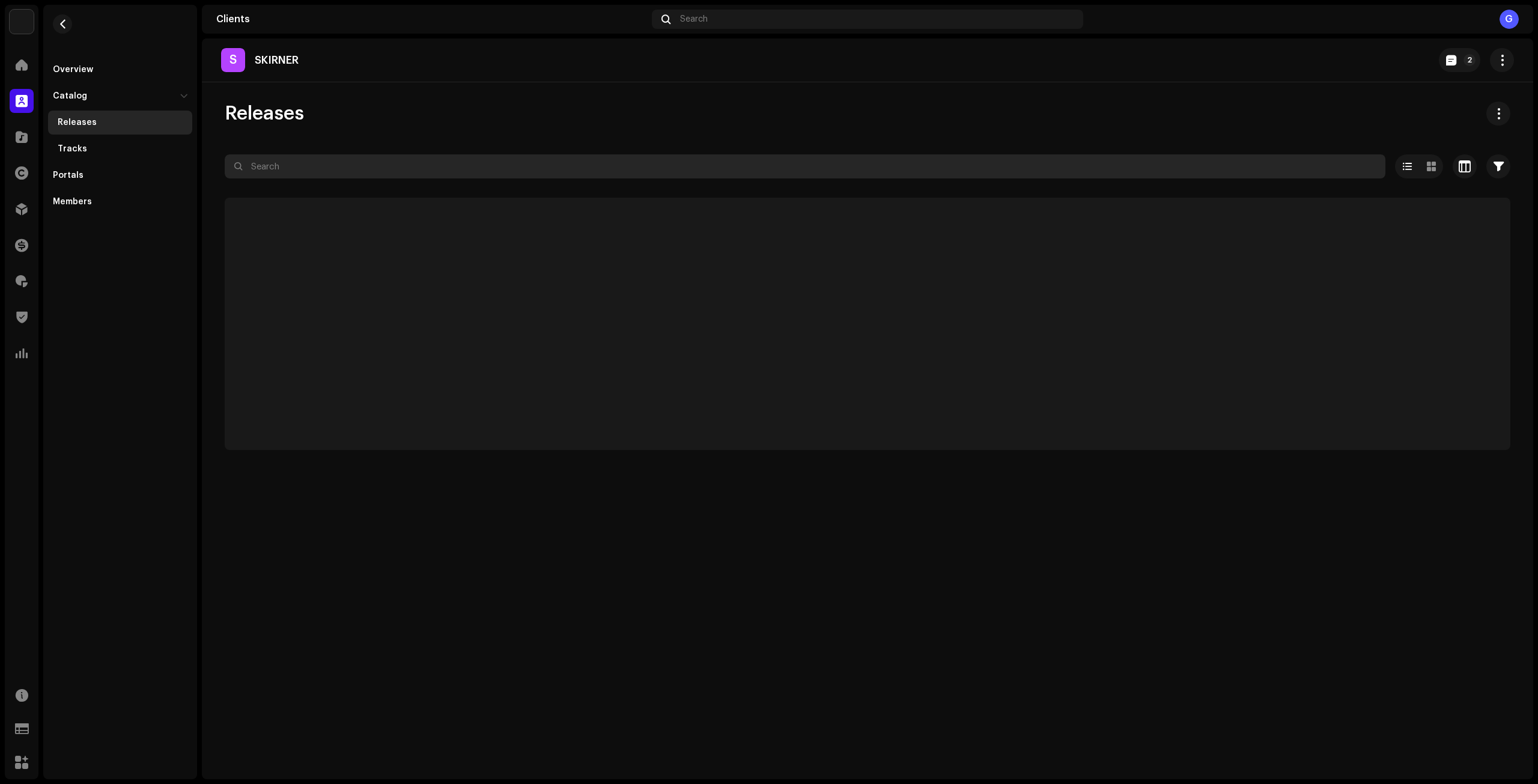
click at [417, 164] on input "text" at bounding box center [805, 167] width 1161 height 24
paste input "Death Scares Life To Live"
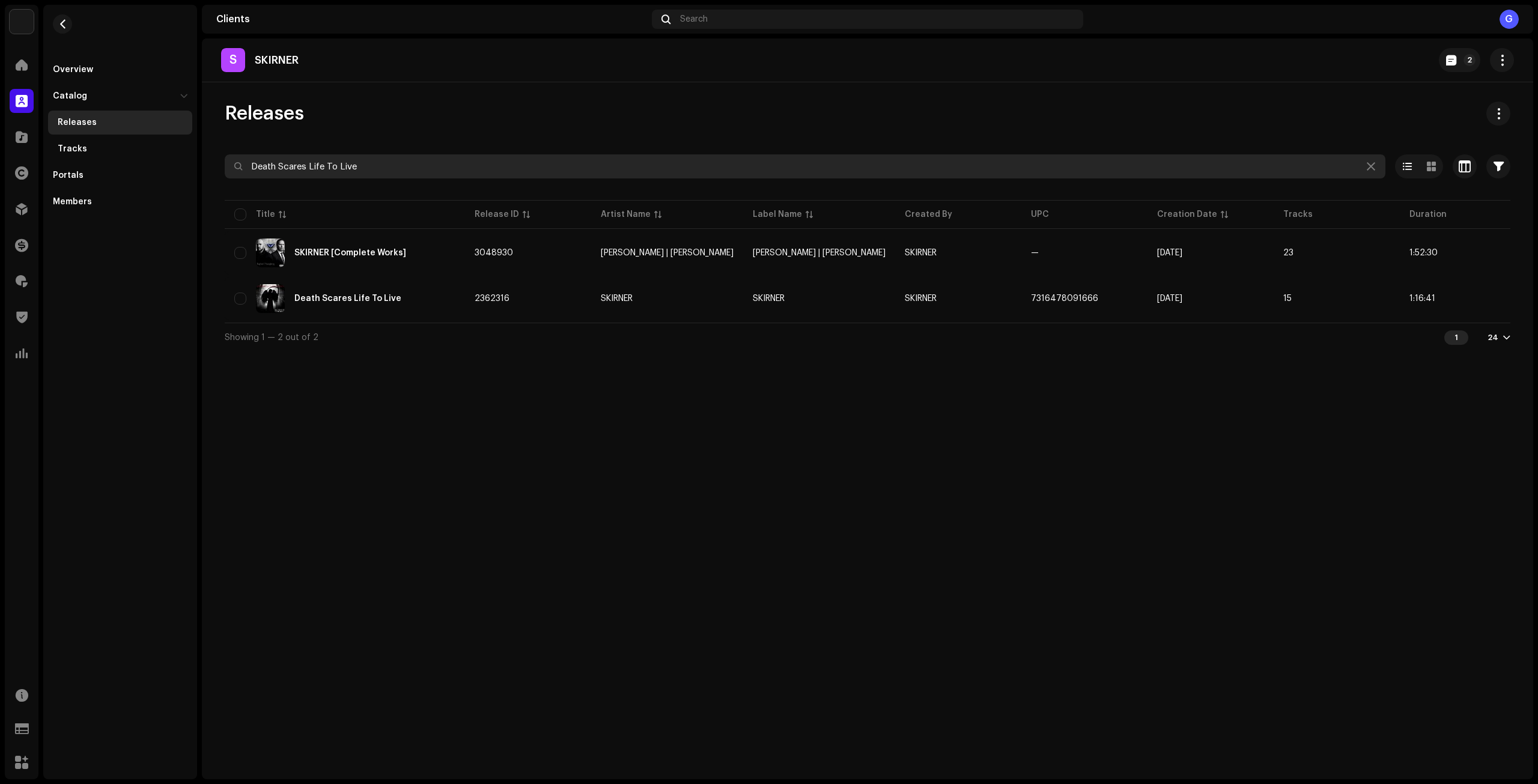
type input "Death Scares Life To Live"
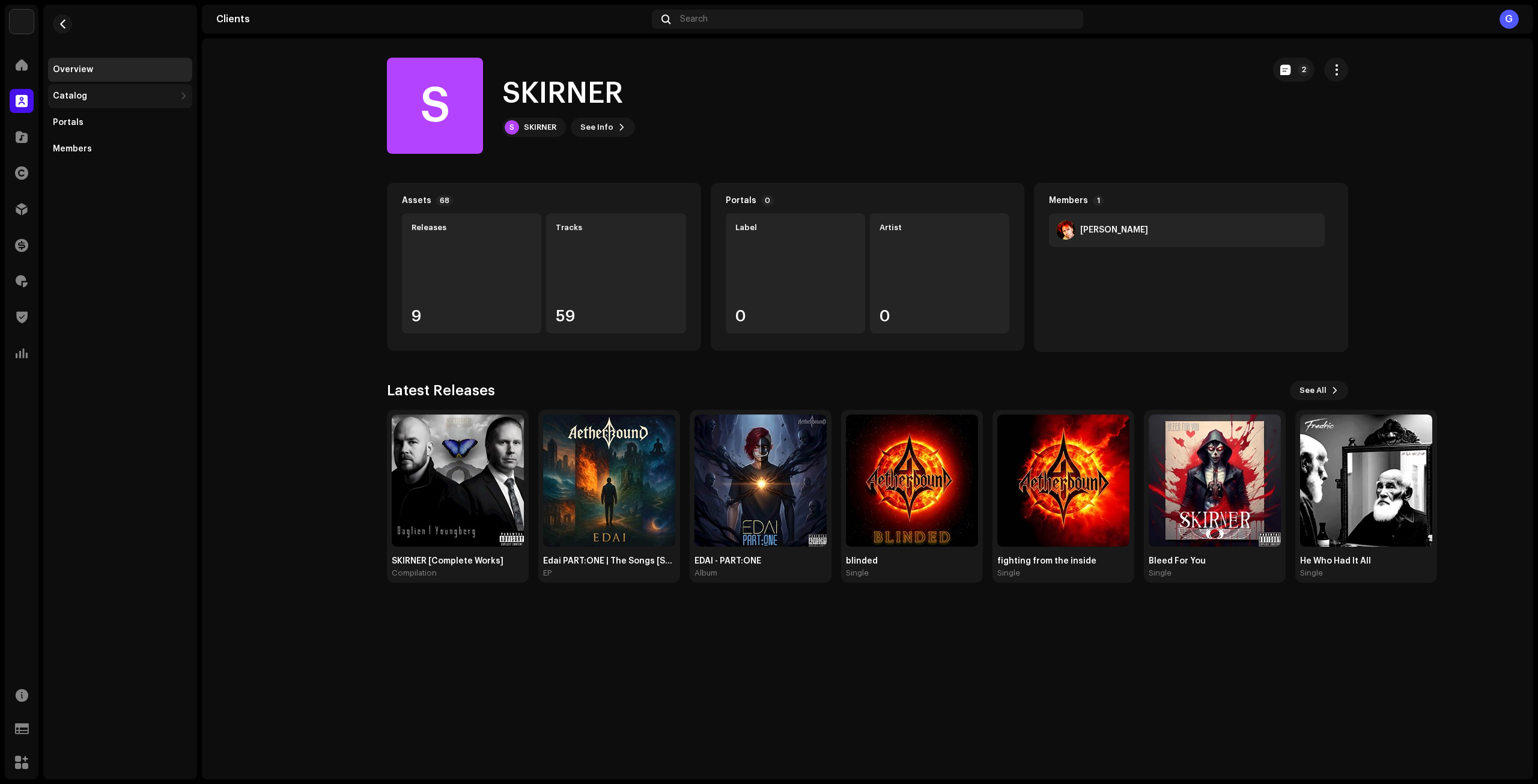
click at [135, 90] on div "Catalog" at bounding box center [120, 97] width 145 height 24
click at [135, 113] on div "Releases" at bounding box center [120, 122] width 145 height 24
